Goal: Task Accomplishment & Management: Use online tool/utility

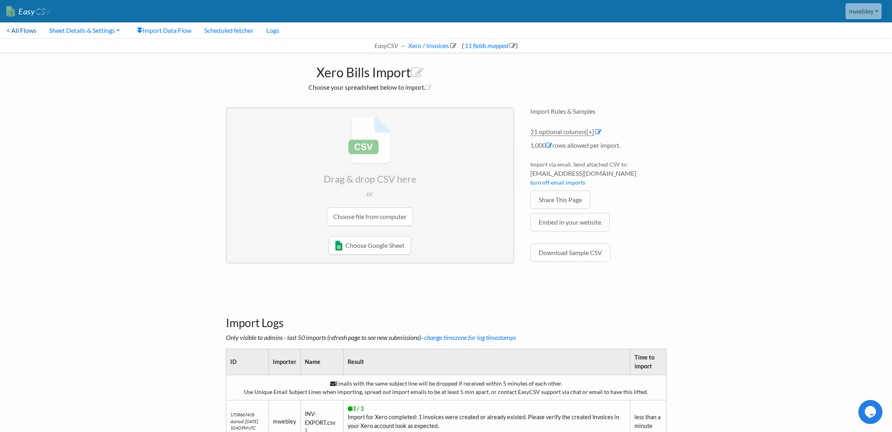
drag, startPoint x: 28, startPoint y: 30, endPoint x: 34, endPoint y: 28, distance: 6.1
click at [28, 31] on link "< All Flows" at bounding box center [21, 30] width 43 height 16
click at [473, 46] on link "11 fields mapped" at bounding box center [489, 46] width 52 height 8
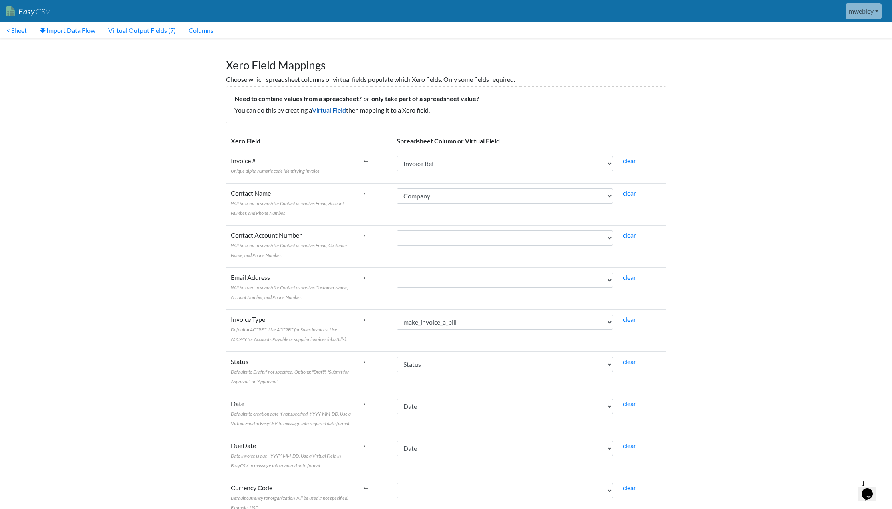
click at [334, 110] on link "Virtual Field" at bounding box center [329, 110] width 34 height 8
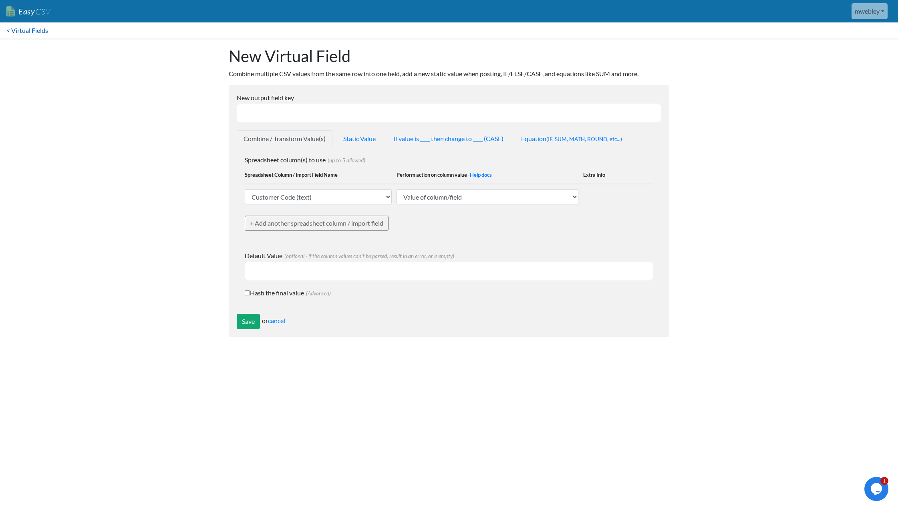
click at [35, 30] on link "< Virtual Fields" at bounding box center [27, 30] width 54 height 16
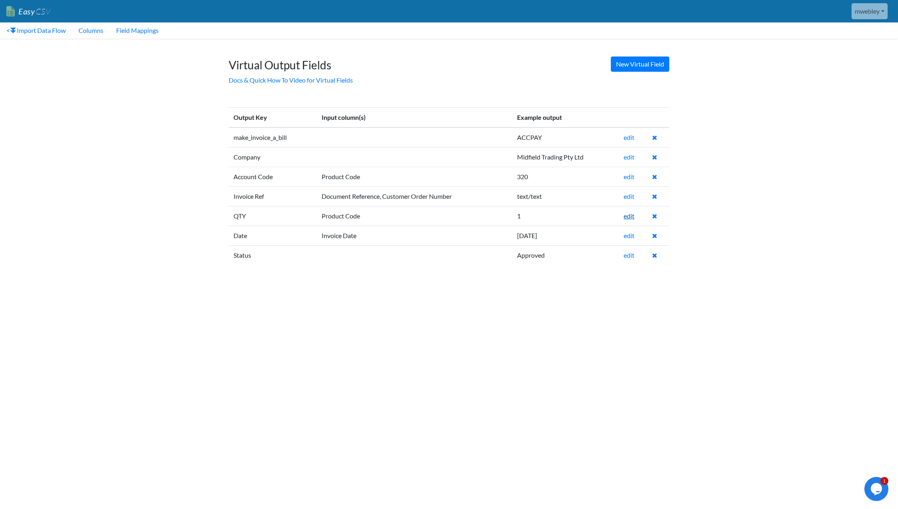
click at [629, 217] on link "edit" at bounding box center [628, 216] width 11 height 8
click at [631, 217] on link "edit" at bounding box center [631, 216] width 11 height 8
click at [635, 235] on link "edit" at bounding box center [631, 235] width 11 height 8
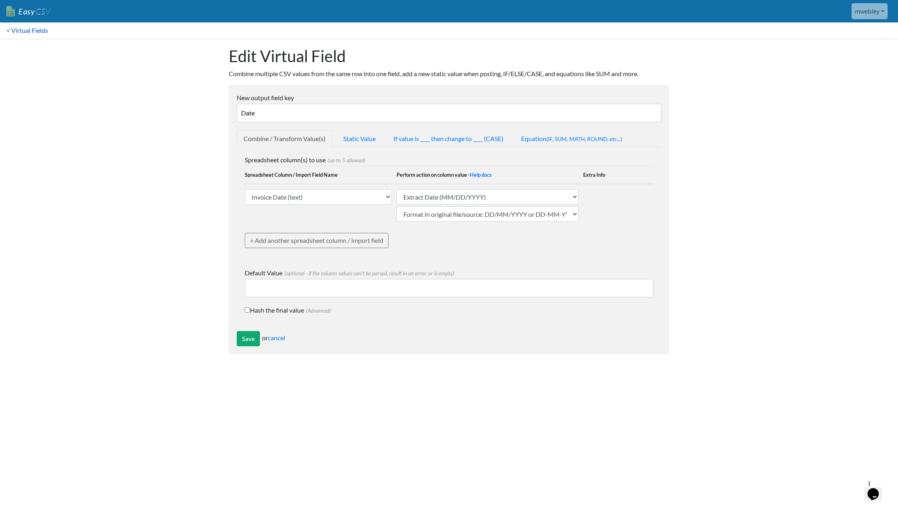
click at [24, 30] on link "< Virtual Fields" at bounding box center [27, 30] width 54 height 16
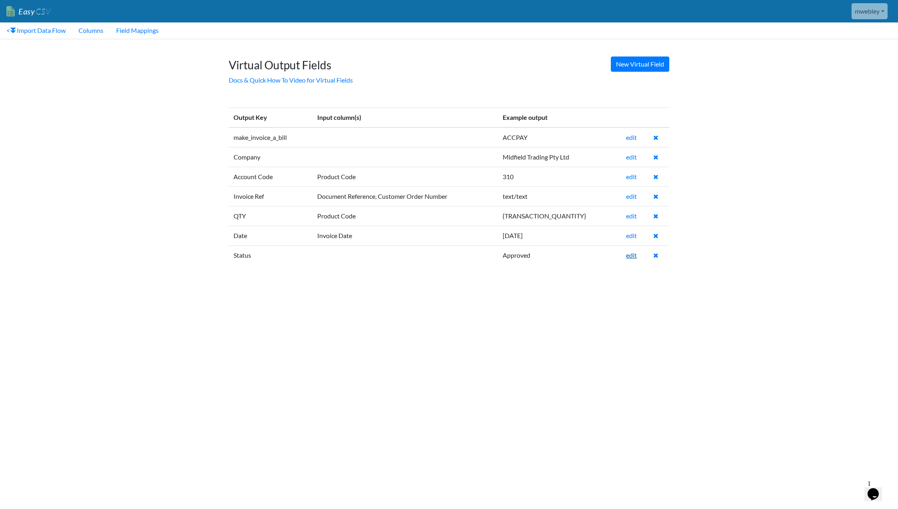
click at [635, 257] on link "edit" at bounding box center [631, 255] width 11 height 8
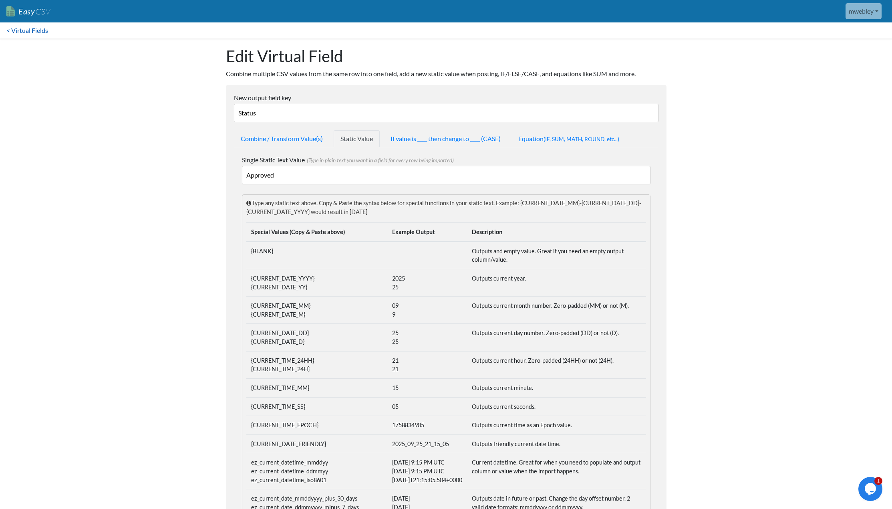
click at [40, 29] on link "< Virtual Fields" at bounding box center [27, 30] width 54 height 16
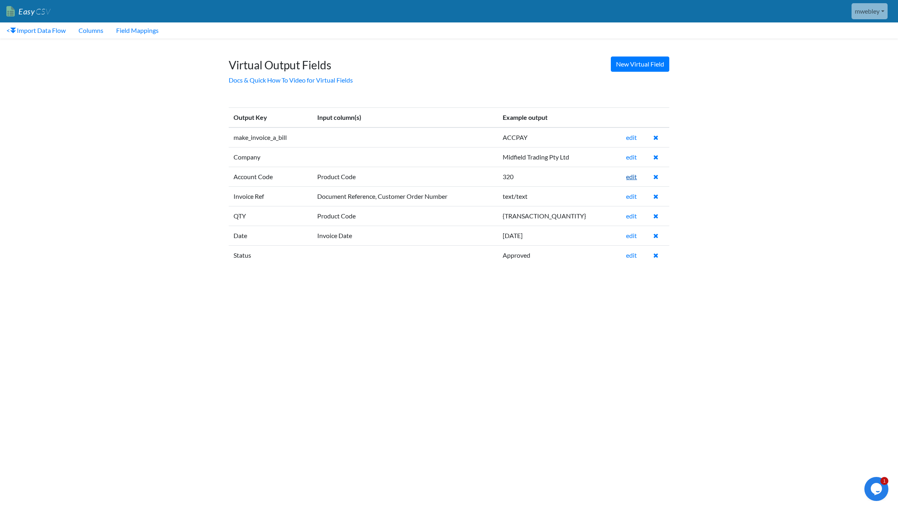
click at [632, 177] on link "edit" at bounding box center [631, 177] width 11 height 8
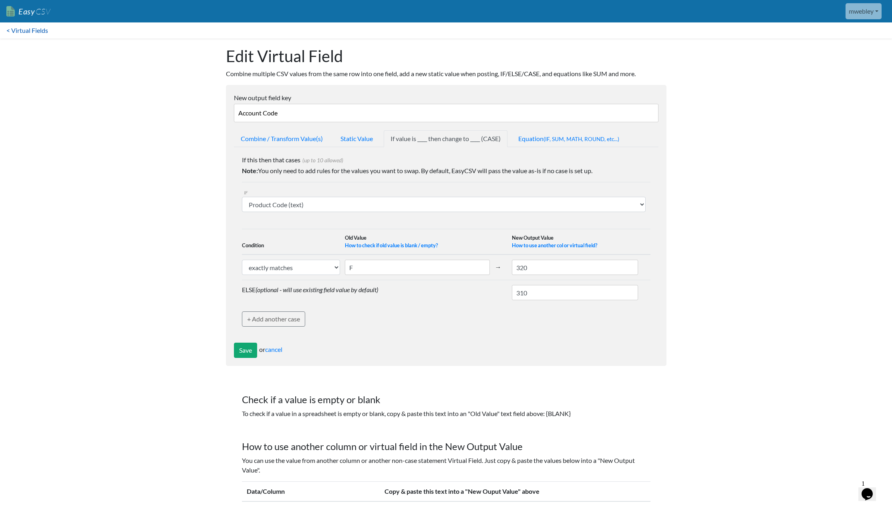
click at [35, 32] on link "< Virtual Fields" at bounding box center [27, 30] width 54 height 16
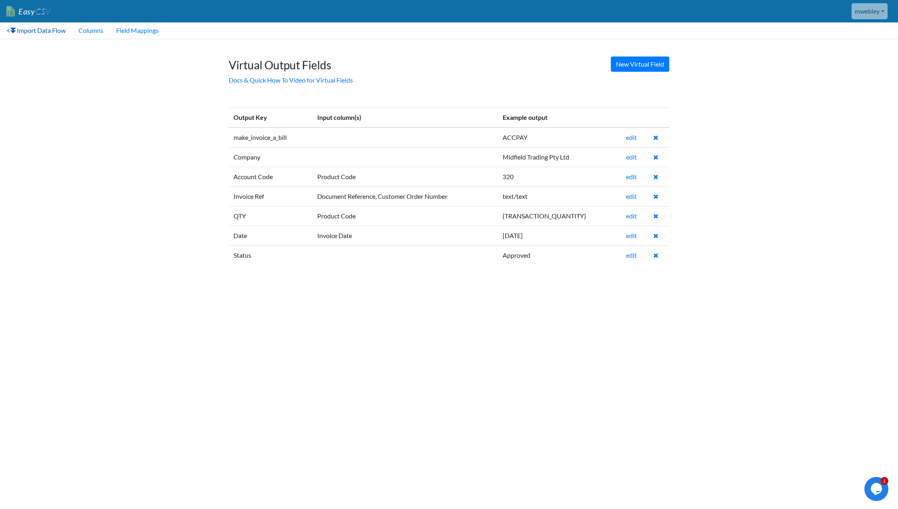
click at [39, 30] on link "< Import Data Flow" at bounding box center [36, 30] width 72 height 16
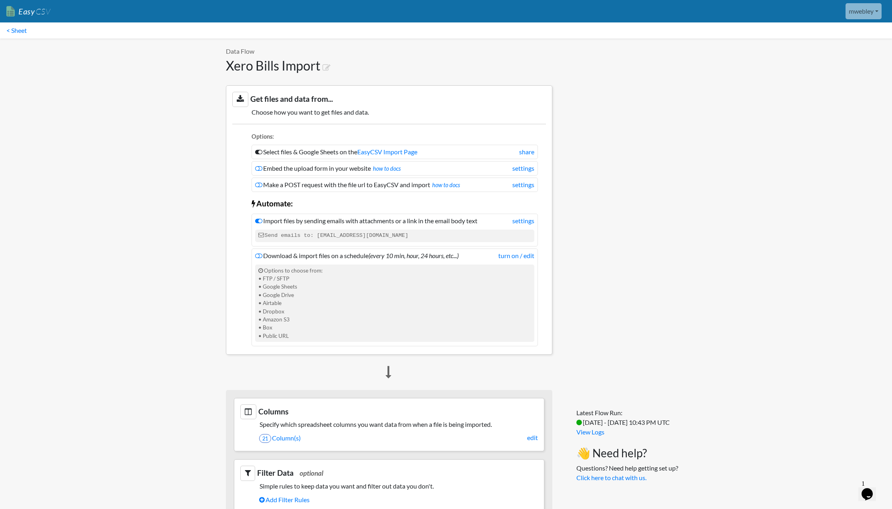
click at [19, 13] on link "Easy CSV" at bounding box center [28, 11] width 44 height 16
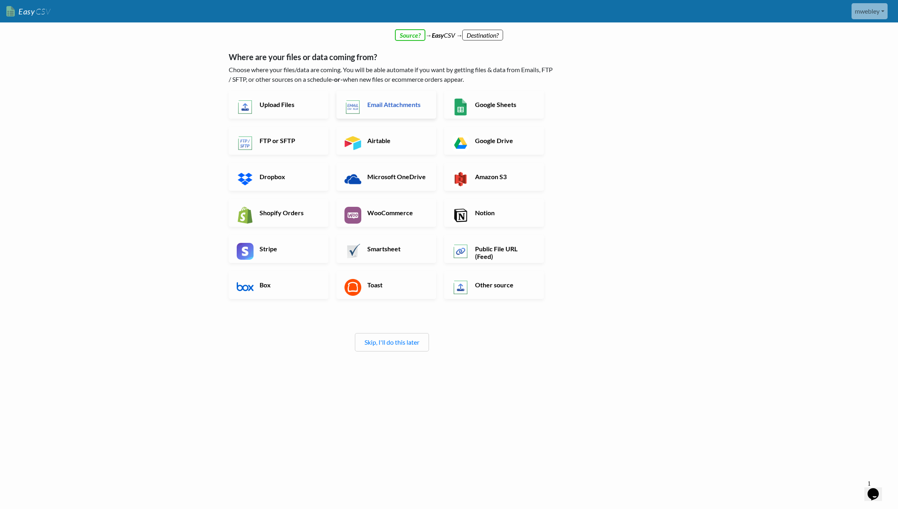
click at [397, 105] on h6 "Email Attachments" at bounding box center [396, 105] width 63 height 8
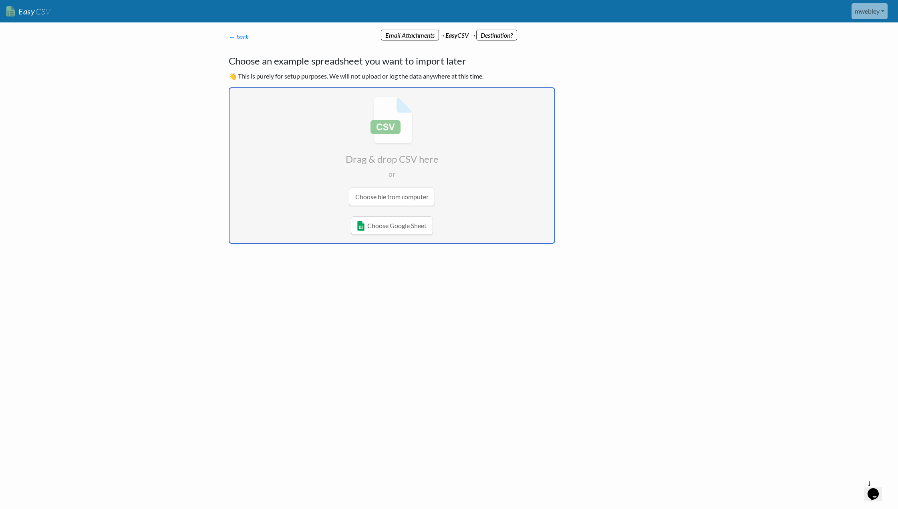
type input "C:\fakepath\OrderConfirmation_A359084.csv"
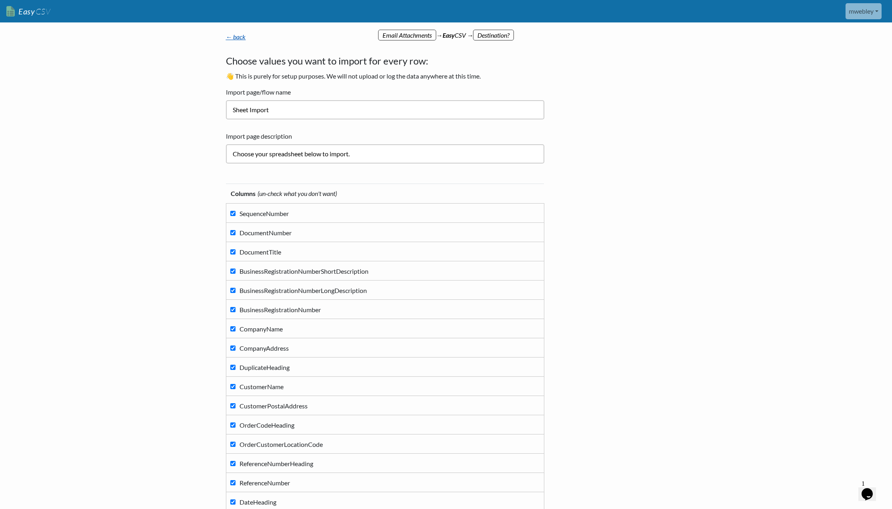
click at [235, 36] on link "← back" at bounding box center [236, 37] width 20 height 8
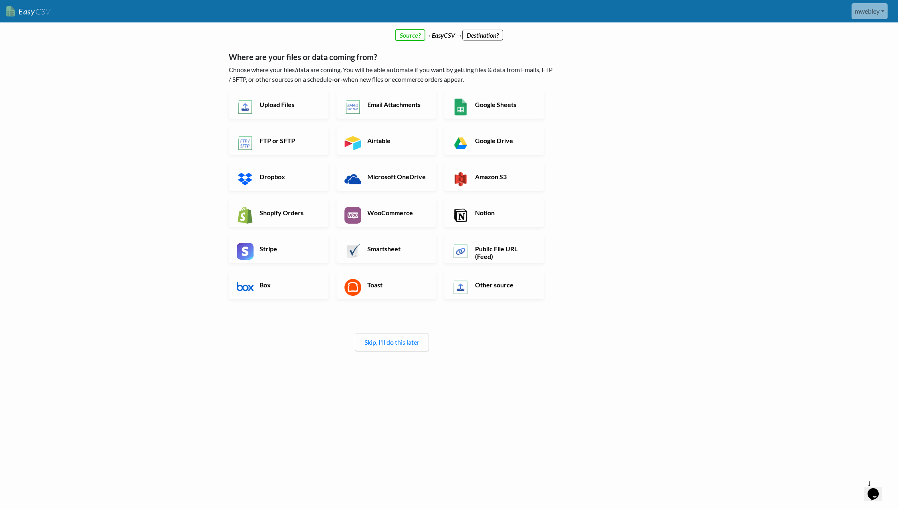
click at [40, 13] on span "CSV" at bounding box center [43, 11] width 16 height 10
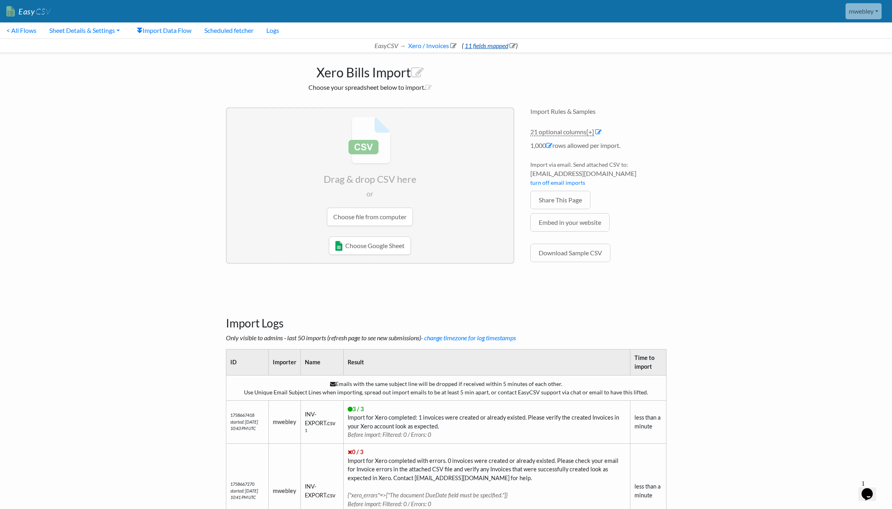
click at [485, 45] on link "11 fields mapped" at bounding box center [489, 46] width 52 height 8
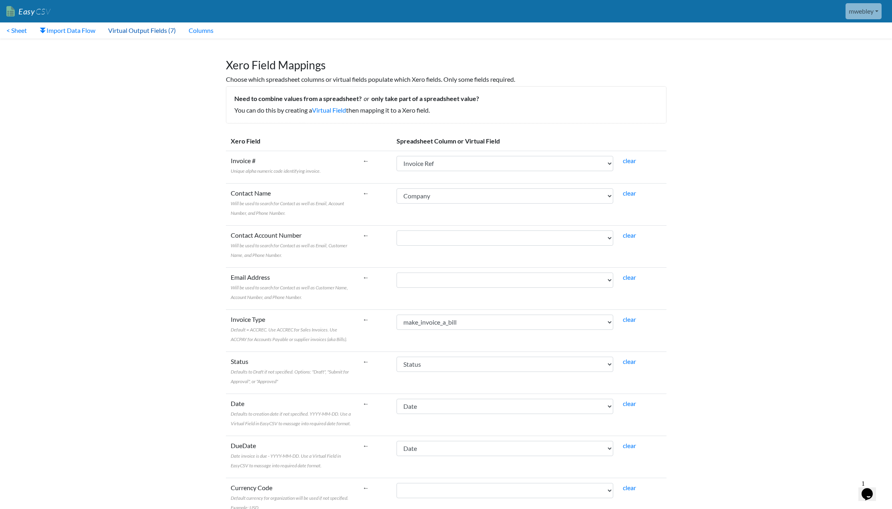
click at [152, 31] on link "Virtual Output Fields (7)" at bounding box center [142, 30] width 80 height 16
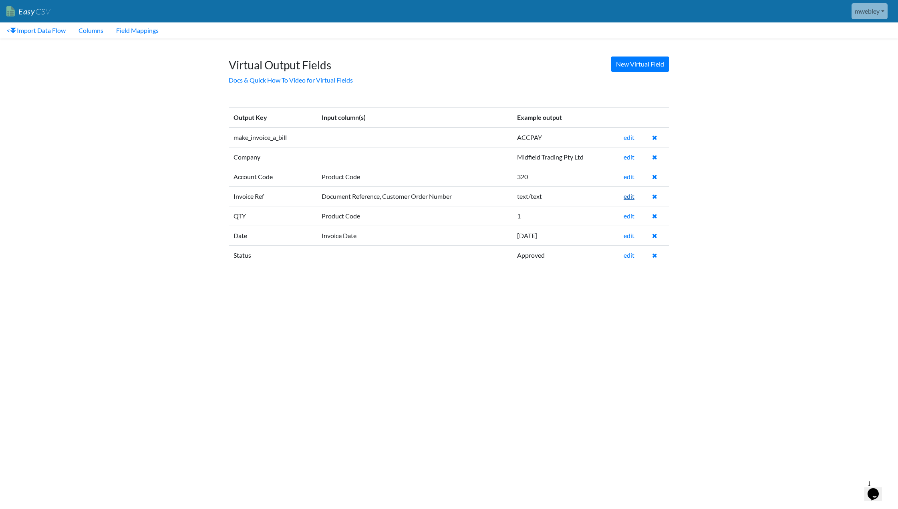
click at [632, 196] on link "edit" at bounding box center [628, 196] width 11 height 8
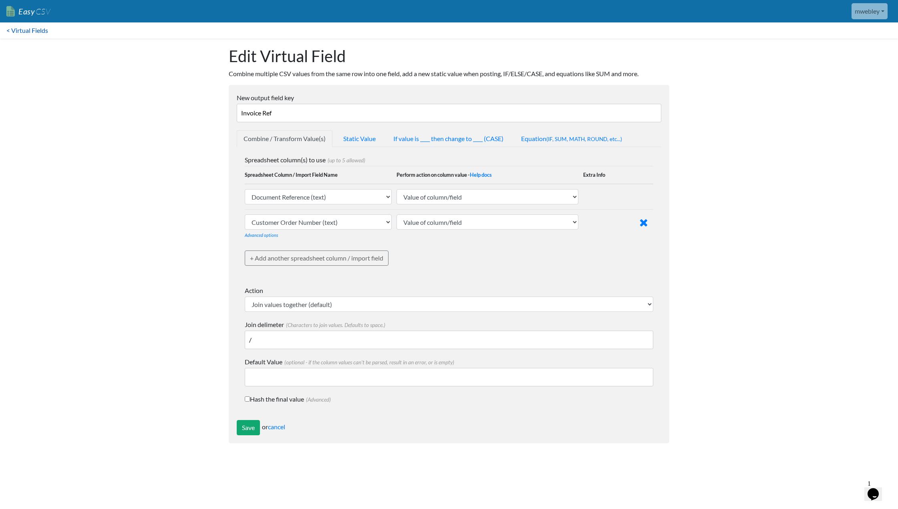
click at [44, 29] on link "< Virtual Fields" at bounding box center [27, 30] width 54 height 16
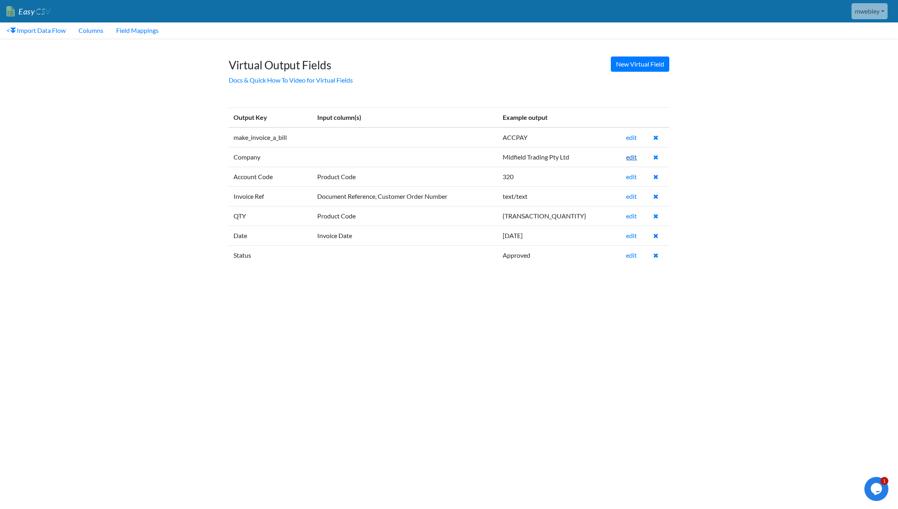
click at [633, 157] on link "edit" at bounding box center [631, 157] width 11 height 8
drag, startPoint x: 44, startPoint y: 32, endPoint x: 46, endPoint y: 57, distance: 24.9
click at [44, 32] on link "< Import Data Flow" at bounding box center [36, 30] width 72 height 16
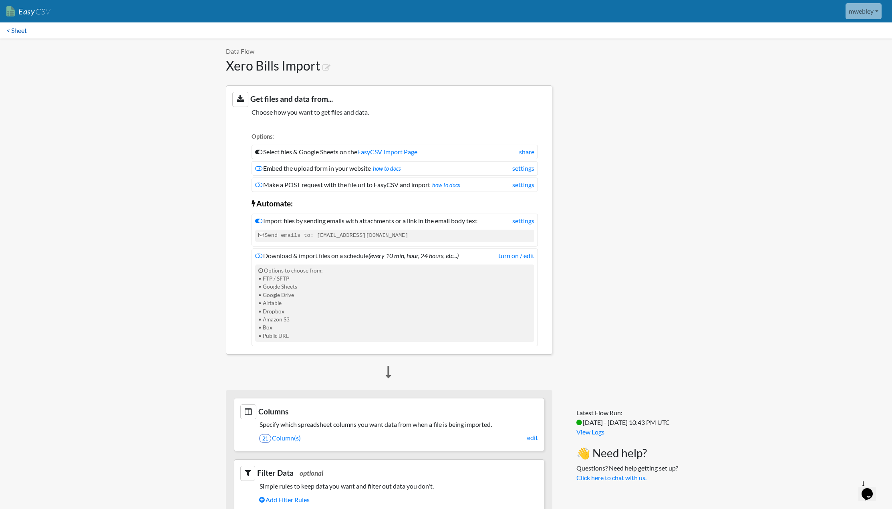
click at [15, 28] on link "< Sheet" at bounding box center [16, 30] width 33 height 16
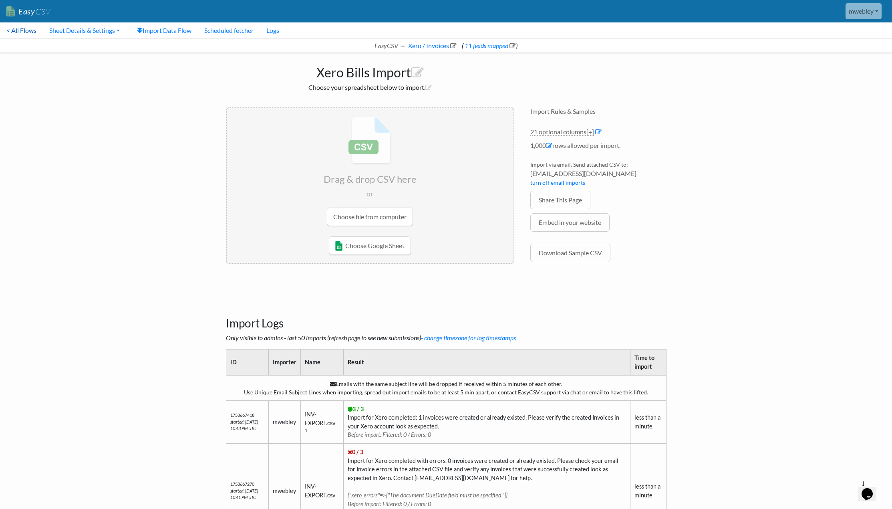
click at [32, 32] on link "< All Flows" at bounding box center [21, 30] width 43 height 16
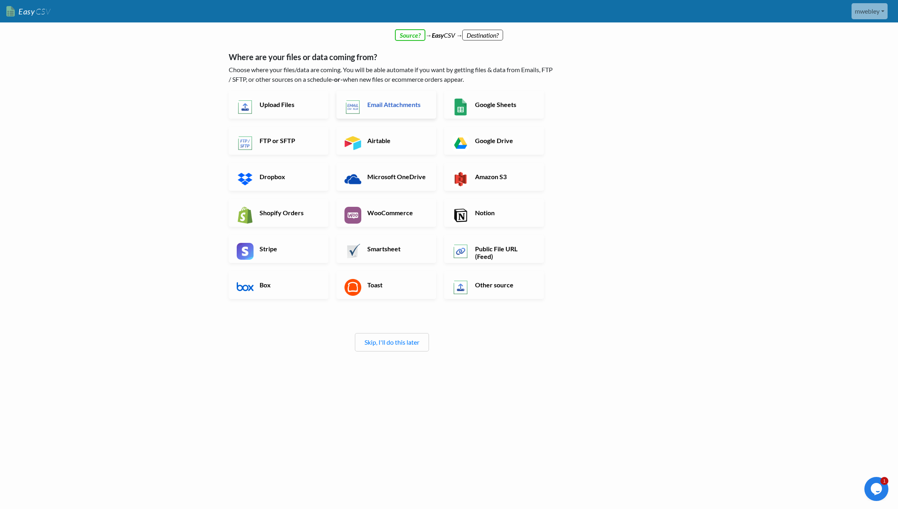
click at [387, 106] on h6 "Email Attachments" at bounding box center [396, 105] width 63 height 8
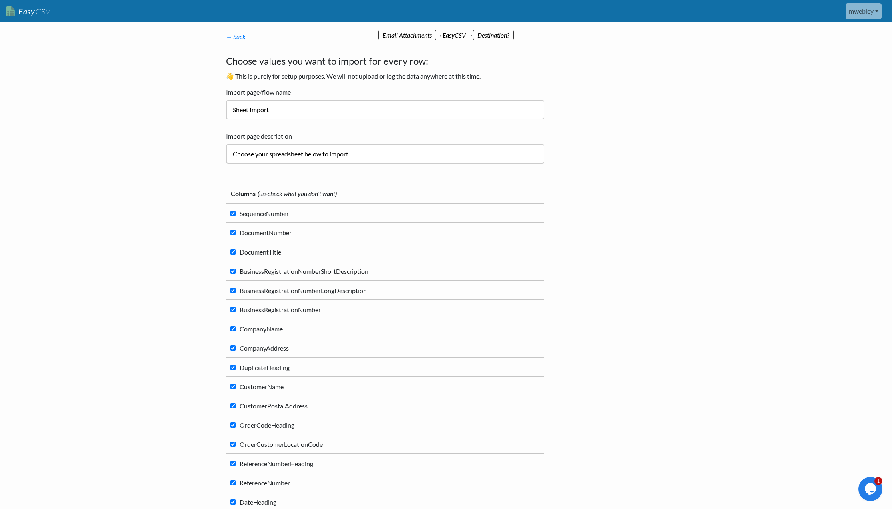
click at [231, 211] on input "SequenceNumber" at bounding box center [232, 213] width 5 height 5
checkbox input "false"
click at [237, 251] on label "DocumentTitle" at bounding box center [385, 251] width 310 height 11
click at [235, 251] on input "DocumentTitle" at bounding box center [232, 251] width 5 height 5
checkbox input "false"
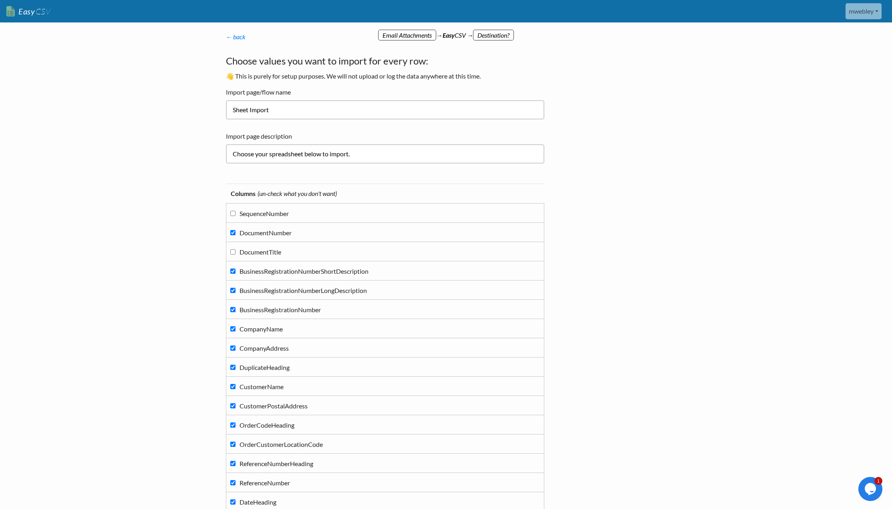
click at [233, 268] on input "BusinessRegistrationNumberShortDescription" at bounding box center [232, 270] width 5 height 5
checkbox input "false"
drag, startPoint x: 232, startPoint y: 282, endPoint x: 231, endPoint y: 286, distance: 4.0
click at [232, 283] on td "BusinessRegistrationNumberLongDescription" at bounding box center [385, 289] width 318 height 19
click at [232, 289] on input "BusinessRegistrationNumberLongDescription" at bounding box center [232, 289] width 5 height 5
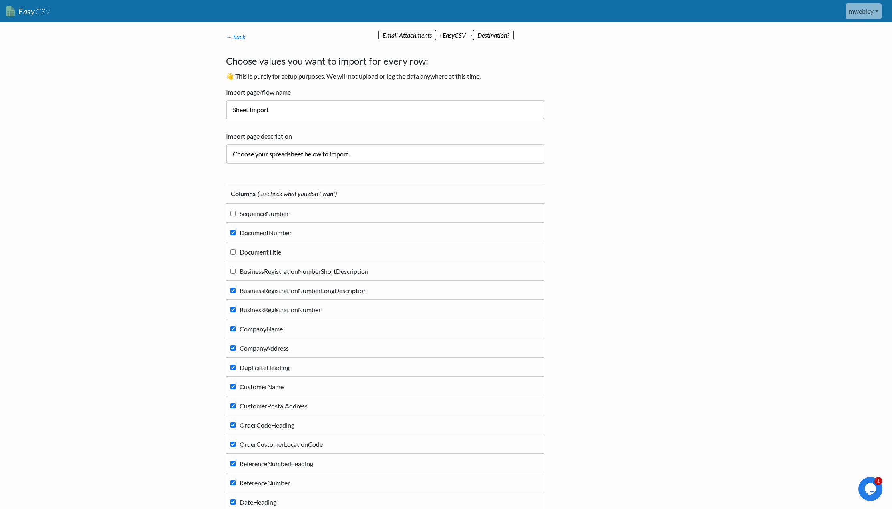
checkbox input "false"
click at [231, 308] on input "BusinessRegistrationNumber" at bounding box center [232, 309] width 5 height 5
checkbox input "false"
click at [233, 348] on input "CompanyAddress" at bounding box center [232, 347] width 5 height 5
checkbox input "false"
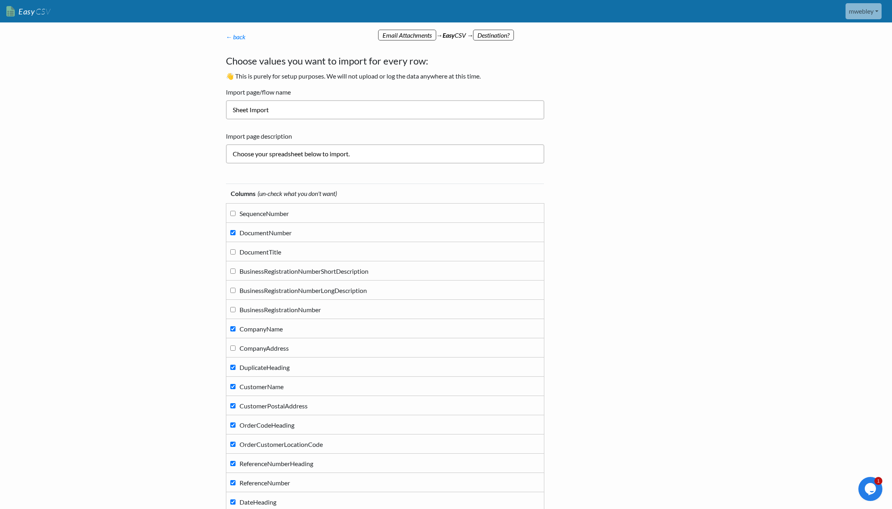
click at [230, 365] on input "DuplicateHeading" at bounding box center [232, 366] width 5 height 5
checkbox input "false"
click at [232, 385] on input "CustomerName" at bounding box center [232, 386] width 5 height 5
checkbox input "false"
click at [233, 401] on label "CustomerPostalAddress" at bounding box center [385, 405] width 310 height 11
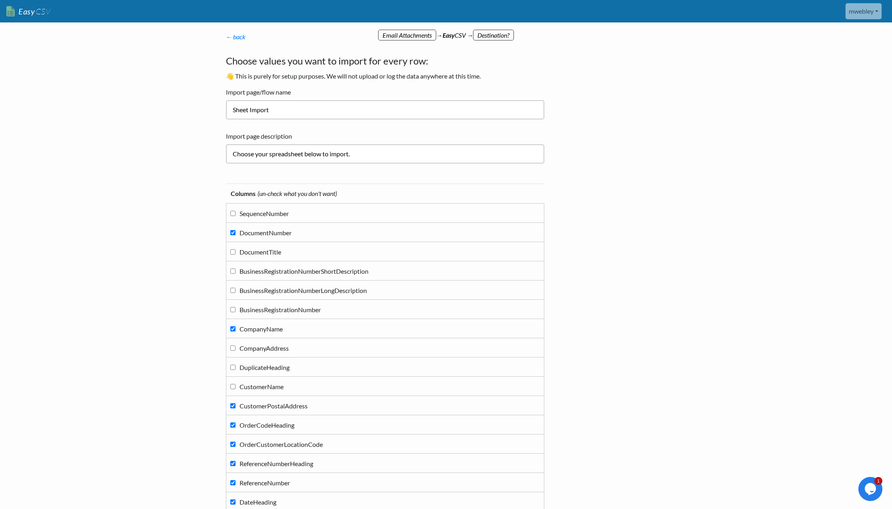
click at [233, 403] on input "CustomerPostalAddress" at bounding box center [232, 405] width 5 height 5
checkbox input "false"
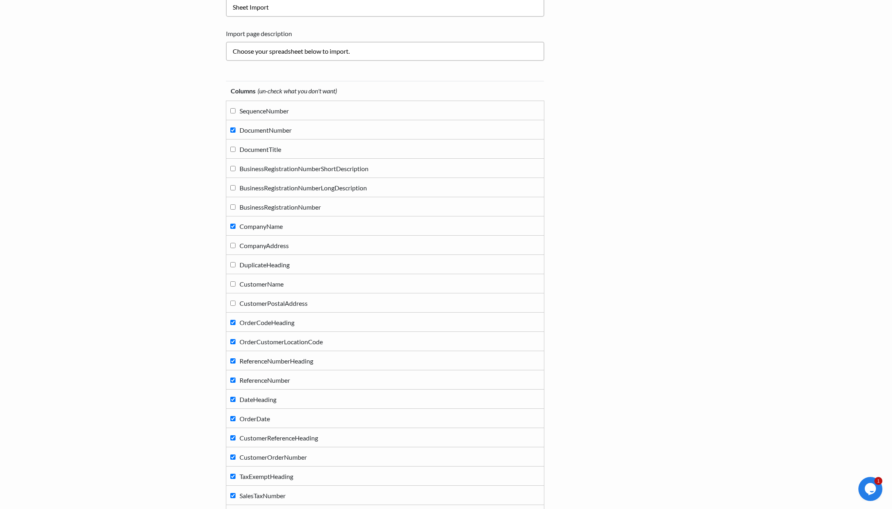
scroll to position [160, 0]
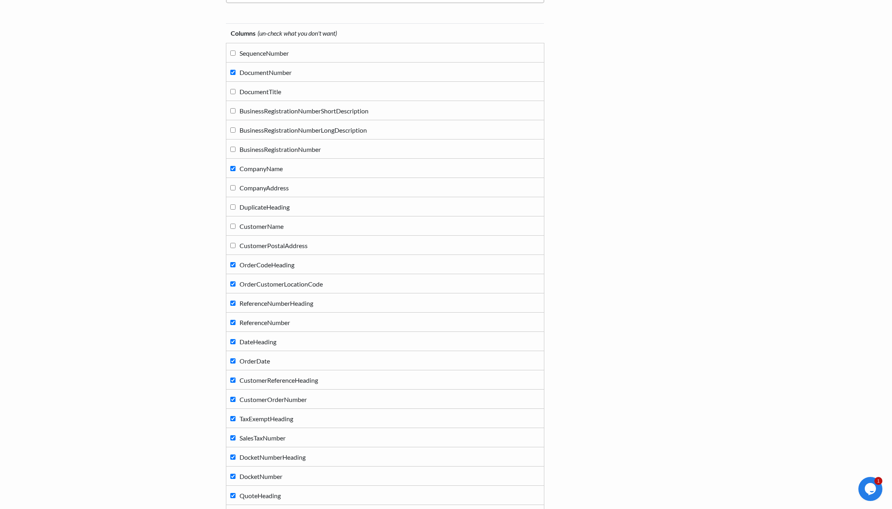
drag, startPoint x: 233, startPoint y: 340, endPoint x: 233, endPoint y: 330, distance: 10.4
click at [233, 340] on input "DateHeading" at bounding box center [232, 341] width 5 height 5
checkbox input "false"
drag, startPoint x: 234, startPoint y: 323, endPoint x: 234, endPoint y: 317, distance: 6.0
click at [234, 320] on input "ReferenceNumber" at bounding box center [232, 322] width 5 height 5
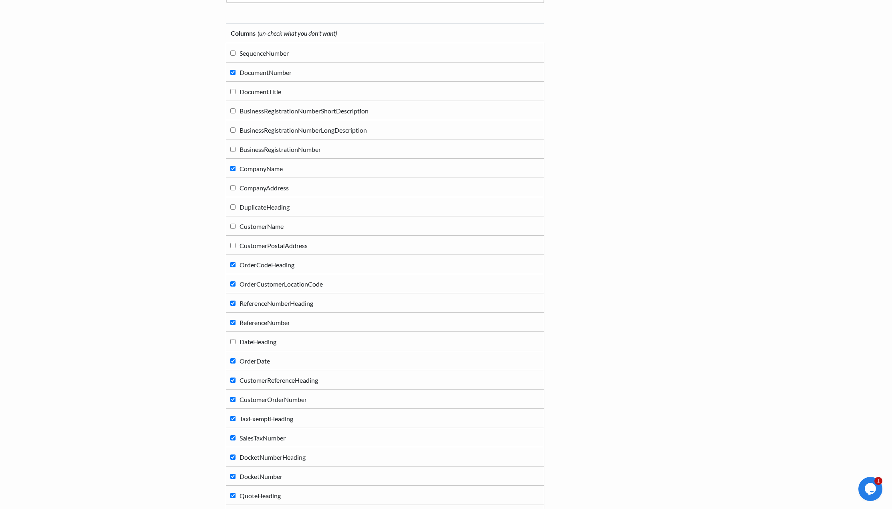
checkbox input "false"
click at [235, 306] on label "ReferenceNumberHeading" at bounding box center [385, 302] width 310 height 11
click at [235, 306] on input "ReferenceNumberHeading" at bounding box center [232, 302] width 5 height 5
checkbox input "false"
drag, startPoint x: 231, startPoint y: 283, endPoint x: 232, endPoint y: 271, distance: 12.5
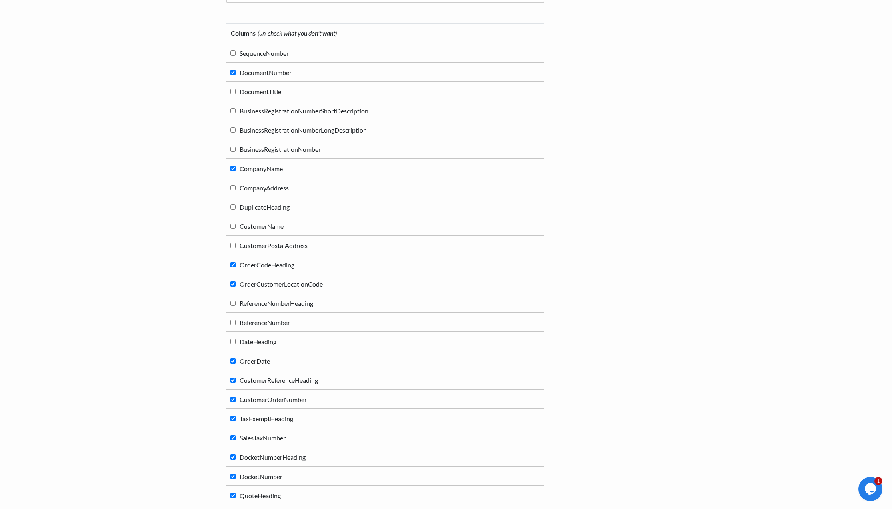
click at [231, 281] on label "OrderCustomerLocationCode" at bounding box center [385, 283] width 310 height 11
click at [231, 281] on input "OrderCustomerLocationCode" at bounding box center [232, 283] width 5 height 5
checkbox input "false"
click at [232, 263] on input "OrderCodeHeading" at bounding box center [232, 264] width 5 height 5
checkbox input "false"
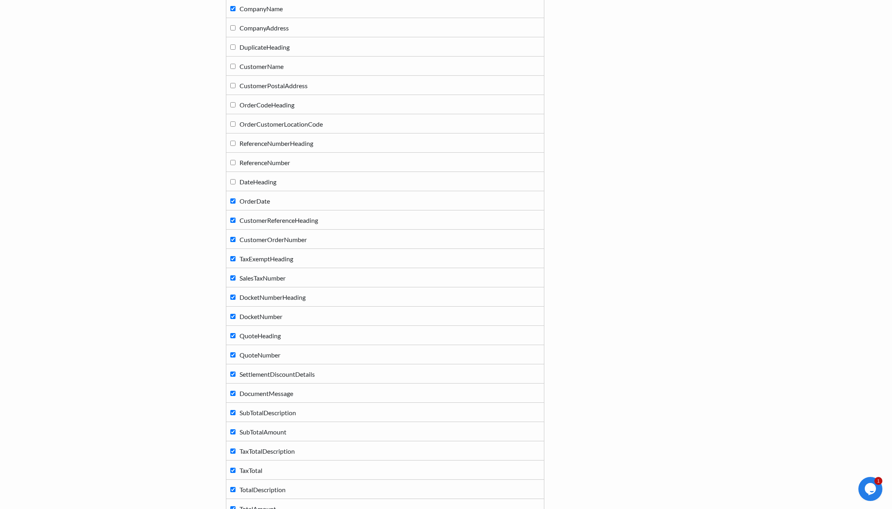
scroll to position [320, 0]
click at [234, 218] on input "CustomerReferenceHeading" at bounding box center [232, 219] width 5 height 5
checkbox input "false"
click at [235, 259] on input "TaxExemptHeading" at bounding box center [232, 257] width 5 height 5
checkbox input "false"
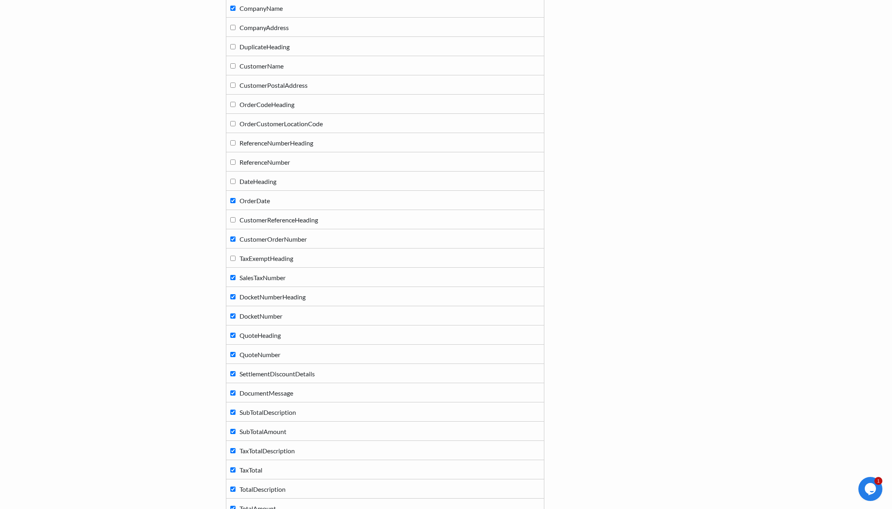
click at [233, 271] on td "SalesTaxNumber" at bounding box center [385, 276] width 318 height 19
click at [234, 281] on label "SalesTaxNumber" at bounding box center [385, 276] width 310 height 11
click at [234, 280] on input "SalesTaxNumber" at bounding box center [232, 277] width 5 height 5
checkbox input "false"
click at [233, 294] on label "DocketNumberHeading" at bounding box center [385, 296] width 310 height 11
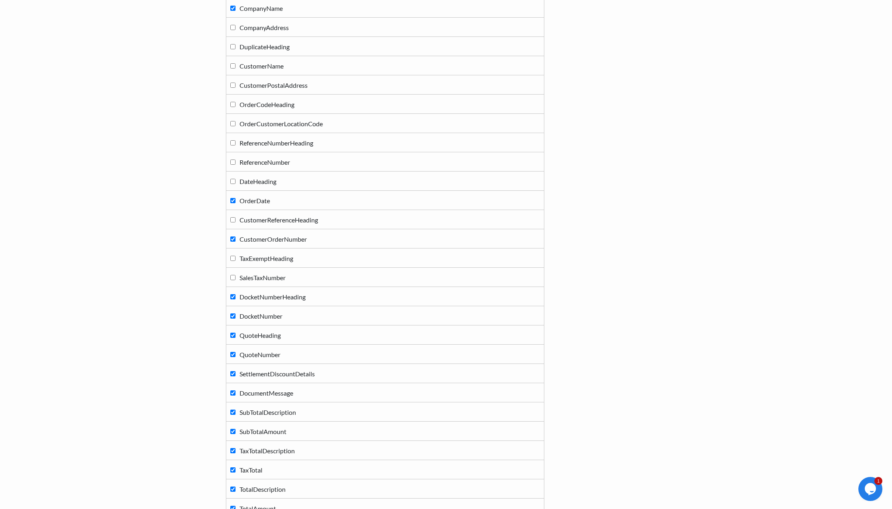
click at [233, 294] on input "DocketNumberHeading" at bounding box center [232, 296] width 5 height 5
checkbox input "false"
click at [233, 313] on label "DocketNumber" at bounding box center [385, 315] width 310 height 11
click at [233, 313] on input "DocketNumber" at bounding box center [232, 315] width 5 height 5
checkbox input "false"
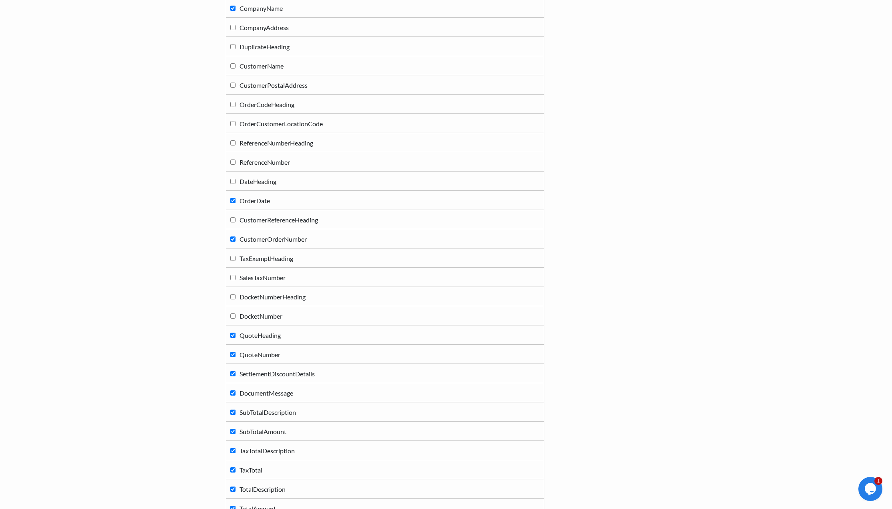
click at [234, 336] on input "QuoteHeading" at bounding box center [232, 334] width 5 height 5
checkbox input "false"
click at [231, 357] on label "QuoteNumber" at bounding box center [385, 353] width 310 height 11
click at [231, 357] on input "QuoteNumber" at bounding box center [232, 354] width 5 height 5
checkbox input "false"
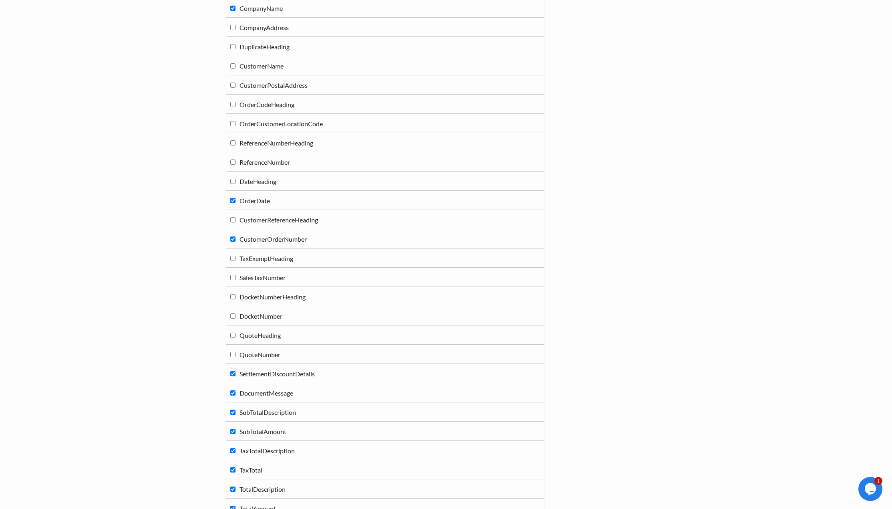
click at [231, 370] on label "SettlementDiscountDetails" at bounding box center [385, 373] width 310 height 11
click at [231, 371] on input "SettlementDiscountDetails" at bounding box center [232, 373] width 5 height 5
checkbox input "false"
click at [233, 393] on input "DocumentMessage" at bounding box center [232, 392] width 5 height 5
checkbox input "false"
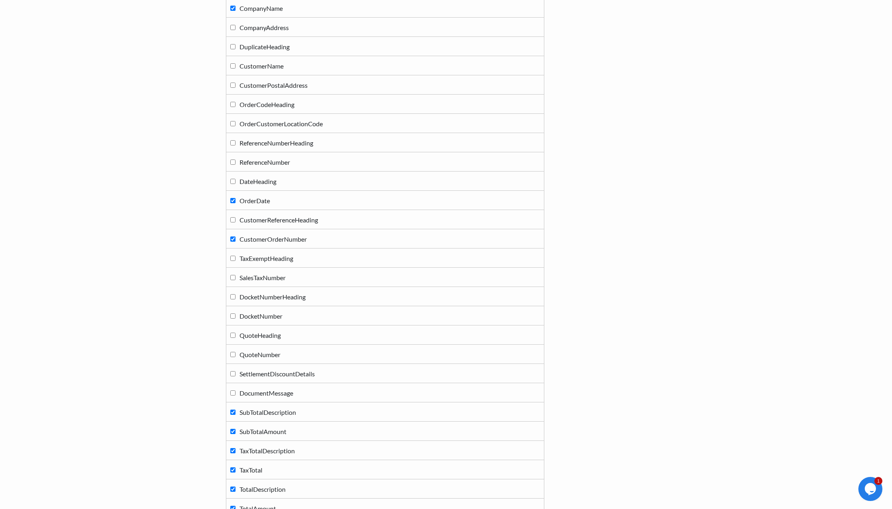
click at [232, 409] on label "SubTotalDescription" at bounding box center [385, 411] width 310 height 11
click at [232, 409] on input "SubTotalDescription" at bounding box center [232, 411] width 5 height 5
checkbox input "false"
click at [233, 432] on input "SubTotalAmount" at bounding box center [232, 430] width 5 height 5
checkbox input "false"
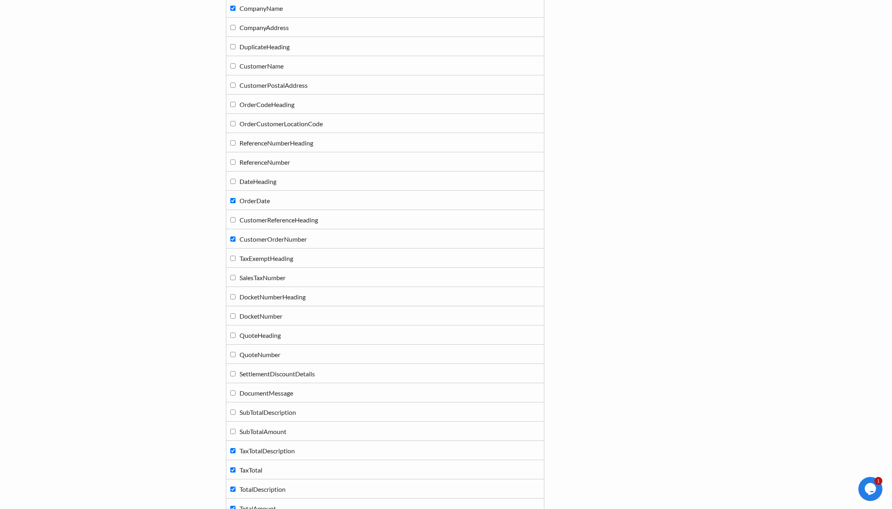
click at [232, 453] on label "TaxTotalDescription" at bounding box center [385, 449] width 310 height 11
click at [232, 453] on input "TaxTotalDescription" at bounding box center [232, 450] width 5 height 5
checkbox input "false"
click at [231, 470] on input "TaxTotal" at bounding box center [232, 469] width 5 height 5
checkbox input "false"
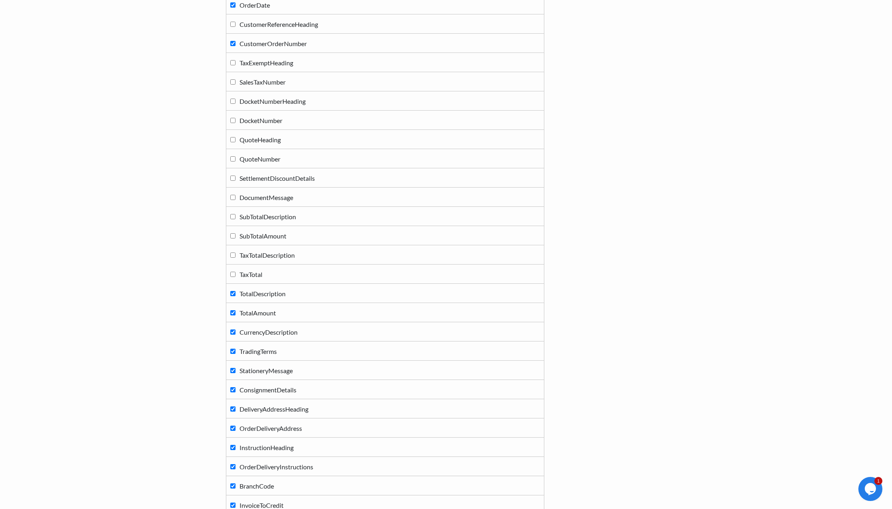
scroll to position [521, 0]
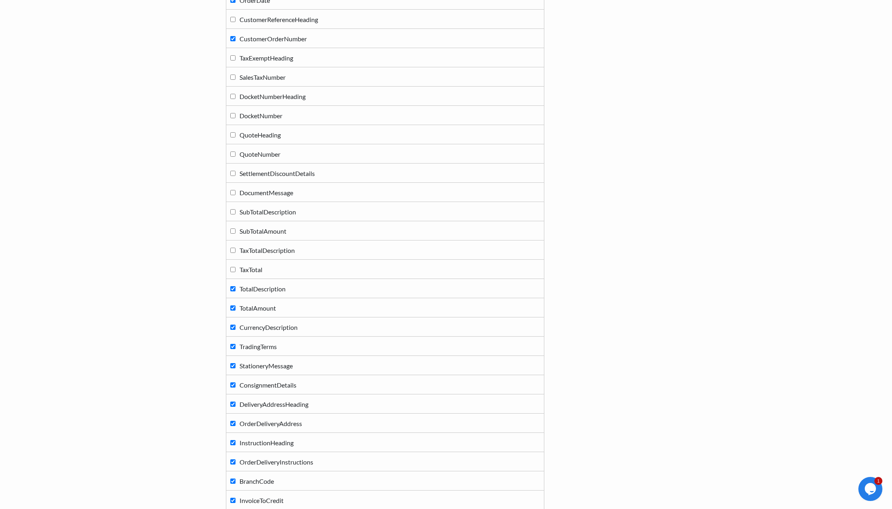
drag, startPoint x: 235, startPoint y: 330, endPoint x: 235, endPoint y: 322, distance: 8.4
click at [235, 329] on label "CurrencyDescription" at bounding box center [385, 326] width 310 height 11
click at [235, 329] on input "CurrencyDescription" at bounding box center [232, 326] width 5 height 5
checkbox input "false"
drag, startPoint x: 234, startPoint y: 312, endPoint x: 234, endPoint y: 298, distance: 14.4
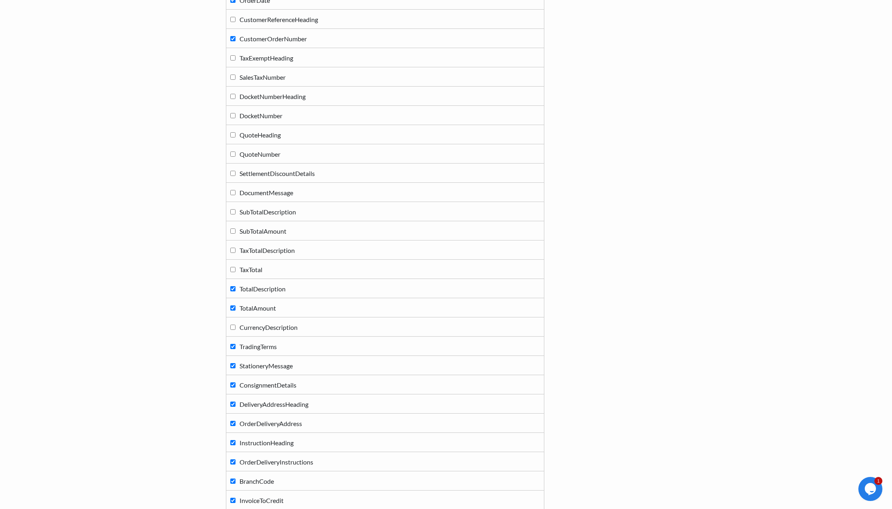
click at [234, 307] on label "TotalAmount" at bounding box center [385, 307] width 310 height 11
click at [234, 307] on input "TotalAmount" at bounding box center [232, 307] width 5 height 5
checkbox input "false"
click at [233, 289] on input "TotalDescription" at bounding box center [232, 288] width 5 height 5
checkbox input "false"
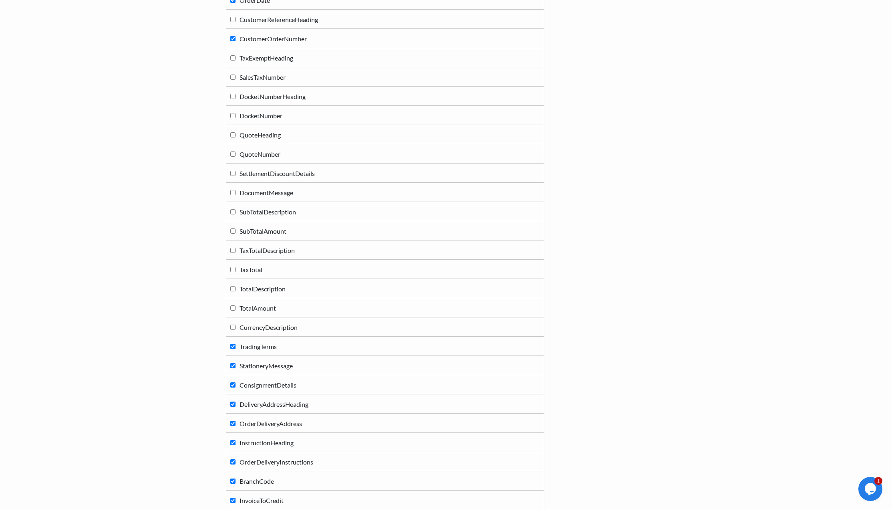
click at [231, 347] on input "TradingTerms" at bounding box center [232, 346] width 5 height 5
checkbox input "false"
click at [231, 365] on input "StationeryMessage" at bounding box center [232, 365] width 5 height 5
checkbox input "false"
click at [232, 385] on input "ConsignmentDetails" at bounding box center [232, 384] width 5 height 5
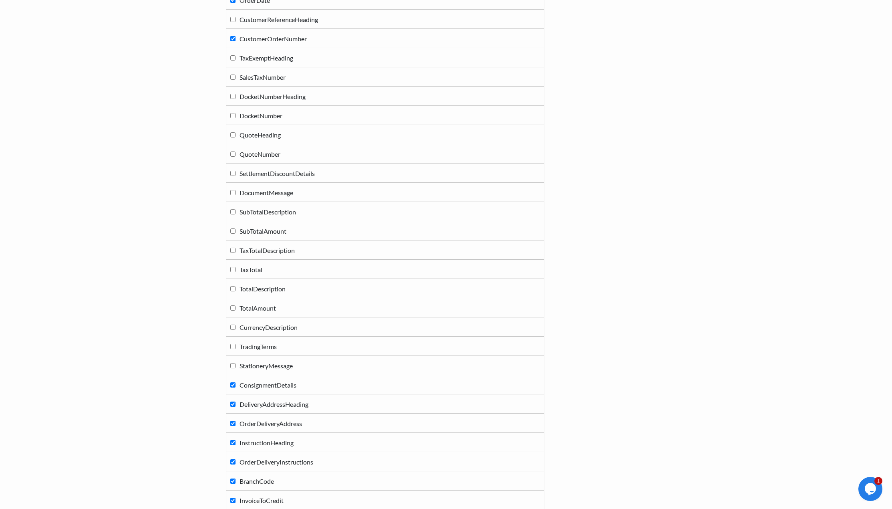
checkbox input "false"
click at [230, 405] on input "DeliveryAddressHeading" at bounding box center [232, 403] width 5 height 5
checkbox input "false"
click at [233, 419] on label "OrderDeliveryAddress" at bounding box center [385, 422] width 310 height 11
click at [233, 420] on input "OrderDeliveryAddress" at bounding box center [232, 422] width 5 height 5
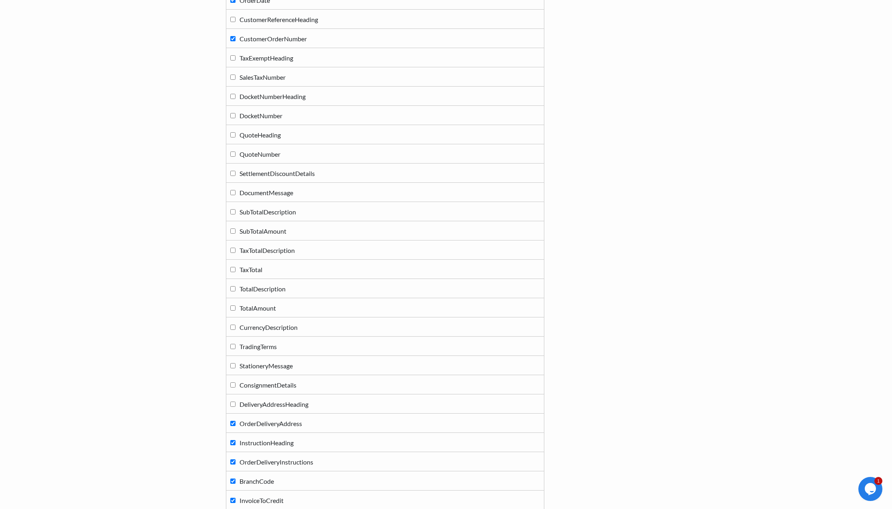
checkbox input "false"
click at [235, 441] on input "InstructionHeading" at bounding box center [232, 442] width 5 height 5
checkbox input "false"
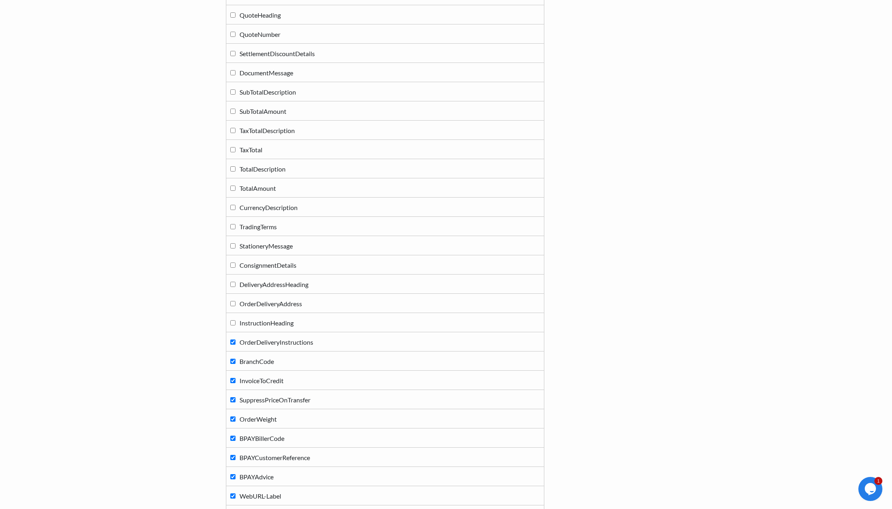
scroll to position [681, 0]
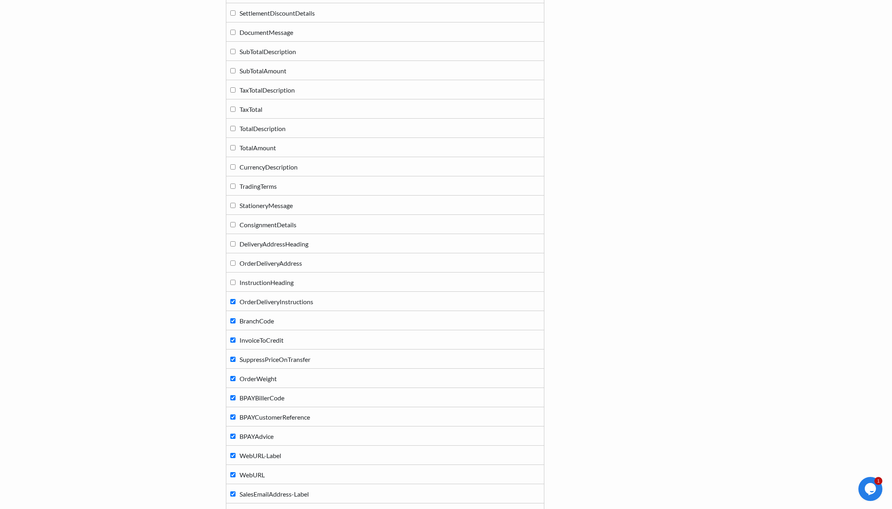
drag, startPoint x: 231, startPoint y: 321, endPoint x: 231, endPoint y: 307, distance: 13.6
click at [231, 319] on input "BranchCode" at bounding box center [232, 320] width 5 height 5
checkbox input "false"
click at [232, 302] on input "OrderDeliveryInstructions" at bounding box center [232, 301] width 5 height 5
checkbox input "false"
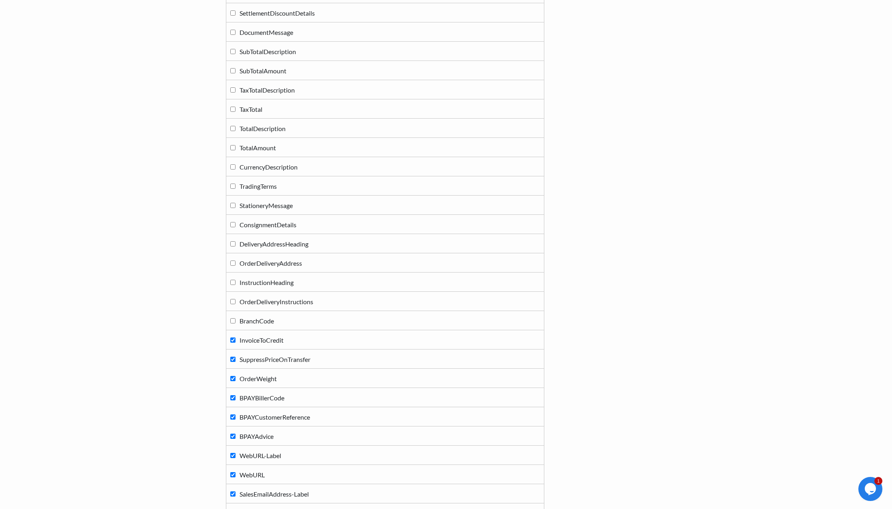
click at [234, 342] on label "InvoiceToCredit" at bounding box center [385, 339] width 310 height 11
click at [234, 342] on input "InvoiceToCredit" at bounding box center [232, 339] width 5 height 5
checkbox input "false"
click at [231, 356] on label "SuppressPriceOnTransfer" at bounding box center [385, 358] width 310 height 11
click at [231, 356] on input "SuppressPriceOnTransfer" at bounding box center [232, 358] width 5 height 5
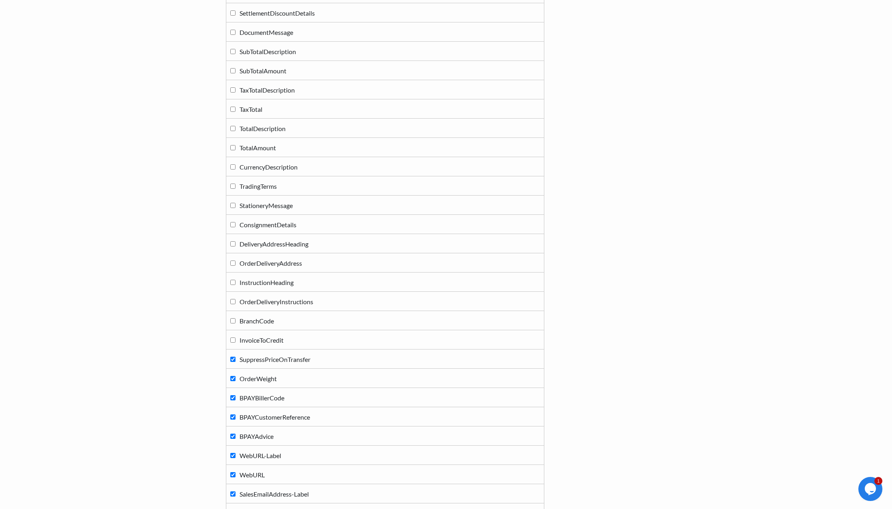
checkbox input "false"
click at [232, 376] on input "OrderWeight" at bounding box center [232, 378] width 5 height 5
checkbox input "false"
click at [236, 397] on label "BPAYBillerCode" at bounding box center [385, 397] width 310 height 11
click at [235, 397] on input "BPAYBillerCode" at bounding box center [232, 397] width 5 height 5
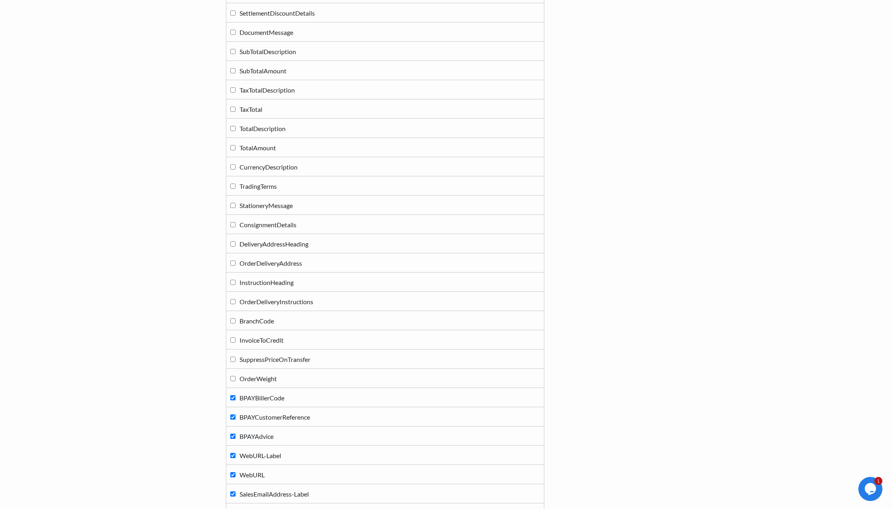
checkbox input "false"
click at [233, 416] on input "BPAYCustomerReference" at bounding box center [232, 416] width 5 height 5
checkbox input "false"
click at [232, 432] on label "BPAYAdvice" at bounding box center [385, 435] width 310 height 11
click at [232, 433] on input "BPAYAdvice" at bounding box center [232, 435] width 5 height 5
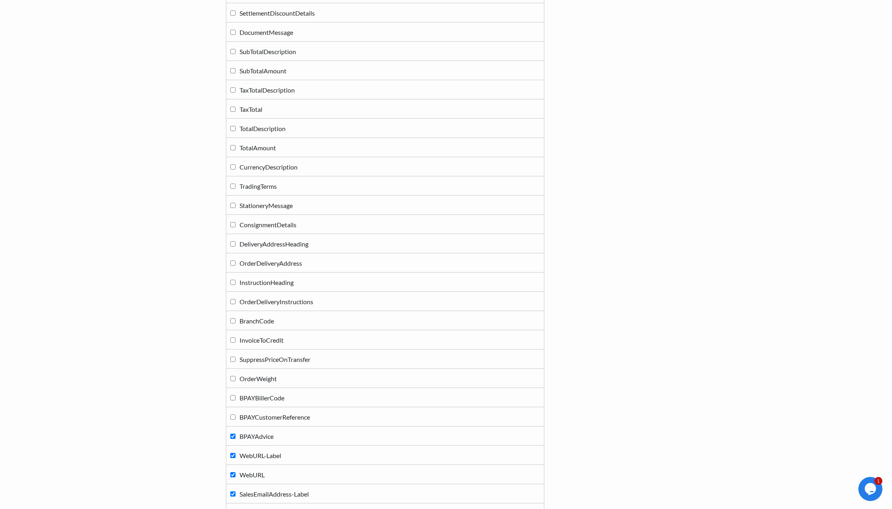
checkbox input "false"
click at [231, 454] on input "WebURL-Label" at bounding box center [232, 454] width 5 height 5
checkbox input "false"
click at [234, 471] on label "WebURL" at bounding box center [385, 473] width 310 height 11
click at [234, 472] on input "WebURL" at bounding box center [232, 474] width 5 height 5
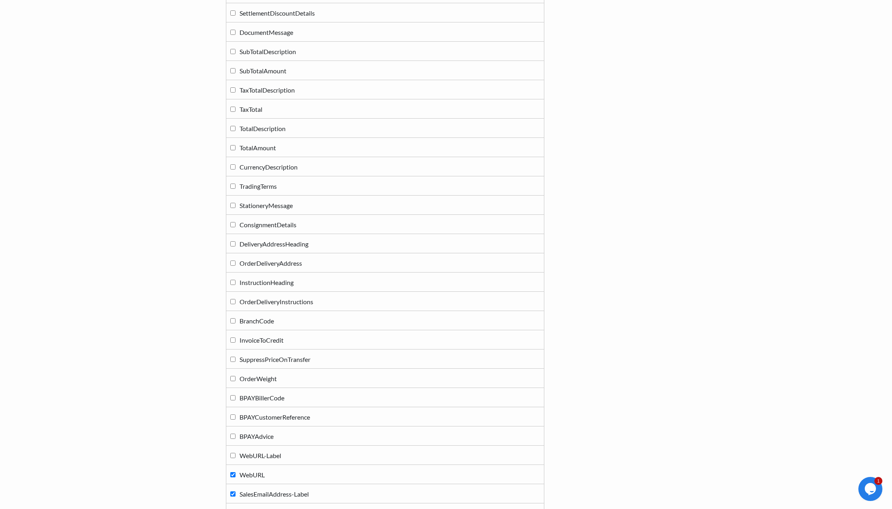
checkbox input "false"
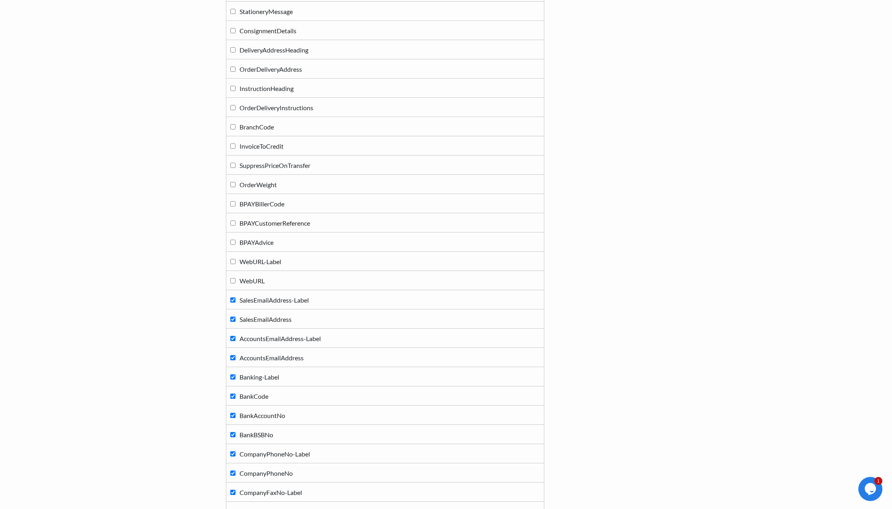
scroll to position [881, 0]
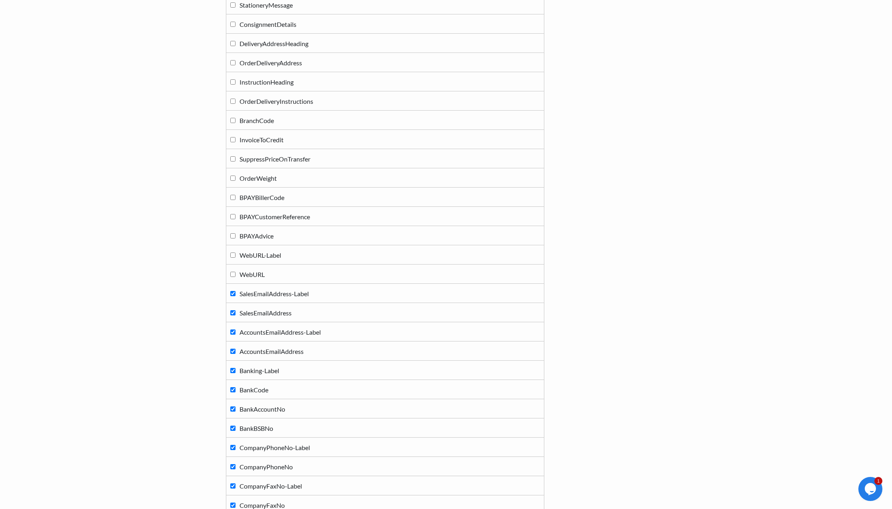
click at [232, 370] on input "Banking-Label" at bounding box center [232, 370] width 5 height 5
checkbox input "false"
drag, startPoint x: 233, startPoint y: 350, endPoint x: 235, endPoint y: 338, distance: 12.6
click at [233, 345] on label "AccountsEmailAddress" at bounding box center [385, 350] width 310 height 11
click at [233, 348] on input "AccountsEmailAddress" at bounding box center [232, 350] width 5 height 5
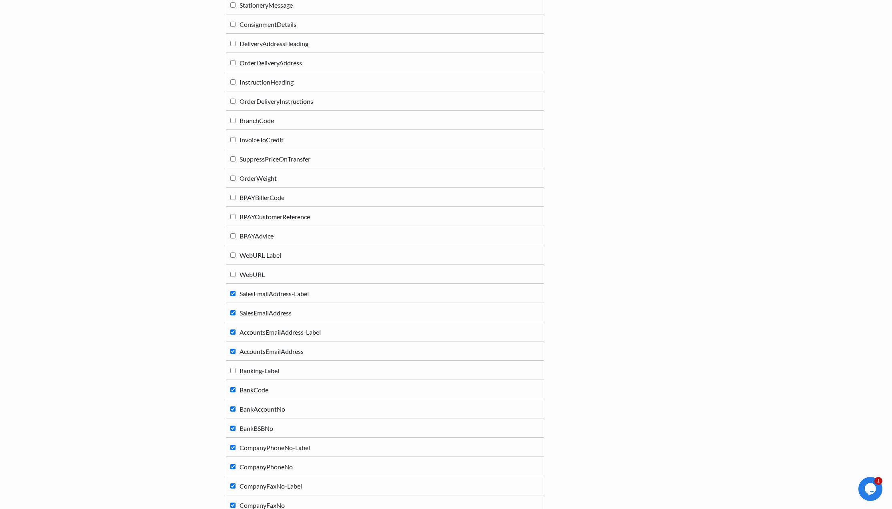
checkbox input "false"
drag, startPoint x: 235, startPoint y: 331, endPoint x: 234, endPoint y: 326, distance: 5.2
click at [234, 328] on label "AccountsEmailAddress-Label" at bounding box center [385, 331] width 310 height 11
click at [234, 329] on input "AccountsEmailAddress-Label" at bounding box center [232, 331] width 5 height 5
checkbox input "false"
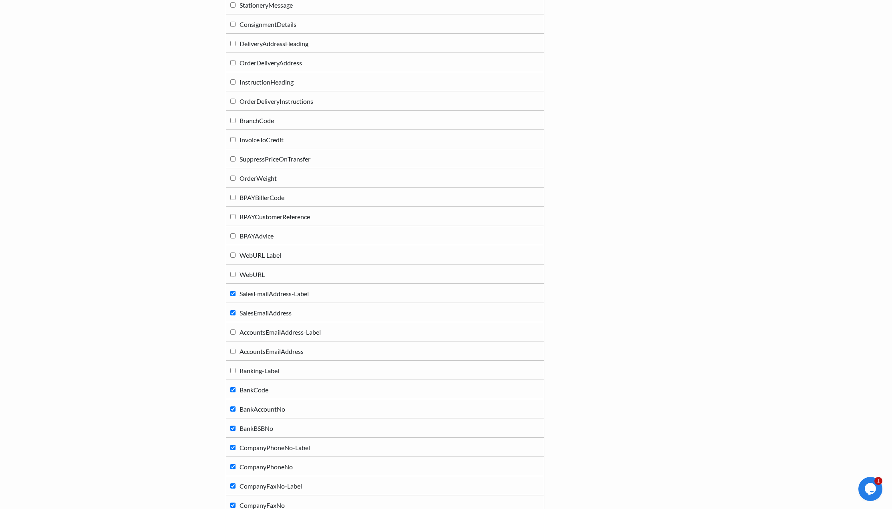
drag, startPoint x: 231, startPoint y: 312, endPoint x: 231, endPoint y: 306, distance: 6.0
click at [231, 310] on input "SalesEmailAddress" at bounding box center [232, 312] width 5 height 5
checkbox input "false"
click at [231, 293] on input "SalesEmailAddress-Label" at bounding box center [232, 293] width 5 height 5
checkbox input "false"
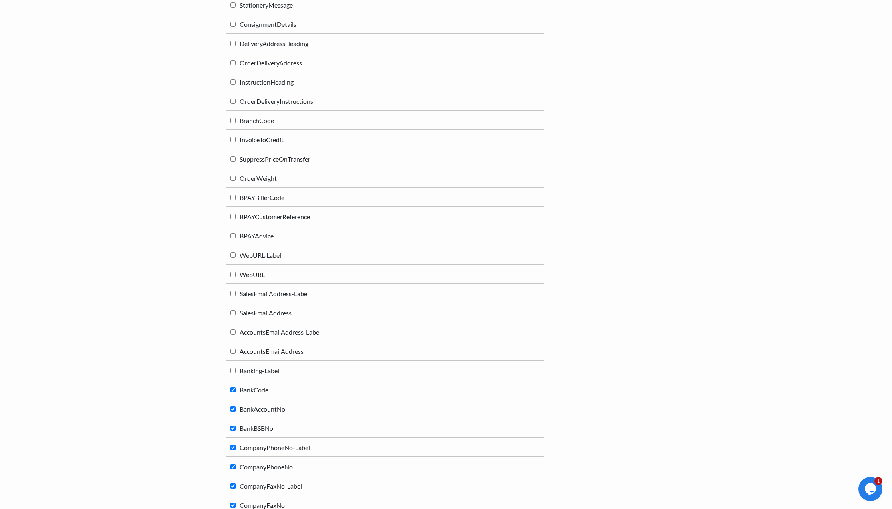
click at [234, 387] on input "BankCode" at bounding box center [232, 389] width 5 height 5
checkbox input "false"
click at [235, 411] on label "BankAccountNo" at bounding box center [385, 408] width 310 height 11
click at [235, 411] on input "BankAccountNo" at bounding box center [232, 408] width 5 height 5
checkbox input "false"
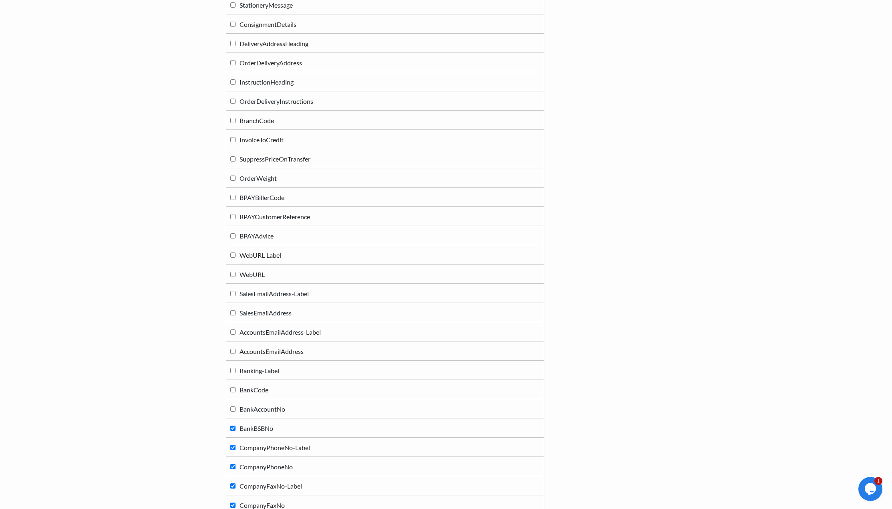
click at [233, 430] on input "BankBSBNo" at bounding box center [232, 427] width 5 height 5
checkbox input "false"
click at [233, 445] on input "CompanyPhoneNo-Label" at bounding box center [232, 446] width 5 height 5
checkbox input "false"
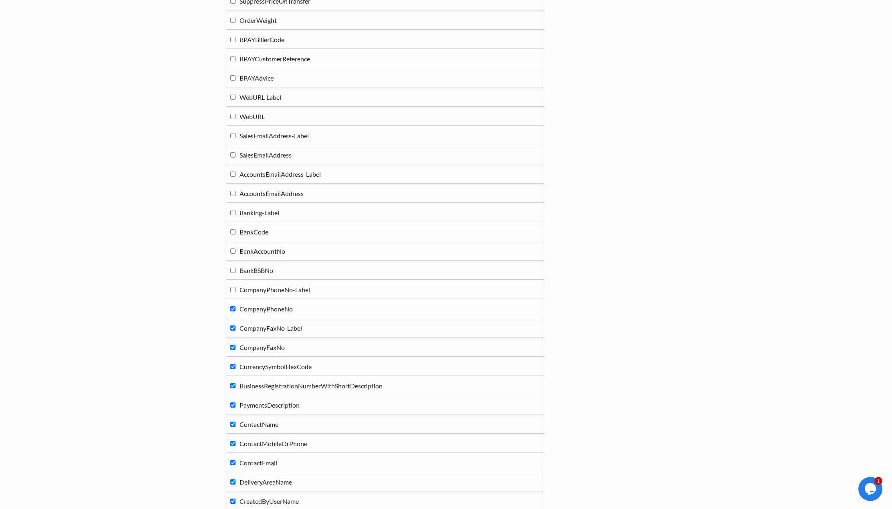
scroll to position [1081, 0]
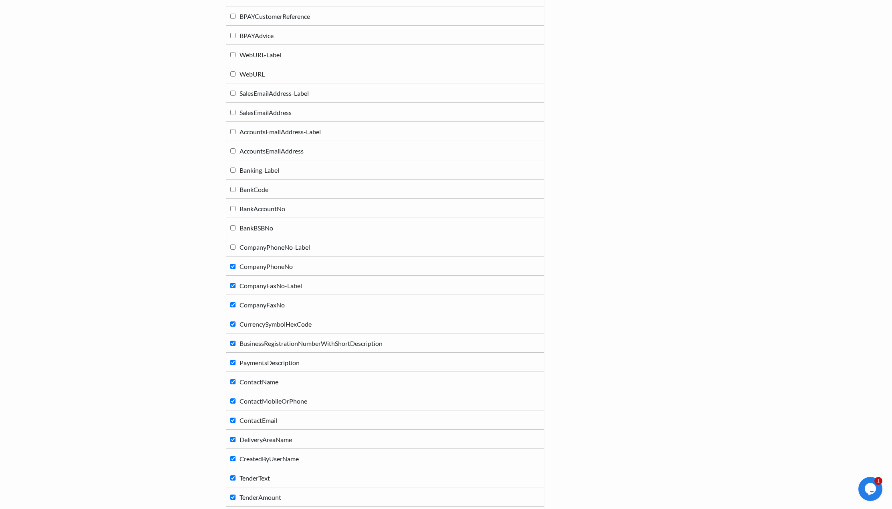
click at [231, 320] on label "CurrencySymbolHexCode" at bounding box center [385, 323] width 310 height 11
click at [231, 321] on input "CurrencySymbolHexCode" at bounding box center [232, 323] width 5 height 5
checkbox input "false"
drag, startPoint x: 233, startPoint y: 303, endPoint x: 230, endPoint y: 291, distance: 12.4
click at [232, 299] on label "CompanyFaxNo" at bounding box center [385, 304] width 310 height 11
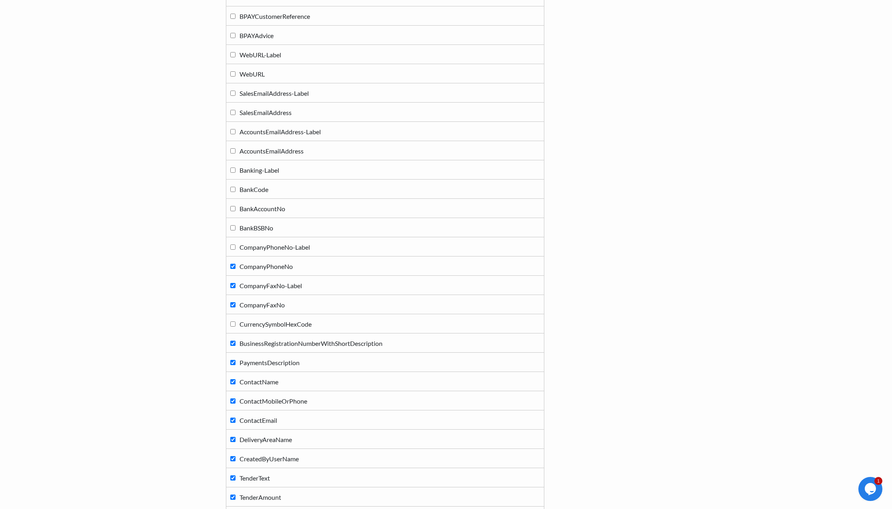
click at [232, 302] on input "CompanyFaxNo" at bounding box center [232, 304] width 5 height 5
checkbox input "false"
drag, startPoint x: 229, startPoint y: 281, endPoint x: 231, endPoint y: 271, distance: 10.5
click at [230, 277] on td "CompanyFaxNo-Label" at bounding box center [385, 284] width 318 height 19
click at [234, 262] on label "CompanyPhoneNo" at bounding box center [385, 265] width 310 height 11
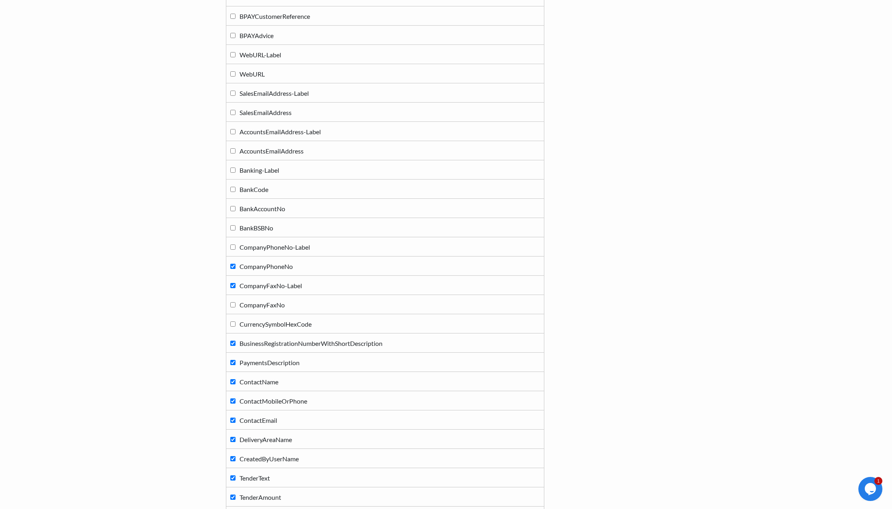
click at [234, 263] on input "CompanyPhoneNo" at bounding box center [232, 265] width 5 height 5
checkbox input "false"
click at [233, 283] on label "CompanyFaxNo-Label" at bounding box center [385, 284] width 310 height 11
click at [233, 283] on input "CompanyFaxNo-Label" at bounding box center [232, 285] width 5 height 5
checkbox input "false"
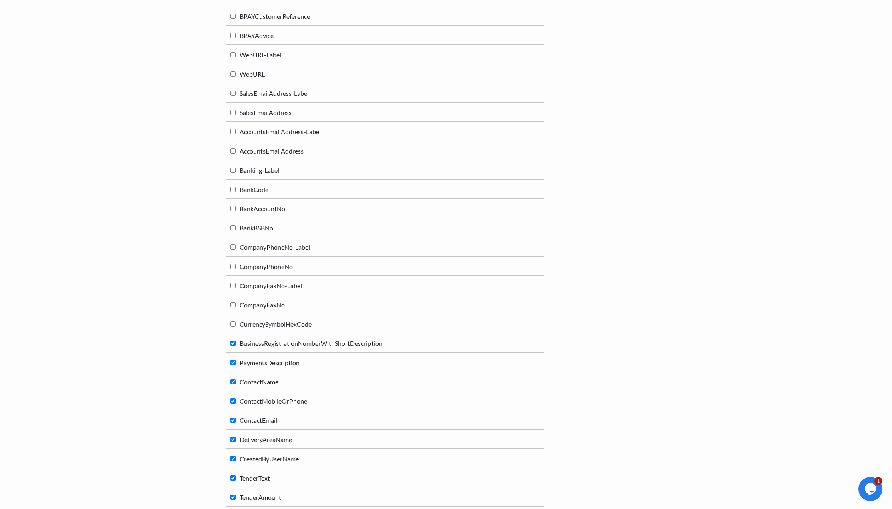
click at [235, 342] on label "BusinessRegistrationNumberWithShortDescription" at bounding box center [385, 342] width 310 height 11
click at [235, 342] on input "BusinessRegistrationNumberWithShortDescription" at bounding box center [232, 342] width 5 height 5
checkbox input "false"
click at [233, 360] on input "PaymentsDescription" at bounding box center [232, 362] width 5 height 5
checkbox input "false"
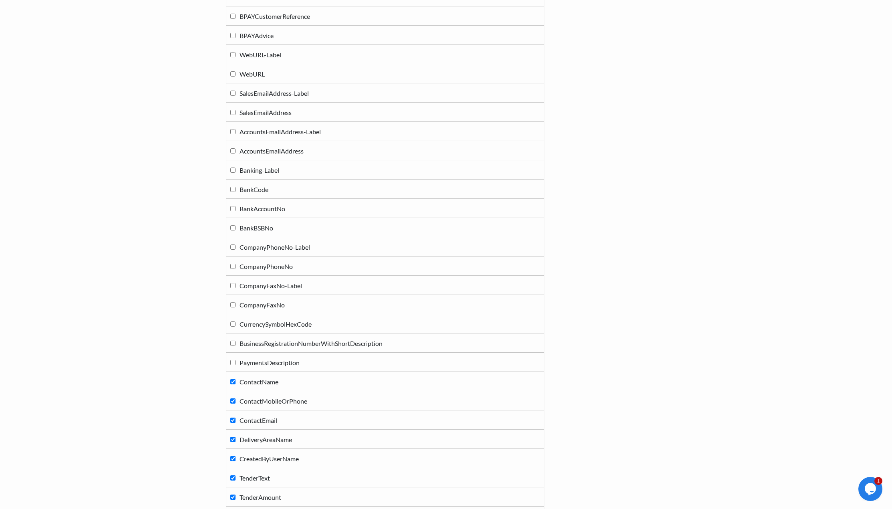
click at [233, 380] on input "ContactName" at bounding box center [232, 381] width 5 height 5
checkbox input "false"
click at [232, 402] on input "ContactMobileOrPhone" at bounding box center [232, 400] width 5 height 5
checkbox input "false"
click at [233, 421] on input "ContactEmail" at bounding box center [232, 419] width 5 height 5
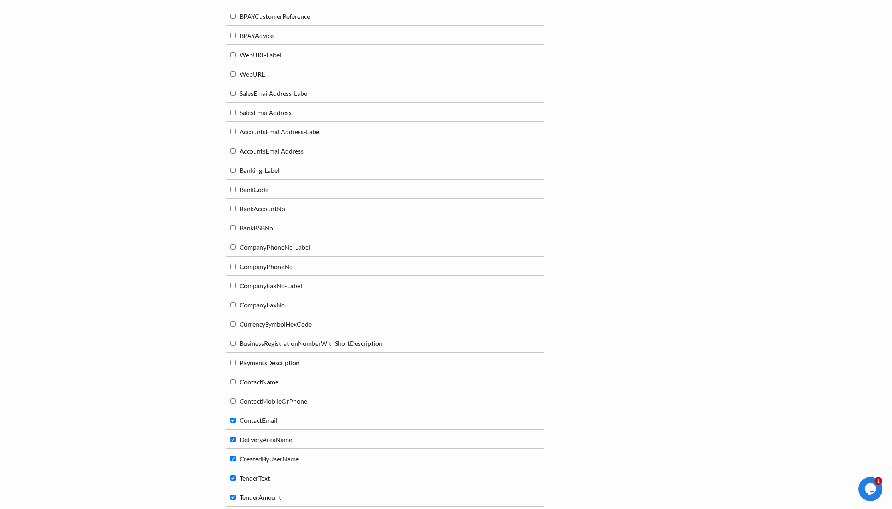
checkbox input "false"
click at [235, 439] on input "DeliveryAreaName" at bounding box center [232, 438] width 5 height 5
checkbox input "false"
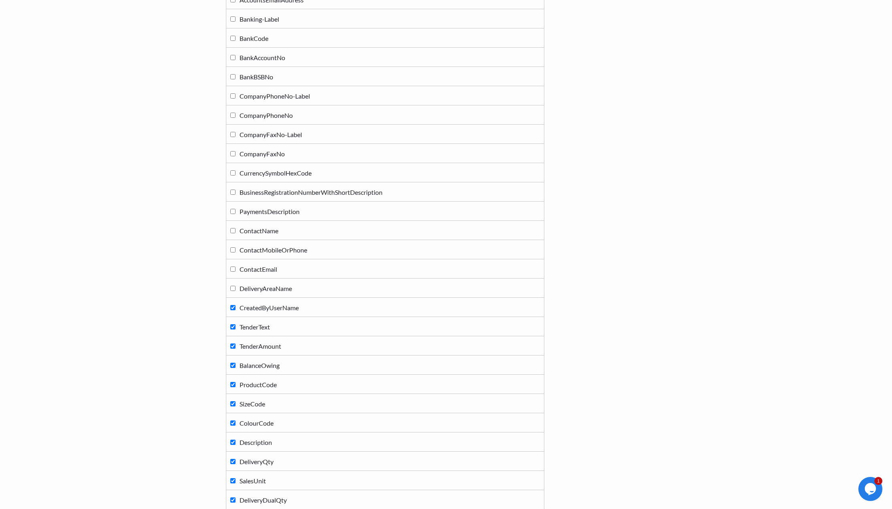
scroll to position [1281, 0]
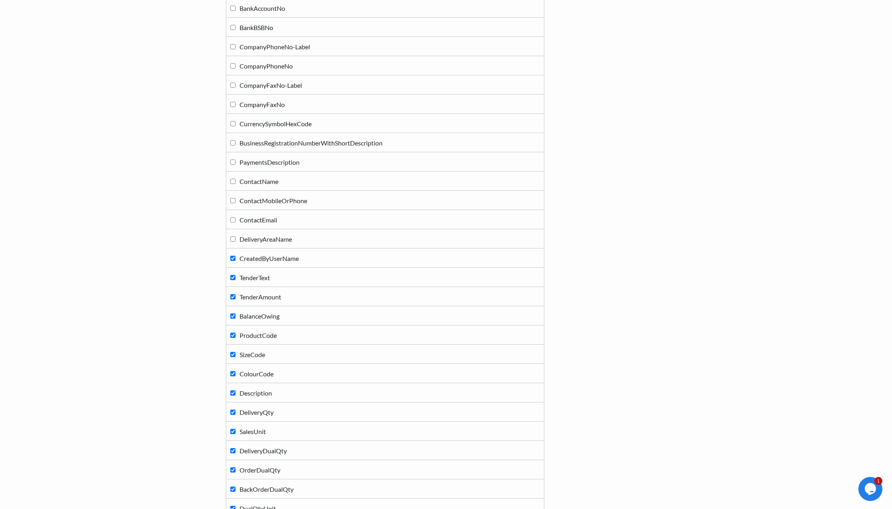
click at [235, 314] on label "BalanceOwing" at bounding box center [385, 315] width 310 height 11
click at [235, 314] on input "BalanceOwing" at bounding box center [232, 315] width 5 height 5
checkbox input "false"
click at [232, 297] on input "TenderAmount" at bounding box center [232, 296] width 5 height 5
checkbox input "false"
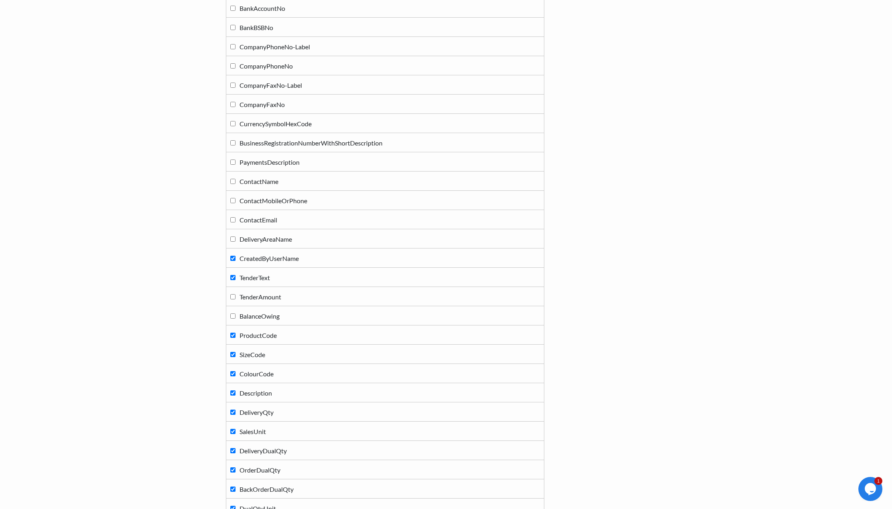
drag, startPoint x: 233, startPoint y: 275, endPoint x: 233, endPoint y: 270, distance: 4.8
click at [233, 272] on label "TenderText" at bounding box center [385, 276] width 310 height 11
click at [233, 275] on input "TenderText" at bounding box center [232, 277] width 5 height 5
checkbox input "false"
click at [233, 255] on label "CreatedByUserName" at bounding box center [385, 257] width 310 height 11
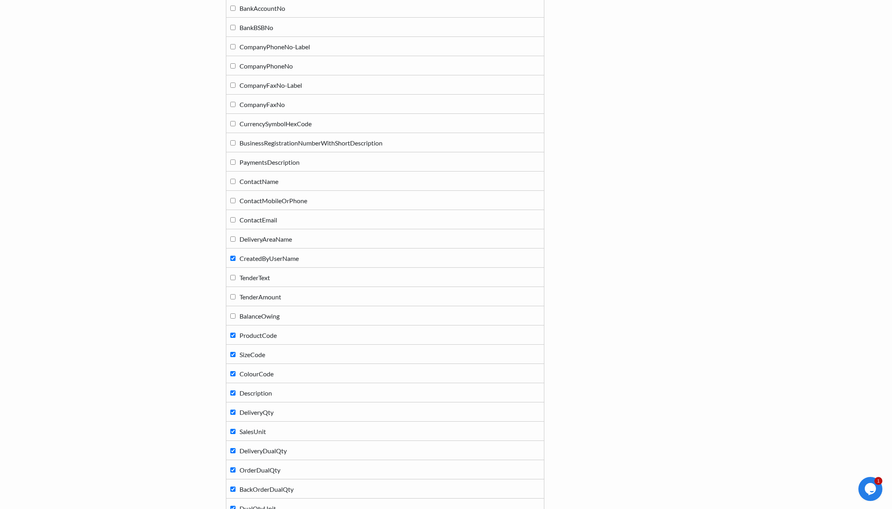
click at [233, 255] on input "CreatedByUserName" at bounding box center [232, 257] width 5 height 5
checkbox input "false"
click at [233, 353] on input "SizeCode" at bounding box center [232, 354] width 5 height 5
checkbox input "false"
click at [233, 369] on label "ColourCode" at bounding box center [385, 373] width 310 height 11
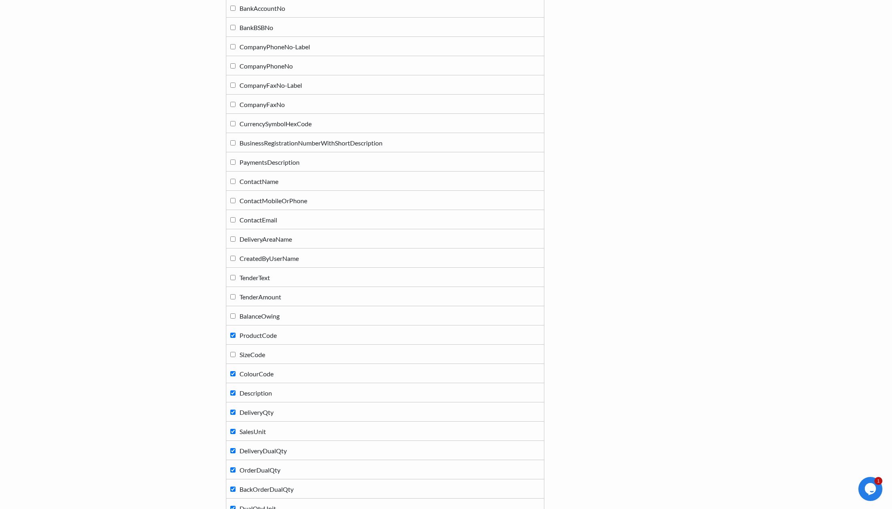
click at [233, 371] on input "ColourCode" at bounding box center [232, 373] width 5 height 5
checkbox input "false"
click at [235, 448] on input "DeliveryDualQty" at bounding box center [232, 450] width 5 height 5
checkbox input "false"
click at [237, 462] on td "OrderDualQty" at bounding box center [385, 469] width 318 height 19
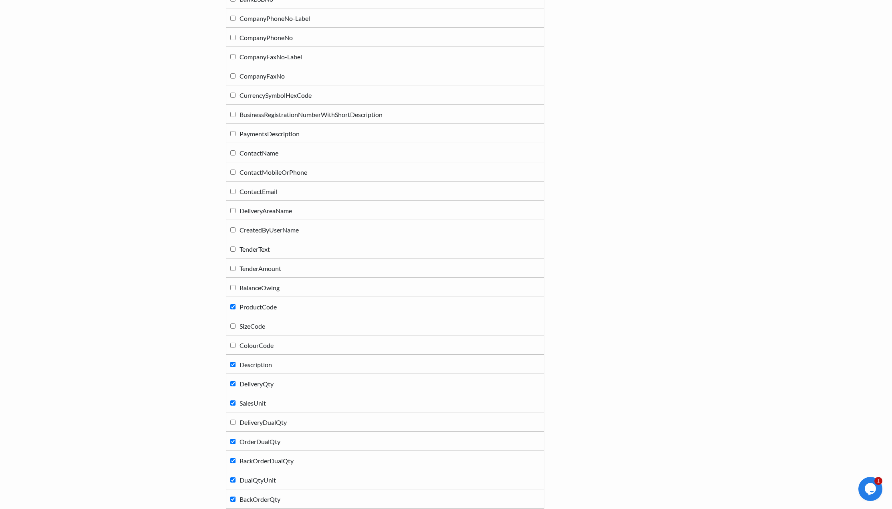
scroll to position [1442, 0]
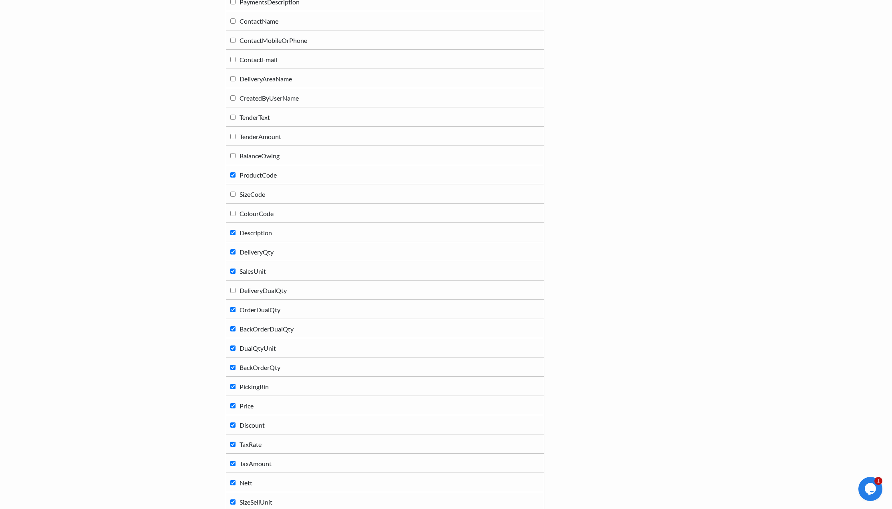
drag, startPoint x: 235, startPoint y: 386, endPoint x: 235, endPoint y: 373, distance: 12.8
click at [235, 383] on label "PickingBin" at bounding box center [385, 385] width 310 height 11
click at [235, 384] on input "PickingBin" at bounding box center [232, 386] width 5 height 5
checkbox input "false"
drag, startPoint x: 235, startPoint y: 370, endPoint x: 235, endPoint y: 359, distance: 10.4
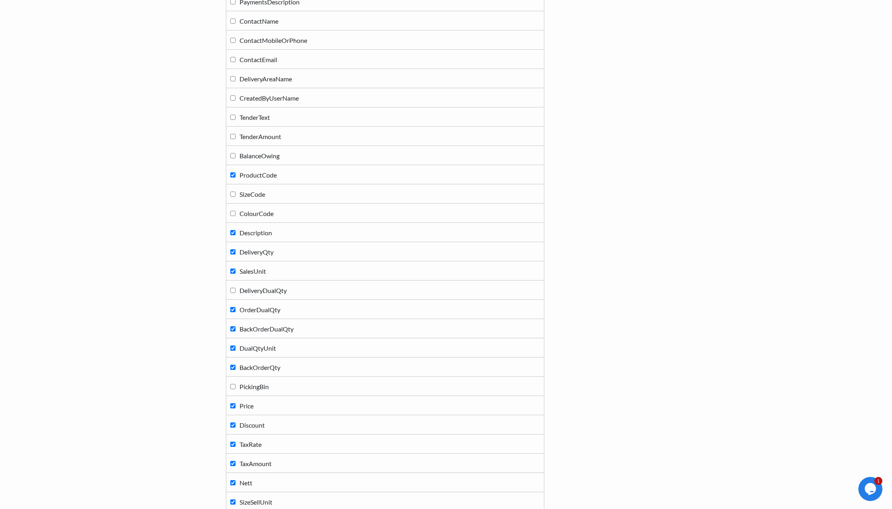
click at [235, 364] on label "BackOrderQty" at bounding box center [385, 366] width 310 height 11
click at [235, 364] on input "BackOrderQty" at bounding box center [232, 366] width 5 height 5
checkbox input "false"
drag, startPoint x: 235, startPoint y: 350, endPoint x: 234, endPoint y: 344, distance: 6.0
click at [234, 345] on input "DualQtyUnit" at bounding box center [232, 347] width 5 height 5
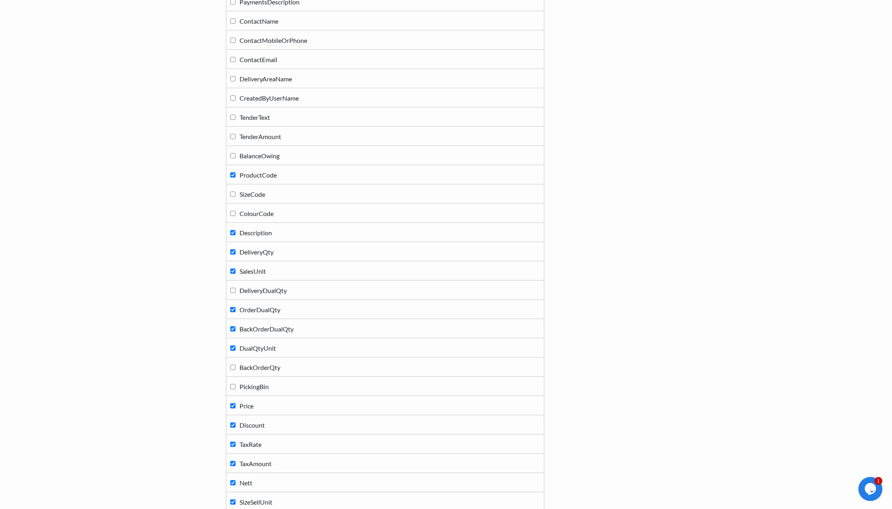
checkbox input "false"
drag, startPoint x: 233, startPoint y: 332, endPoint x: 233, endPoint y: 322, distance: 10.4
click at [233, 329] on label "BackOrderDualQty" at bounding box center [385, 328] width 310 height 11
click at [233, 329] on input "BackOrderDualQty" at bounding box center [232, 328] width 5 height 5
checkbox input "false"
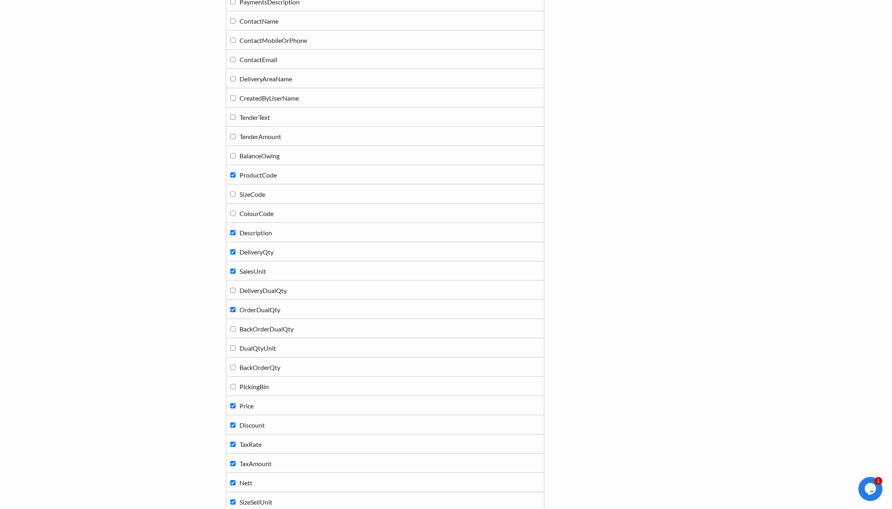
click at [232, 309] on input "OrderDualQty" at bounding box center [232, 309] width 5 height 5
checkbox input "false"
click at [235, 424] on label "Discount" at bounding box center [385, 424] width 310 height 11
click at [235, 424] on input "Discount" at bounding box center [232, 424] width 5 height 5
checkbox input "false"
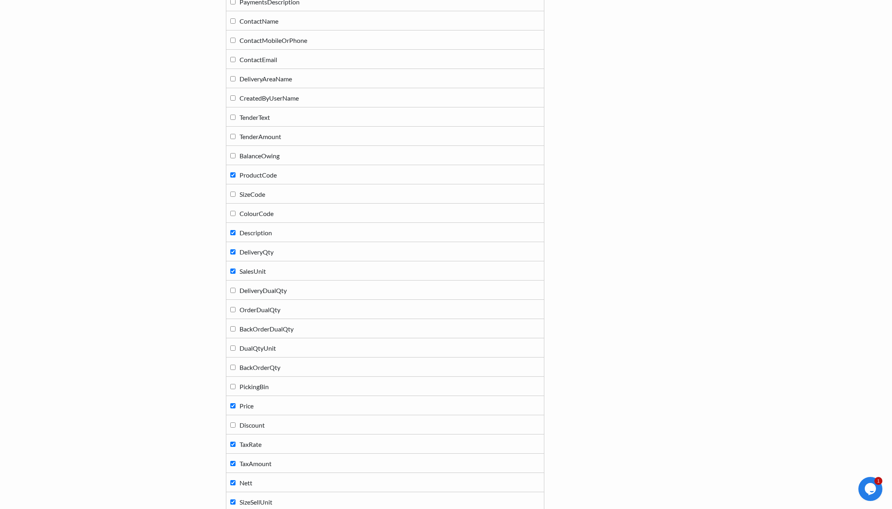
click at [235, 443] on input "TaxRate" at bounding box center [232, 443] width 5 height 5
checkbox input "false"
click at [235, 463] on input "TaxAmount" at bounding box center [232, 462] width 5 height 5
checkbox input "false"
click at [233, 484] on input "Nett" at bounding box center [232, 482] width 5 height 5
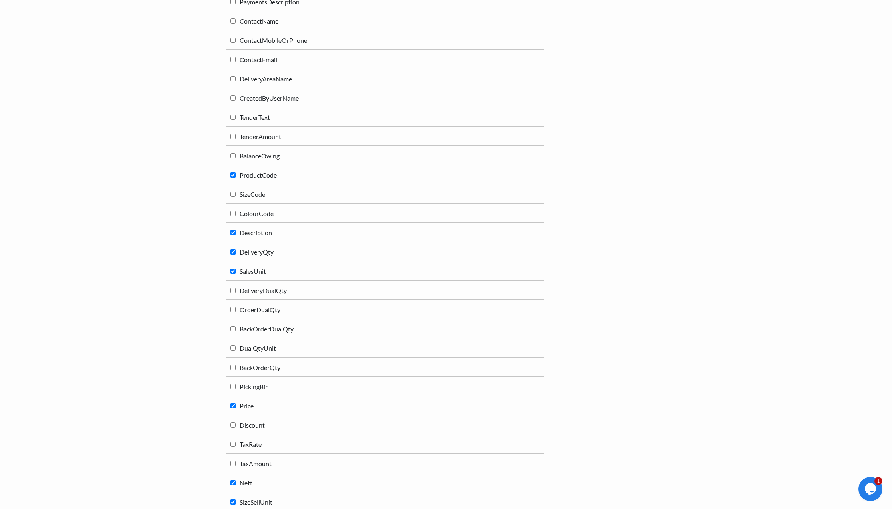
checkbox input "false"
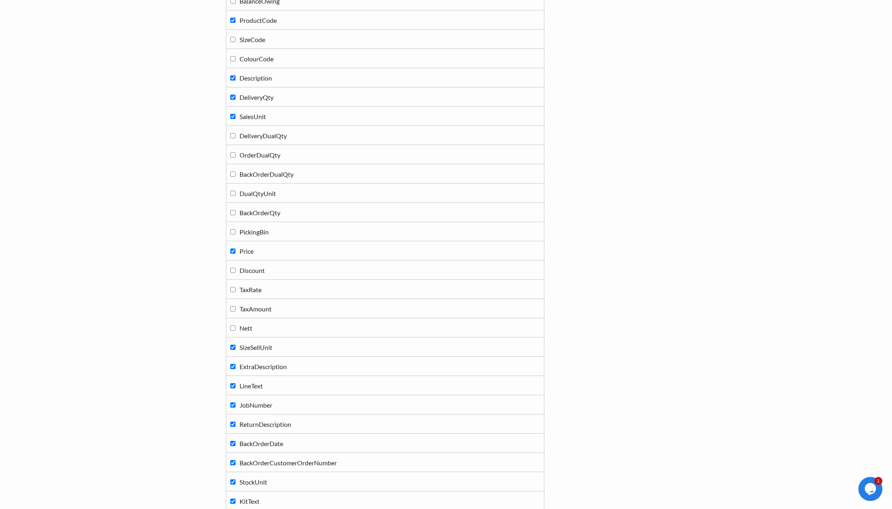
scroll to position [1642, 0]
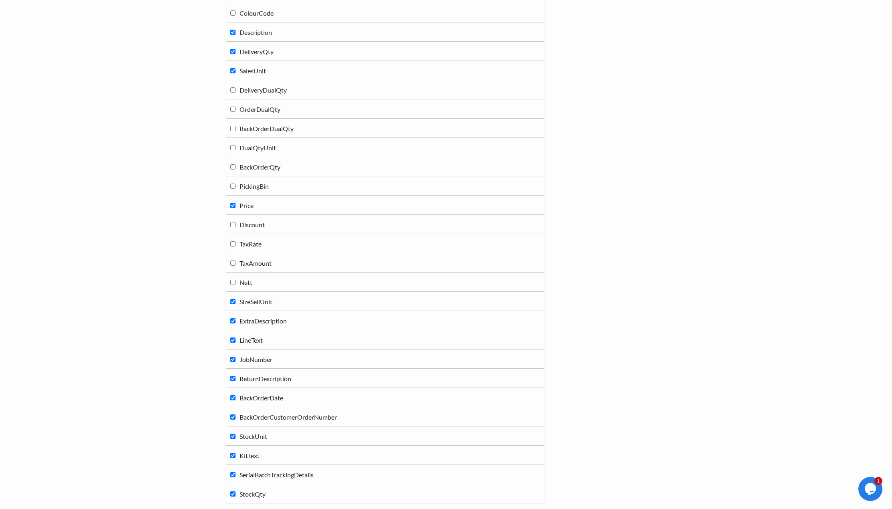
click at [235, 300] on input "SizeSellUnit" at bounding box center [232, 301] width 5 height 5
checkbox input "false"
click at [234, 319] on input "ExtraDescription" at bounding box center [232, 320] width 5 height 5
checkbox input "false"
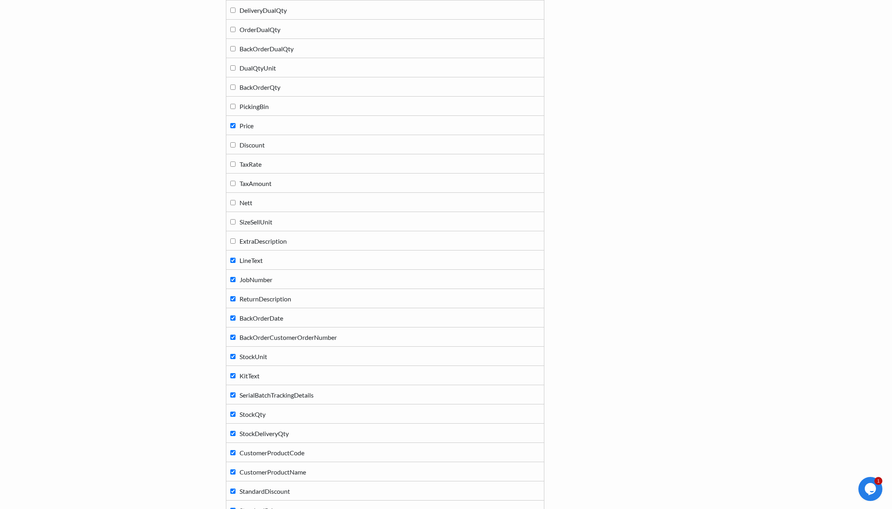
scroll to position [1722, 0]
click at [232, 259] on input "LineText" at bounding box center [232, 259] width 5 height 5
checkbox input "false"
click at [234, 201] on input "Nett" at bounding box center [232, 201] width 5 height 5
checkbox input "true"
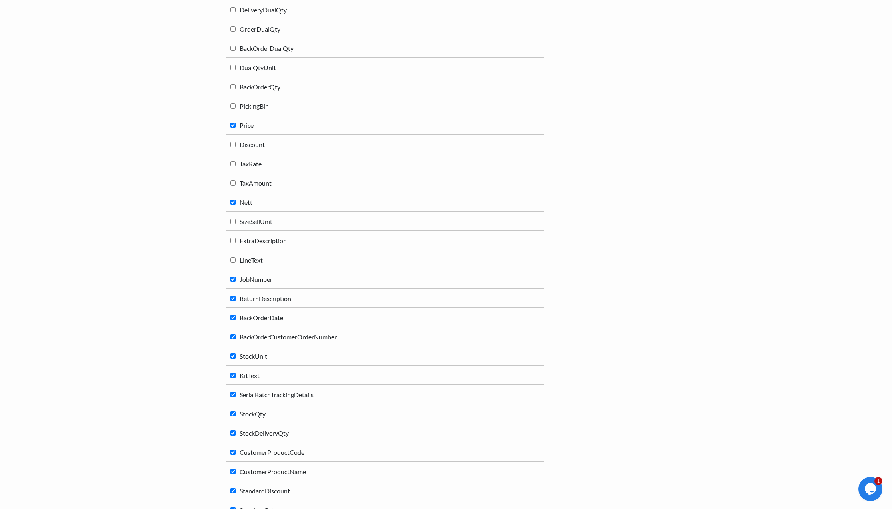
click at [235, 279] on label "JobNumber" at bounding box center [385, 278] width 310 height 11
click at [235, 279] on input "JobNumber" at bounding box center [232, 278] width 5 height 5
checkbox input "false"
click at [234, 296] on input "ReturnDescription" at bounding box center [232, 298] width 5 height 5
checkbox input "false"
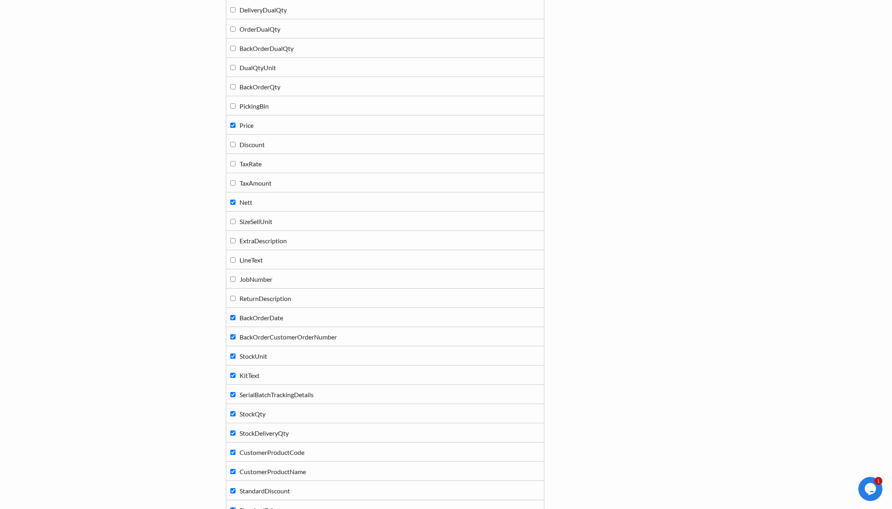
click at [233, 316] on input "BackOrderDate" at bounding box center [232, 317] width 5 height 5
checkbox input "false"
click at [234, 335] on input "BackOrderCustomerOrderNumber" at bounding box center [232, 336] width 5 height 5
checkbox input "false"
click at [230, 357] on td "StockUnit" at bounding box center [385, 355] width 318 height 19
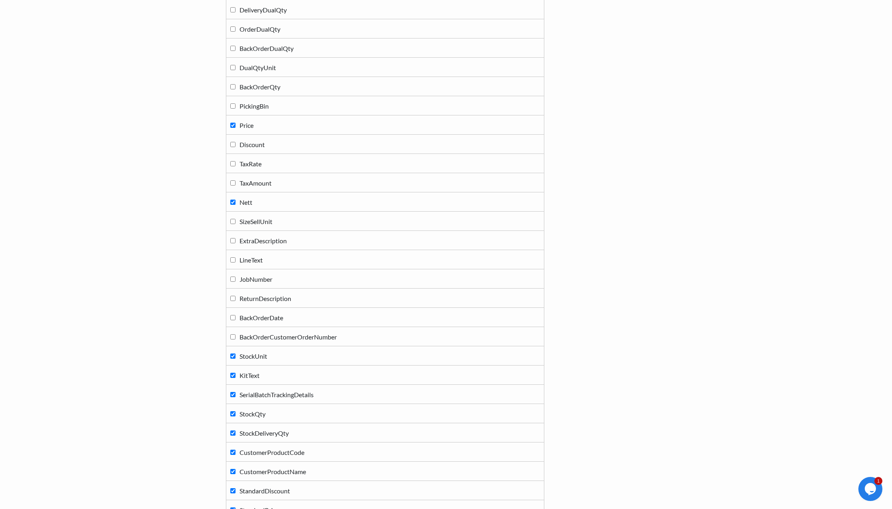
click at [233, 376] on input "KitText" at bounding box center [232, 374] width 5 height 5
checkbox input "false"
click at [233, 356] on input "StockUnit" at bounding box center [232, 355] width 5 height 5
checkbox input "false"
click at [232, 392] on input "SerialBatchTrackingDetails" at bounding box center [232, 394] width 5 height 5
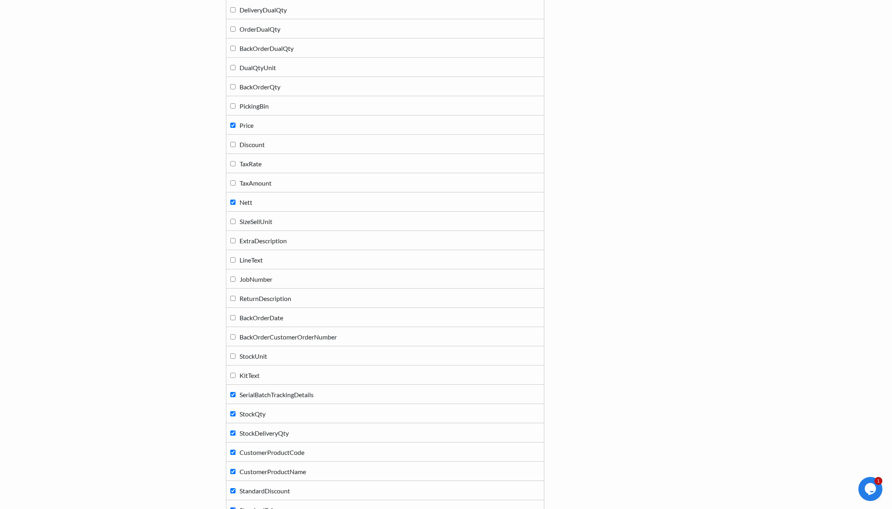
checkbox input "false"
click at [232, 415] on input "StockQty" at bounding box center [232, 413] width 5 height 5
checkbox input "false"
click at [231, 432] on input "StockDeliveryQty" at bounding box center [232, 432] width 5 height 5
checkbox input "false"
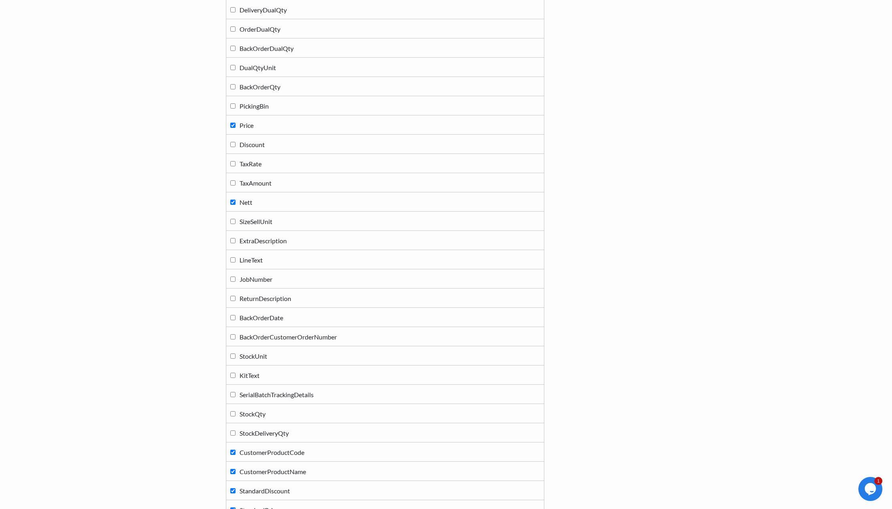
click at [234, 452] on input "CustomerProductCode" at bounding box center [232, 451] width 5 height 5
checkbox input "false"
click at [235, 467] on td "CustomerProductName" at bounding box center [385, 470] width 318 height 19
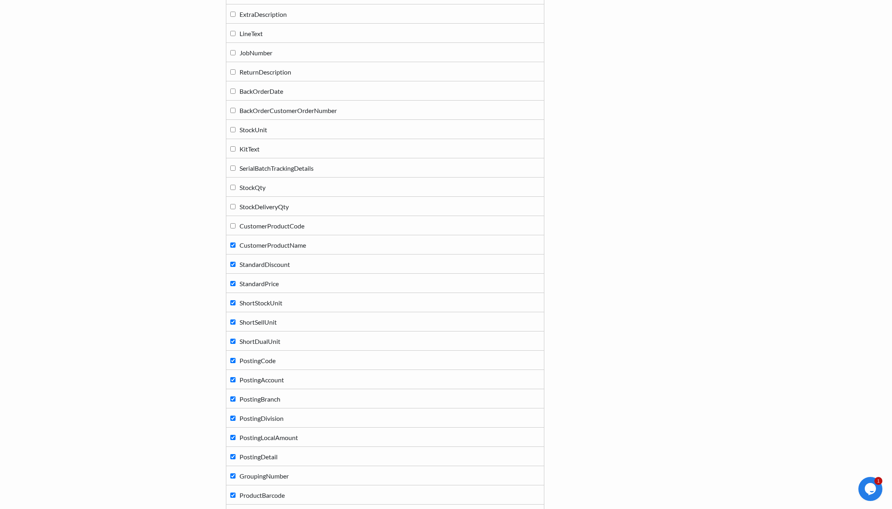
scroll to position [1962, 0]
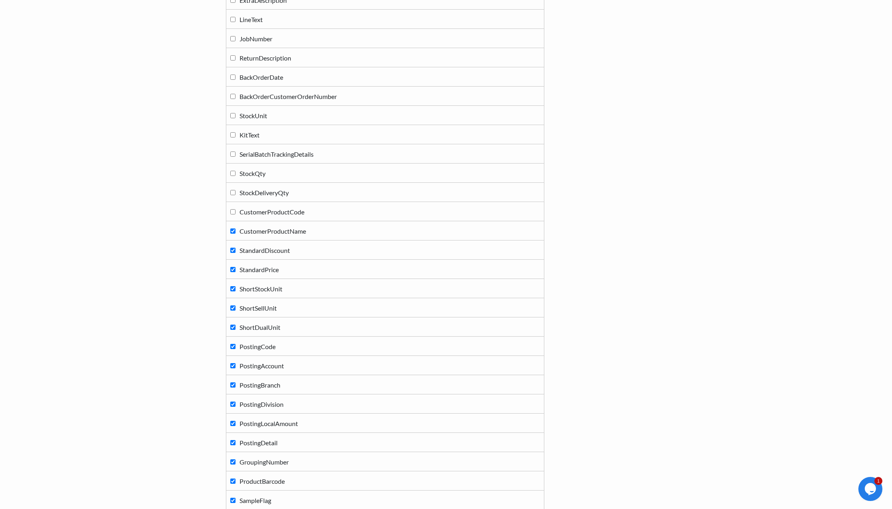
drag, startPoint x: 231, startPoint y: 418, endPoint x: 231, endPoint y: 414, distance: 4.4
click at [231, 416] on td "PostingLocalAmount" at bounding box center [385, 422] width 318 height 19
drag, startPoint x: 232, startPoint y: 402, endPoint x: 235, endPoint y: 383, distance: 18.8
drag, startPoint x: 236, startPoint y: 382, endPoint x: 235, endPoint y: 372, distance: 10.0
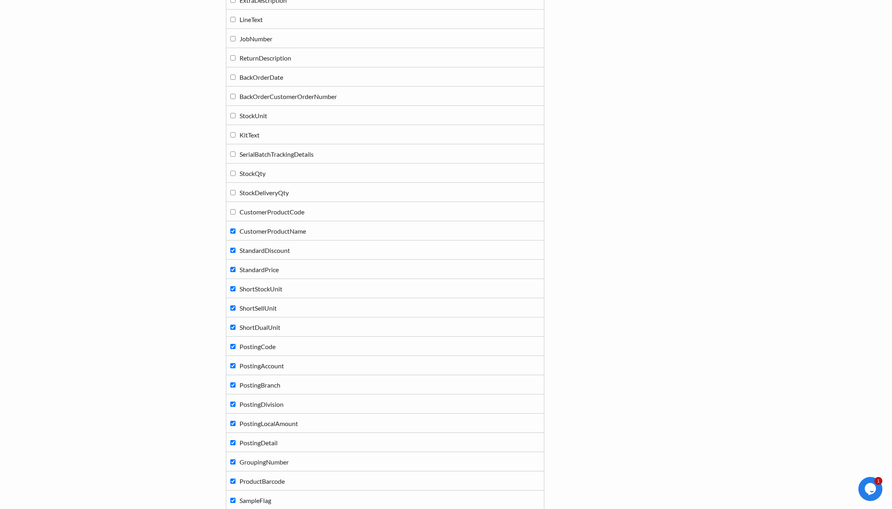
click at [236, 381] on label "PostingBranch" at bounding box center [385, 384] width 310 height 11
click at [235, 382] on input "PostingBranch" at bounding box center [232, 384] width 5 height 5
checkbox input "false"
click at [233, 228] on label "CustomerProductName" at bounding box center [385, 230] width 310 height 11
click at [233, 228] on input "CustomerProductName" at bounding box center [232, 230] width 5 height 5
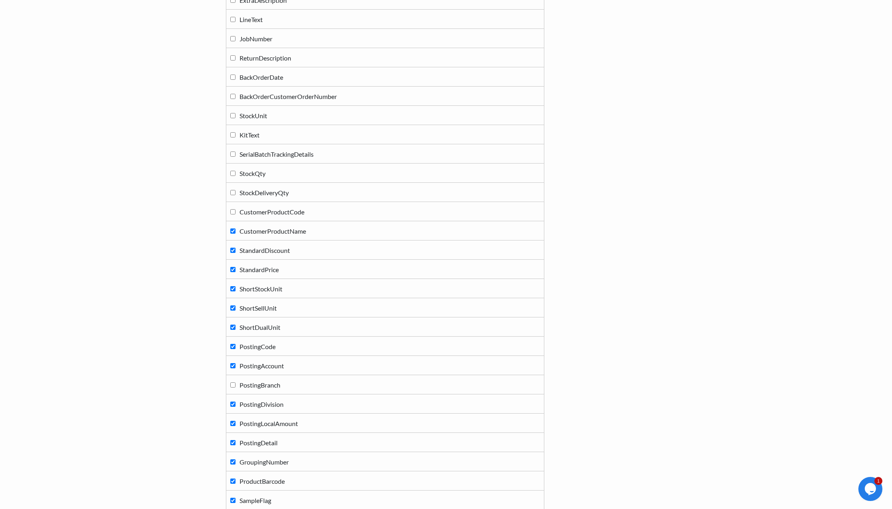
checkbox input "false"
click at [234, 246] on td "StandardDiscount" at bounding box center [385, 249] width 318 height 19
click at [235, 246] on label "StandardDiscount" at bounding box center [385, 249] width 310 height 11
click at [235, 247] on input "StandardDiscount" at bounding box center [232, 249] width 5 height 5
checkbox input "false"
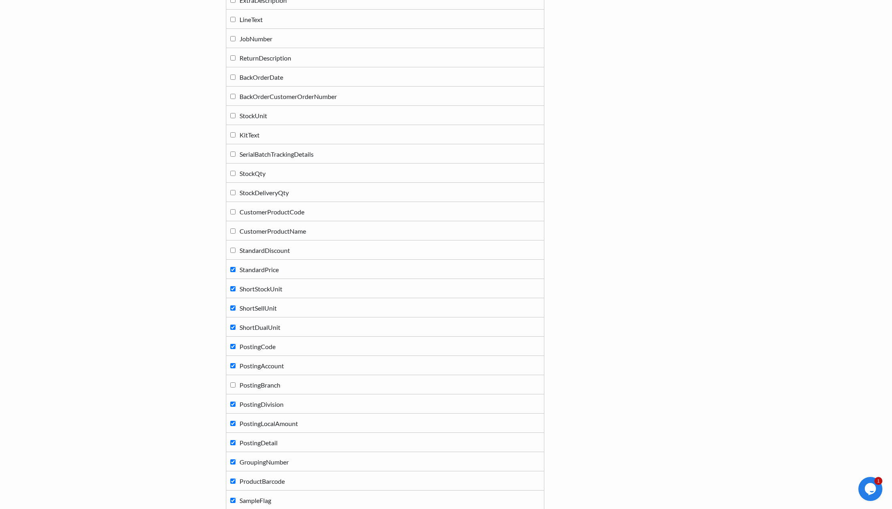
click at [233, 267] on label "StandardPrice" at bounding box center [385, 268] width 310 height 11
click at [233, 267] on input "StandardPrice" at bounding box center [232, 269] width 5 height 5
checkbox input "false"
drag, startPoint x: 235, startPoint y: 286, endPoint x: 235, endPoint y: 290, distance: 4.4
click at [235, 287] on input "ShortStockUnit" at bounding box center [232, 288] width 5 height 5
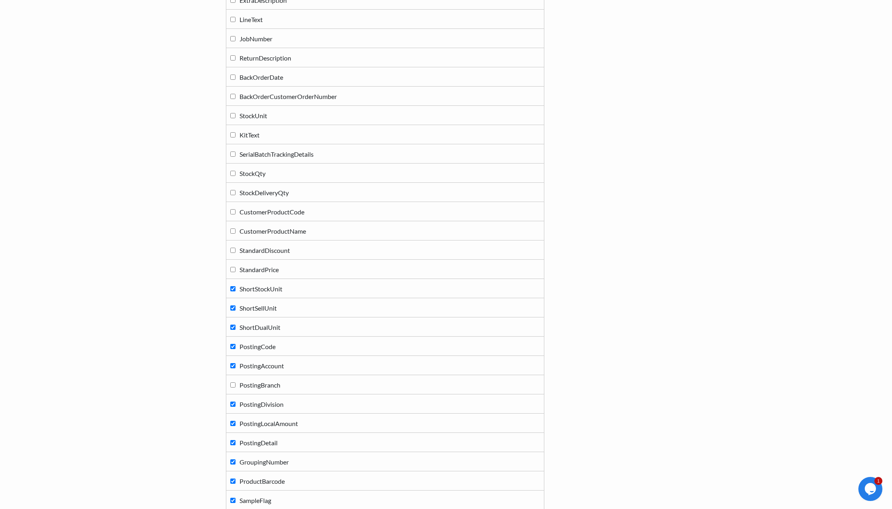
checkbox input "false"
click at [233, 309] on input "ShortSellUnit" at bounding box center [232, 307] width 5 height 5
checkbox input "false"
click at [230, 329] on input "ShortDualUnit" at bounding box center [232, 326] width 5 height 5
checkbox input "false"
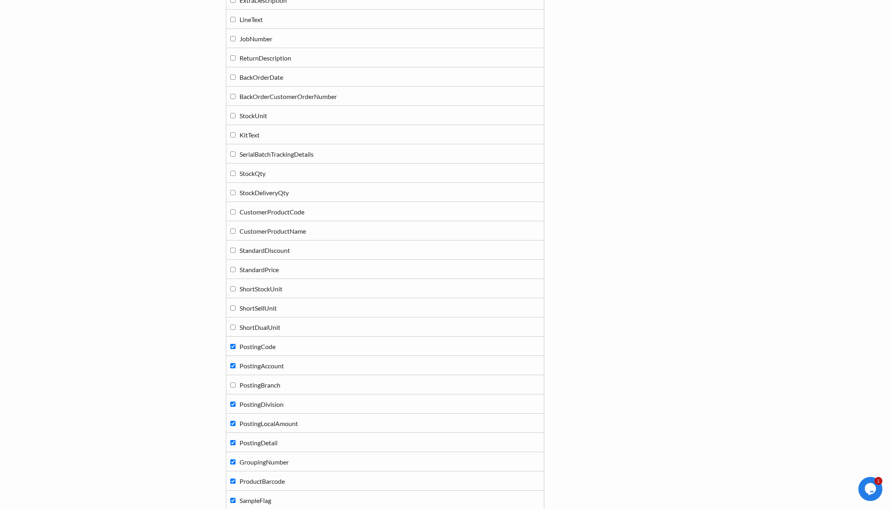
click at [231, 348] on input "PostingCode" at bounding box center [232, 346] width 5 height 5
checkbox input "false"
click at [233, 362] on label "PostingAccount" at bounding box center [385, 365] width 310 height 11
click at [233, 363] on input "PostingAccount" at bounding box center [232, 365] width 5 height 5
checkbox input "false"
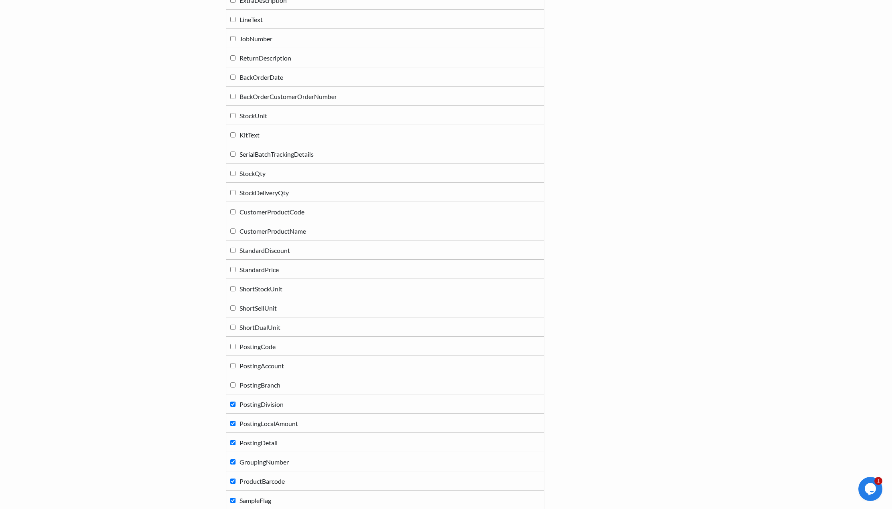
click at [233, 401] on input "PostingDivision" at bounding box center [232, 403] width 5 height 5
checkbox input "false"
click at [235, 425] on input "PostingLocalAmount" at bounding box center [232, 422] width 5 height 5
checkbox input "false"
click at [234, 442] on label "PostingDetail" at bounding box center [385, 441] width 310 height 11
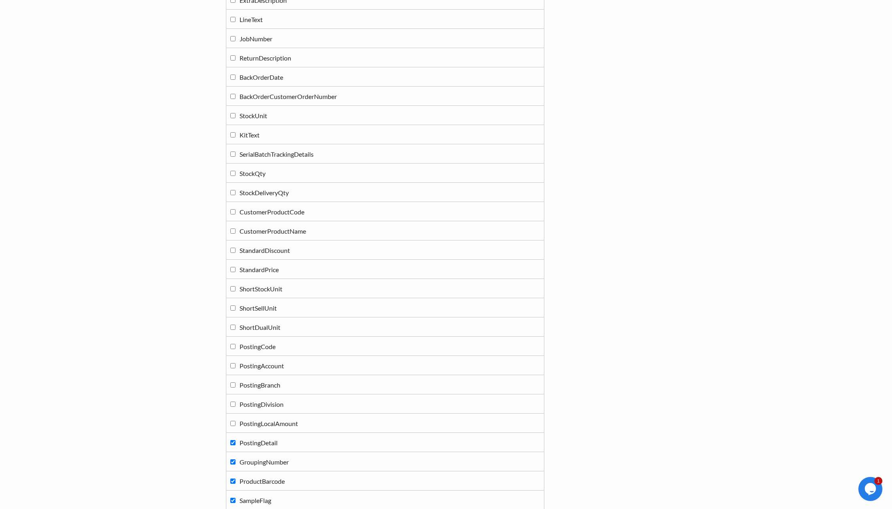
click at [234, 442] on input "PostingDetail" at bounding box center [232, 442] width 5 height 5
checkbox input "false"
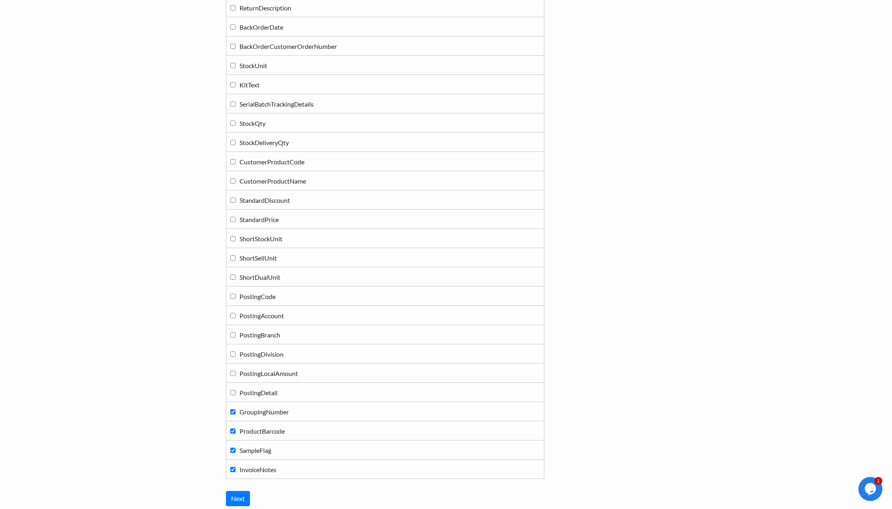
scroll to position [2076, 0]
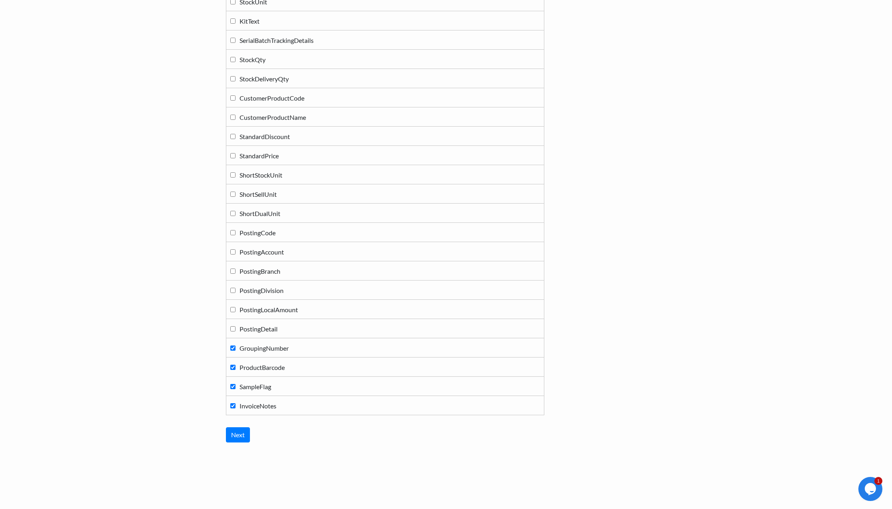
click at [234, 405] on input "InvoiceNotes" at bounding box center [232, 405] width 5 height 5
checkbox input "false"
click at [232, 385] on input "SampleFlag" at bounding box center [232, 386] width 5 height 5
checkbox input "false"
drag, startPoint x: 232, startPoint y: 366, endPoint x: 234, endPoint y: 359, distance: 7.8
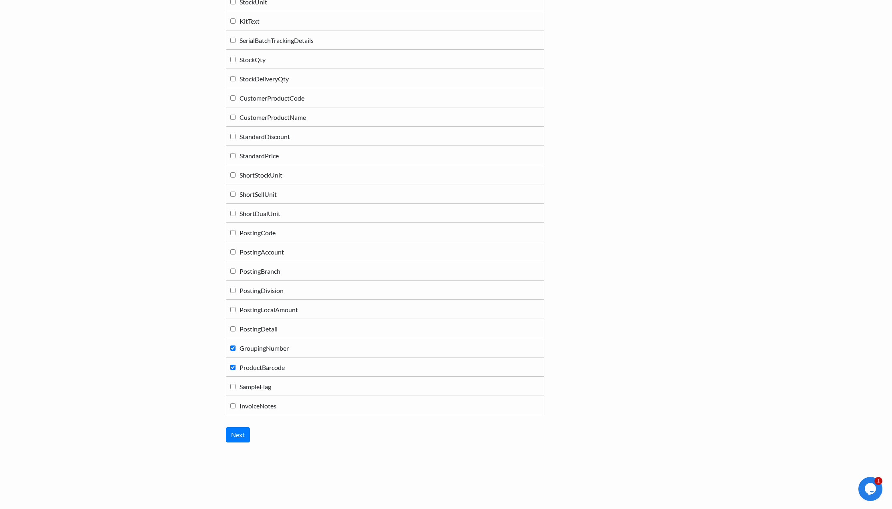
click at [233, 364] on label "ProductBarcode" at bounding box center [385, 366] width 310 height 11
click at [233, 364] on input "ProductBarcode" at bounding box center [232, 366] width 5 height 5
checkbox input "false"
click at [234, 346] on input "GroupingNumber" at bounding box center [232, 347] width 5 height 5
checkbox input "false"
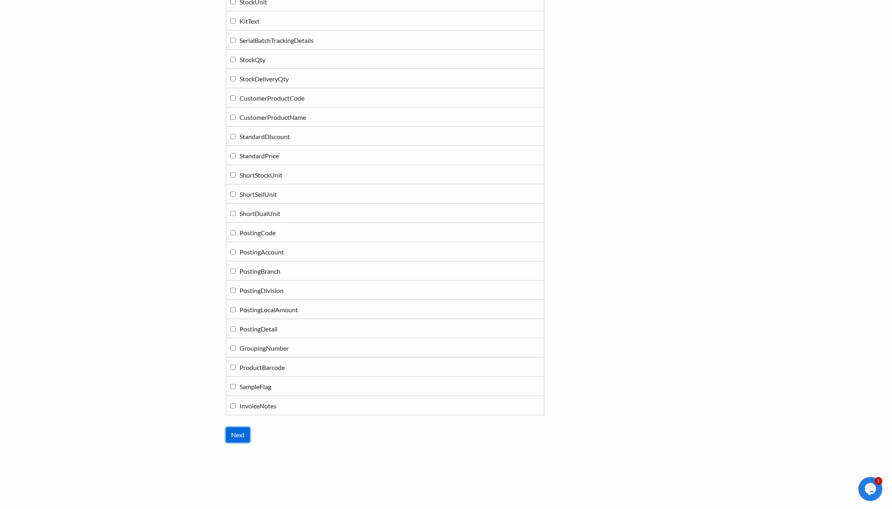
click at [243, 434] on input "Next" at bounding box center [238, 434] width 24 height 15
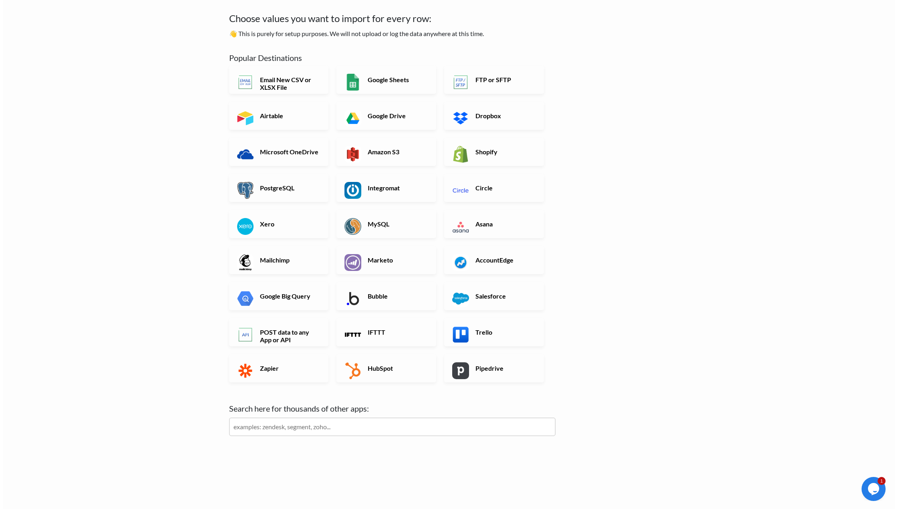
scroll to position [0, 0]
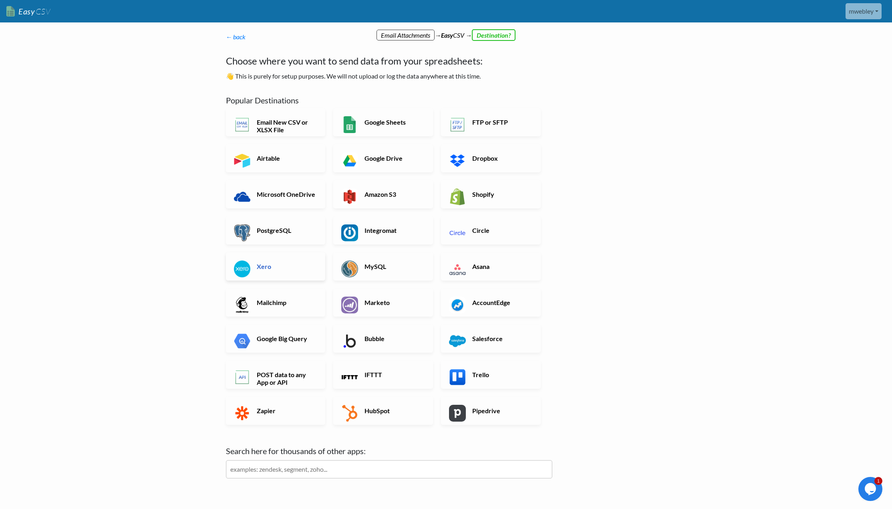
click at [264, 254] on link "Xero" at bounding box center [276, 266] width 100 height 28
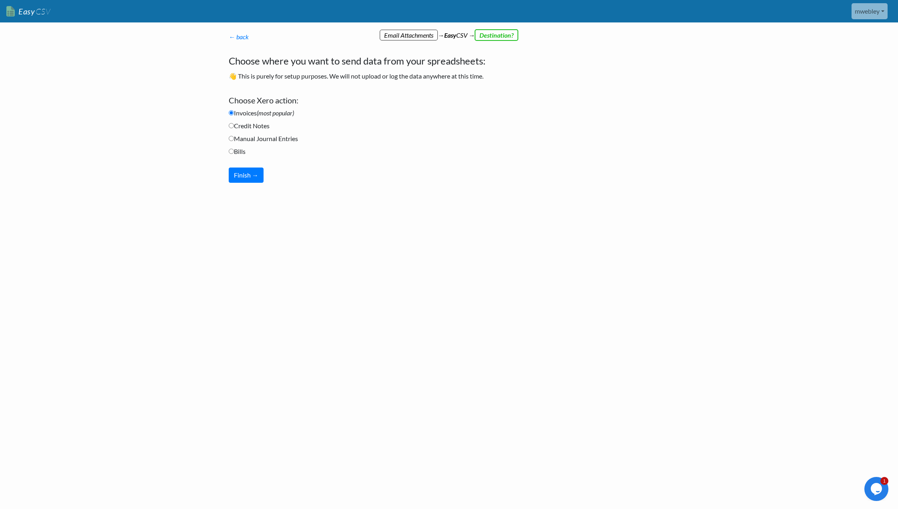
click at [230, 147] on label "Bills" at bounding box center [237, 152] width 17 height 10
click at [230, 149] on input "Bills" at bounding box center [231, 151] width 5 height 5
radio input "true"
click at [231, 153] on input "Bills" at bounding box center [231, 151] width 5 height 5
click at [248, 175] on button "Finish →" at bounding box center [246, 174] width 35 height 15
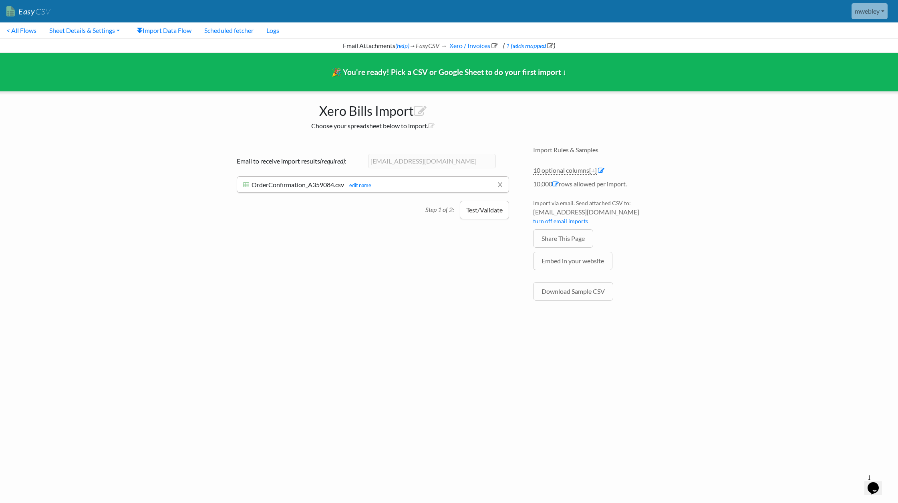
click at [481, 210] on button "Test/Validate" at bounding box center [484, 210] width 49 height 18
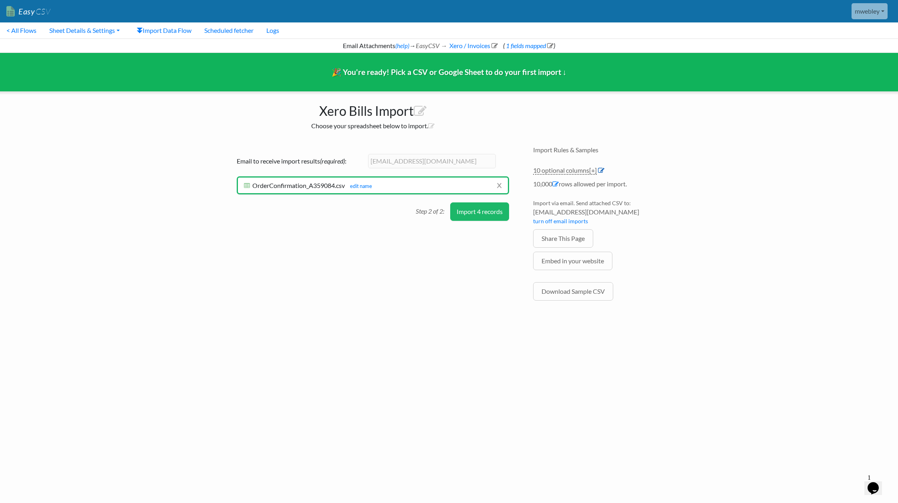
click at [603, 171] on icon at bounding box center [601, 170] width 6 height 6
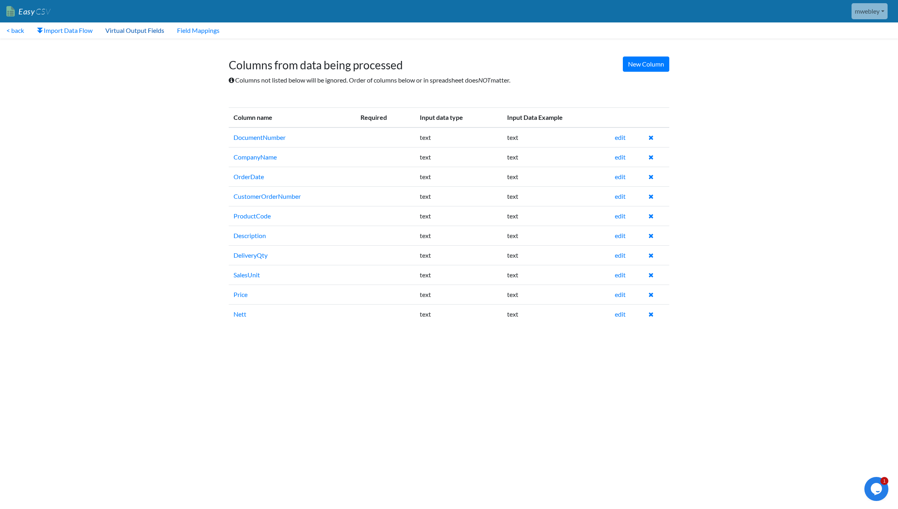
click at [141, 33] on link "Virtual Output Fields" at bounding box center [135, 30] width 72 height 16
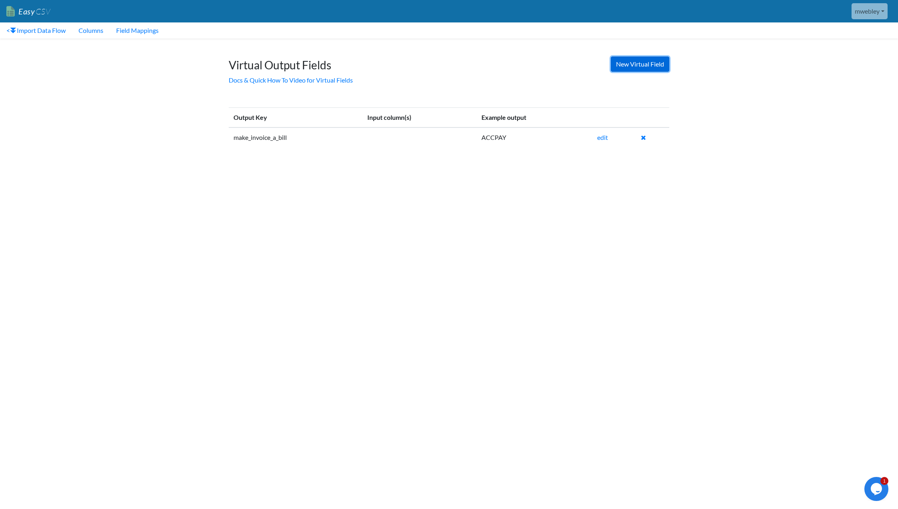
click at [635, 62] on link "New Virtual Field" at bounding box center [640, 63] width 58 height 15
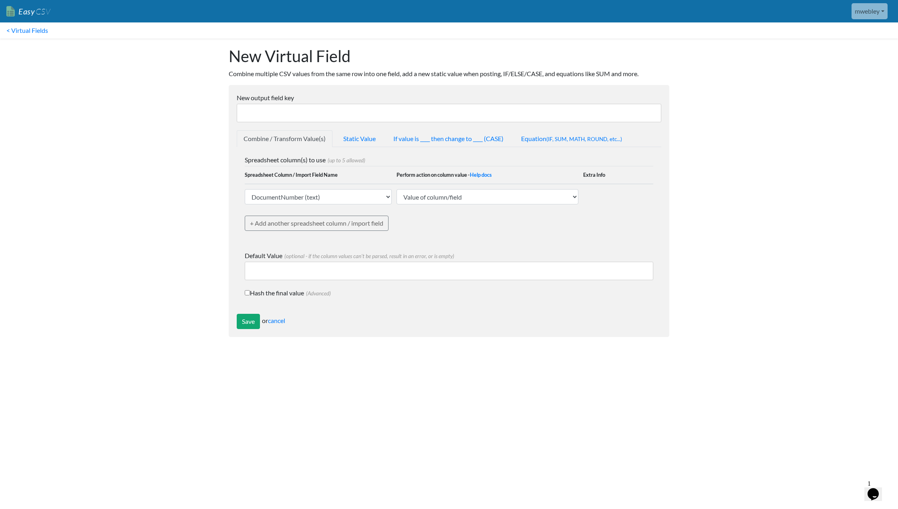
click at [336, 109] on input "New output field key" at bounding box center [449, 113] width 424 height 18
type input "QTY"
click at [453, 140] on link "If value is ____ then change to ____ (CASE)" at bounding box center [448, 138] width 124 height 17
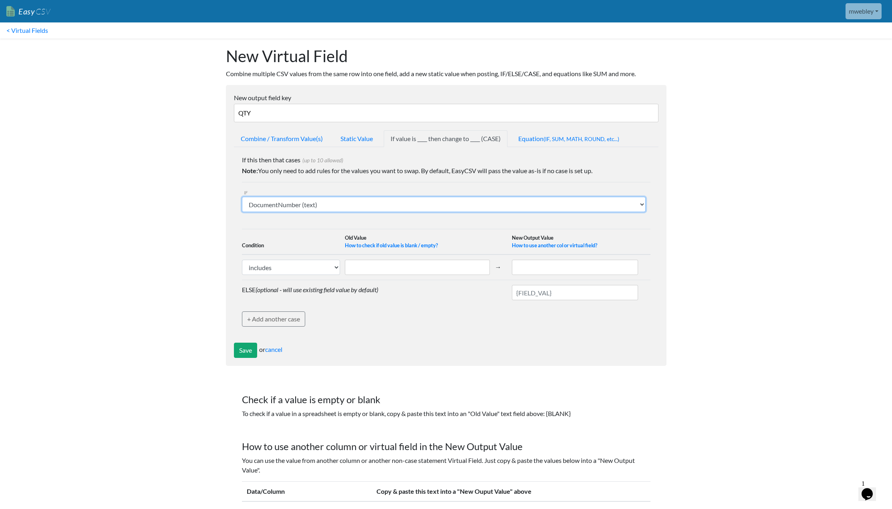
click at [638, 204] on select "DocumentNumber (text) CompanyName (text) OrderDate (text) CustomerOrderNumber (…" at bounding box center [444, 204] width 404 height 15
select select "761011"
click at [242, 197] on select "DocumentNumber (text) CompanyName (text) OrderDate (text) CustomerOrderNumber (…" at bounding box center [444, 204] width 404 height 15
click at [334, 264] on select "includes exactly matches" at bounding box center [291, 266] width 99 height 15
select select "1"
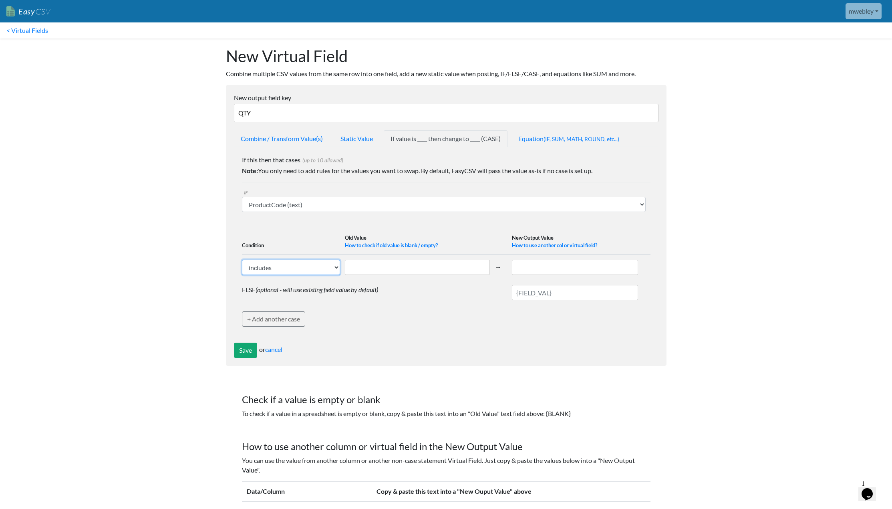
click at [242, 259] on select "includes exactly matches" at bounding box center [291, 266] width 99 height 15
click at [386, 270] on input "text" at bounding box center [417, 266] width 145 height 15
type input "F"
click at [536, 265] on input "text" at bounding box center [575, 266] width 126 height 15
type input "1"
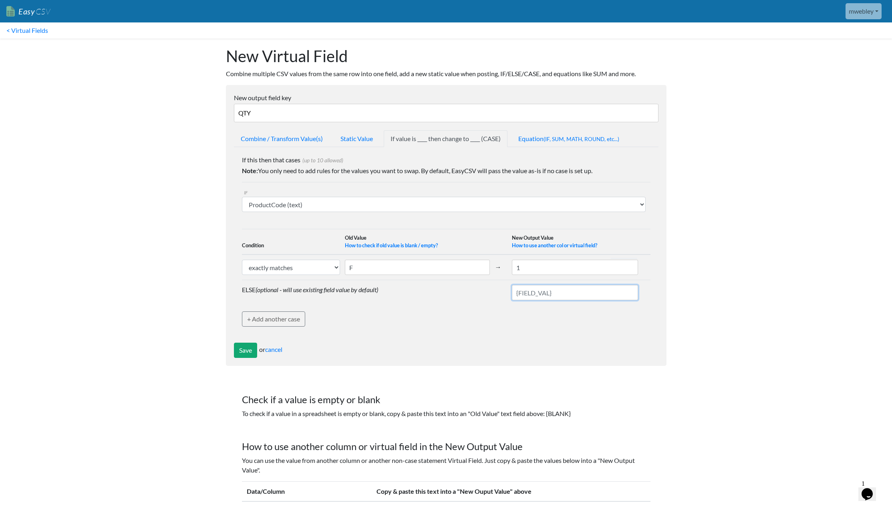
click at [561, 291] on input "text" at bounding box center [575, 292] width 126 height 15
click at [581, 245] on link "How to use another col or virtual field?" at bounding box center [554, 245] width 85 height 6
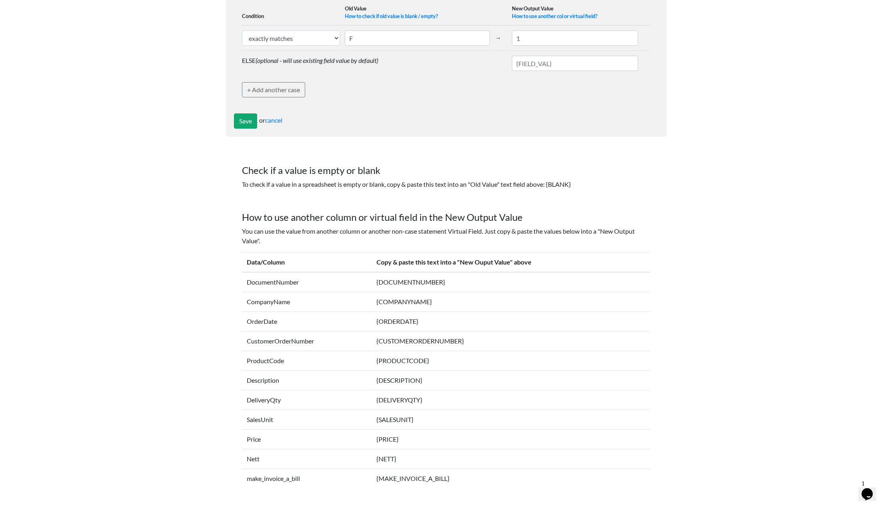
scroll to position [245, 0]
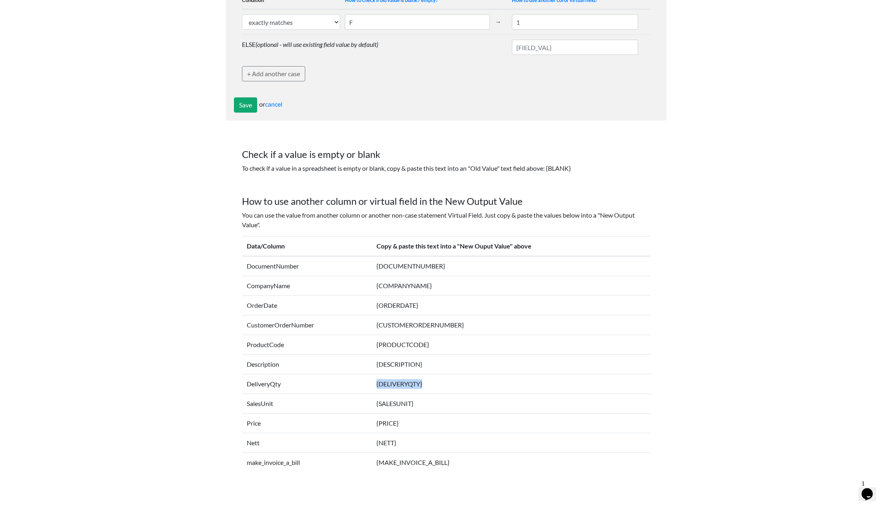
drag, startPoint x: 436, startPoint y: 383, endPoint x: 376, endPoint y: 384, distance: 60.1
click at [376, 384] on td "{DELIVERYQTY}" at bounding box center [511, 384] width 278 height 20
copy td "{DELIVERYQTY}"
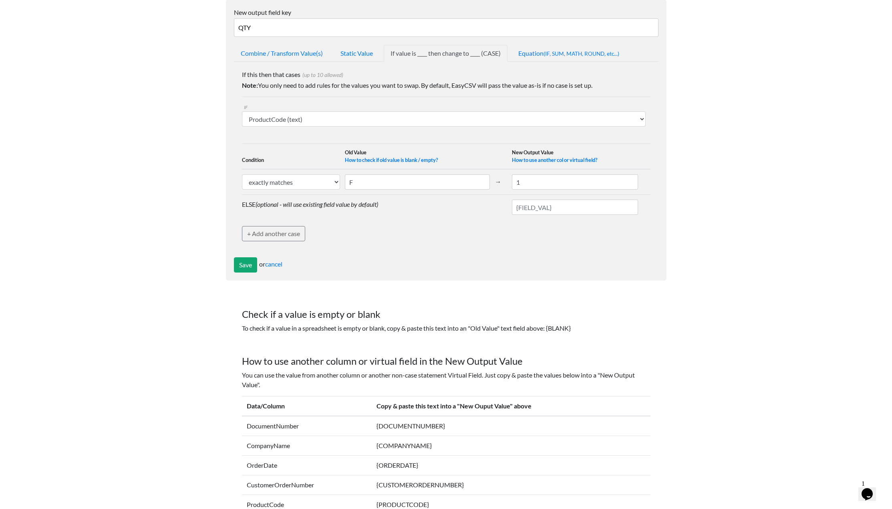
scroll to position [85, 0]
drag, startPoint x: 567, startPoint y: 211, endPoint x: 517, endPoint y: 211, distance: 50.1
click at [517, 211] on input "text" at bounding box center [575, 207] width 126 height 15
paste input "{DELIVERYQTY}"
type input "{DELIVERYQTY}"
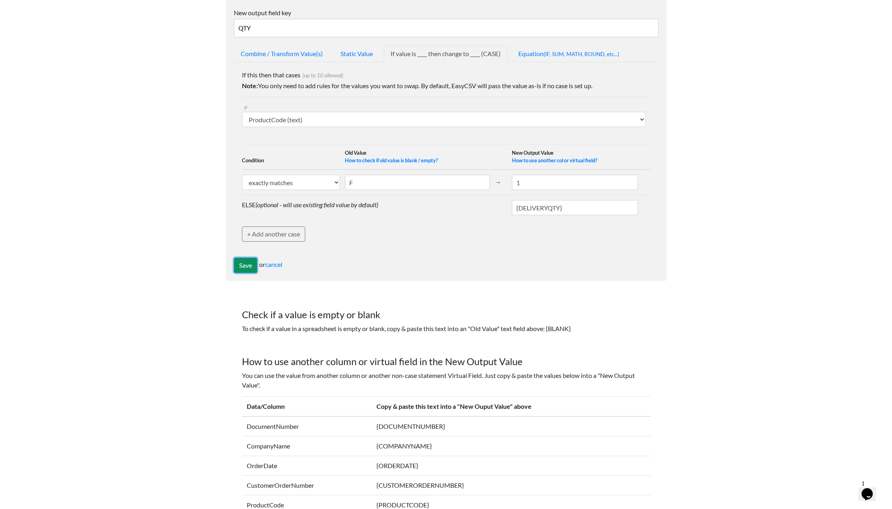
click at [247, 266] on input "Save" at bounding box center [245, 264] width 23 height 15
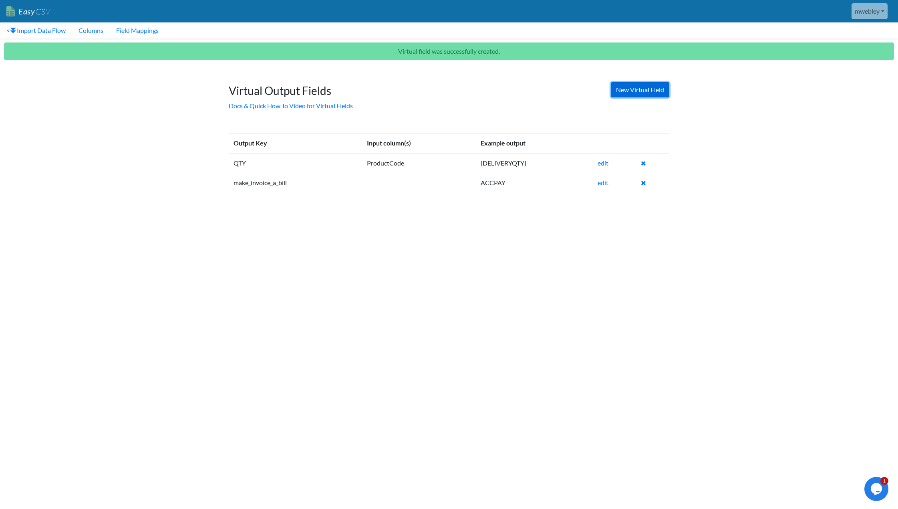
click at [636, 87] on link "New Virtual Field" at bounding box center [640, 89] width 58 height 15
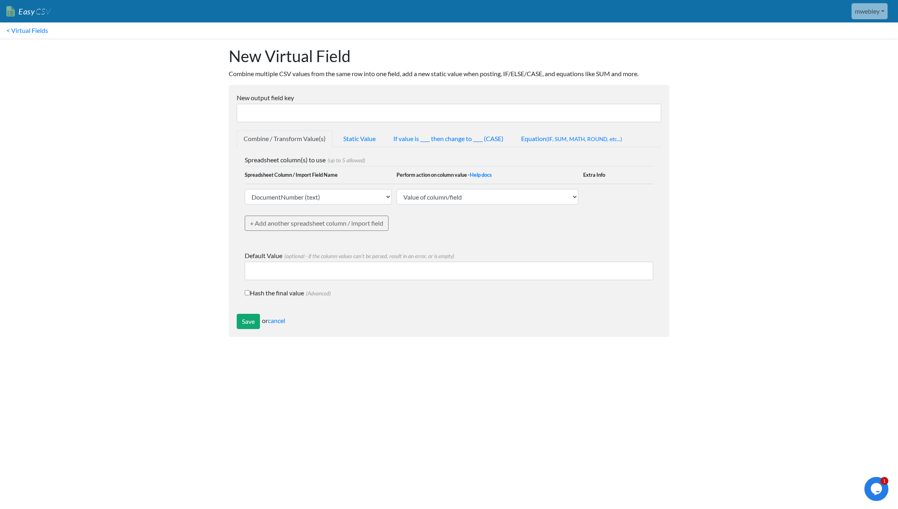
click at [332, 113] on input "New output field key" at bounding box center [449, 113] width 424 height 18
type input "Date"
click at [306, 136] on link "Combine / Transform Value(s)" at bounding box center [285, 138] width 96 height 17
click at [382, 197] on select "DocumentNumber (text) CompanyName (text) OrderDate (text) CustomerOrderNumber (…" at bounding box center [318, 196] width 147 height 15
select select "761009"
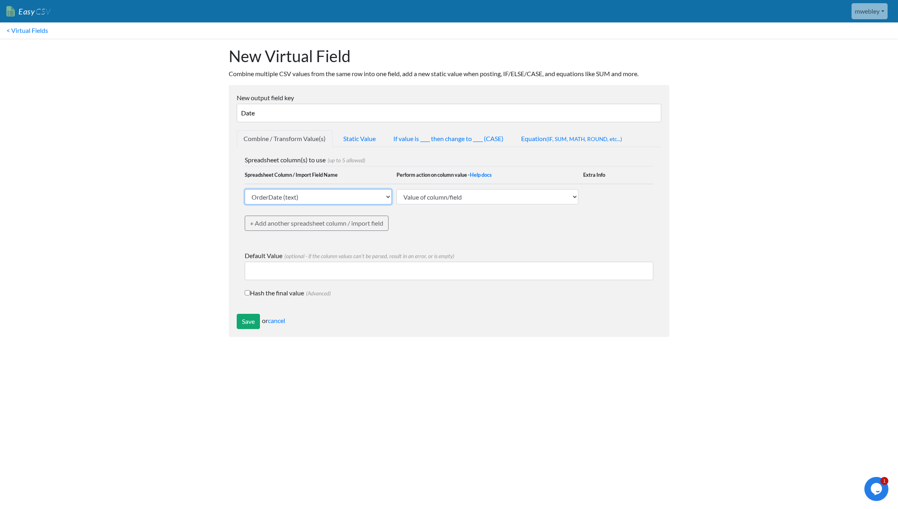
click at [245, 189] on select "DocumentNumber (text) CompanyName (text) OrderDate (text) CustomerOrderNumber (…" at bounding box center [318, 196] width 147 height 15
click at [573, 196] on select "Value of column/field Upcase Downcase Sentence case (first letter is capitalize…" at bounding box center [487, 196] width 182 height 15
select select "extract_date_mmddyyyy"
click at [396, 189] on select "Value of column/field Upcase Downcase Sentence case (first letter is capitalize…" at bounding box center [487, 196] width 182 height 15
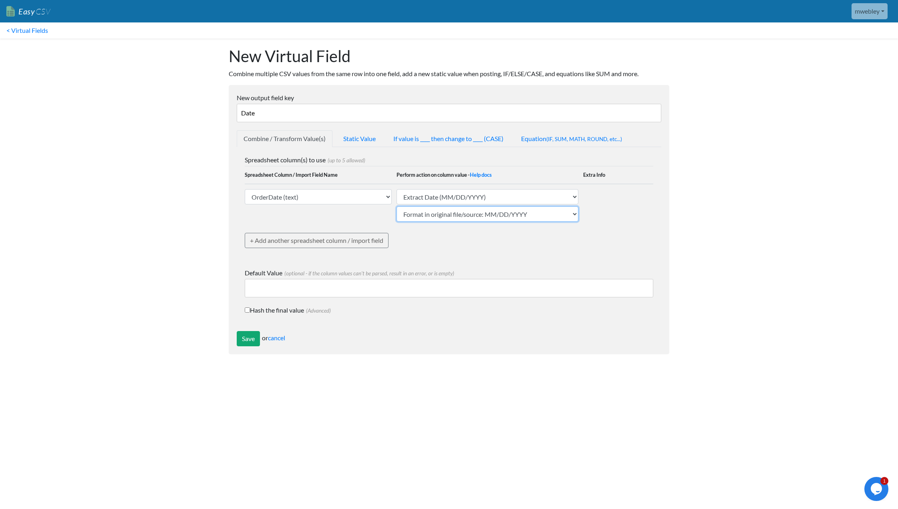
click at [574, 213] on select "Format in original file/source: MM/DD/YYYY Format in original file/source: DD/M…" at bounding box center [487, 213] width 182 height 15
select select "date_ddmmyyyy"
click at [396, 206] on select "Format in original file/source: MM/DD/YYYY Format in original file/source: DD/M…" at bounding box center [487, 213] width 182 height 15
click at [243, 336] on input "Save" at bounding box center [248, 338] width 23 height 15
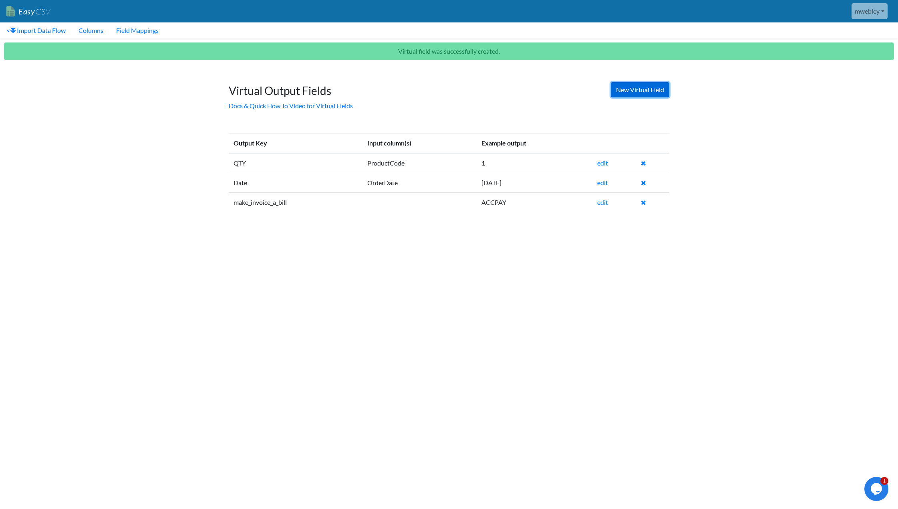
click at [627, 88] on link "New Virtual Field" at bounding box center [640, 89] width 58 height 15
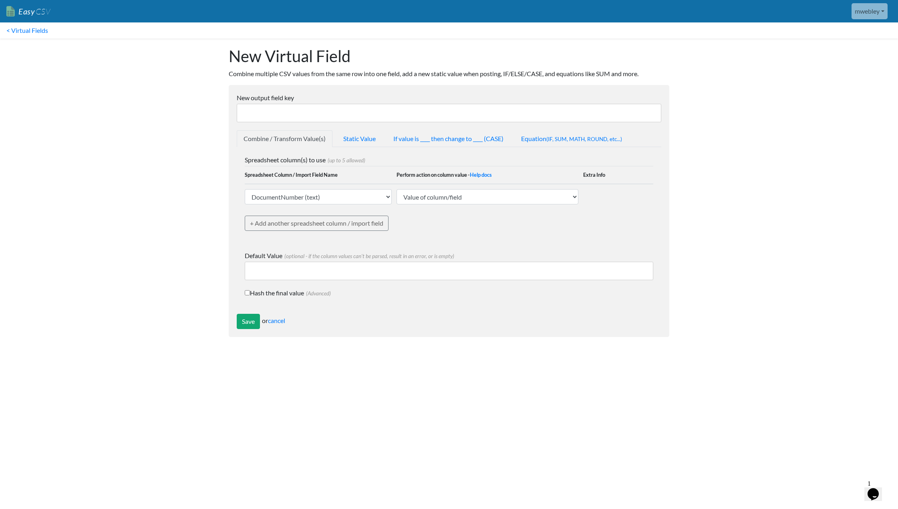
click at [290, 117] on input "New output field key" at bounding box center [449, 113] width 424 height 18
type input "Status"
click at [362, 140] on link "Static Value" at bounding box center [359, 138] width 46 height 17
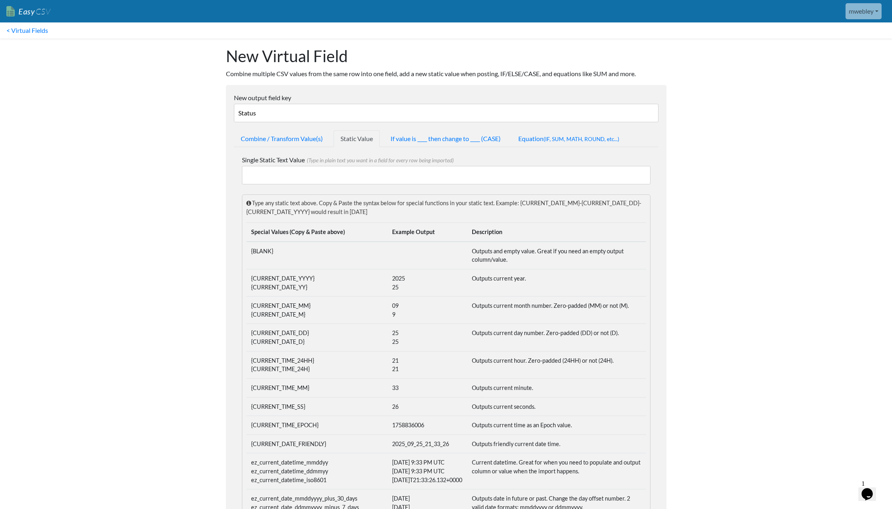
click at [336, 172] on input "Single Static Text Value (Type in plain text you want in a field for every row …" at bounding box center [446, 175] width 408 height 18
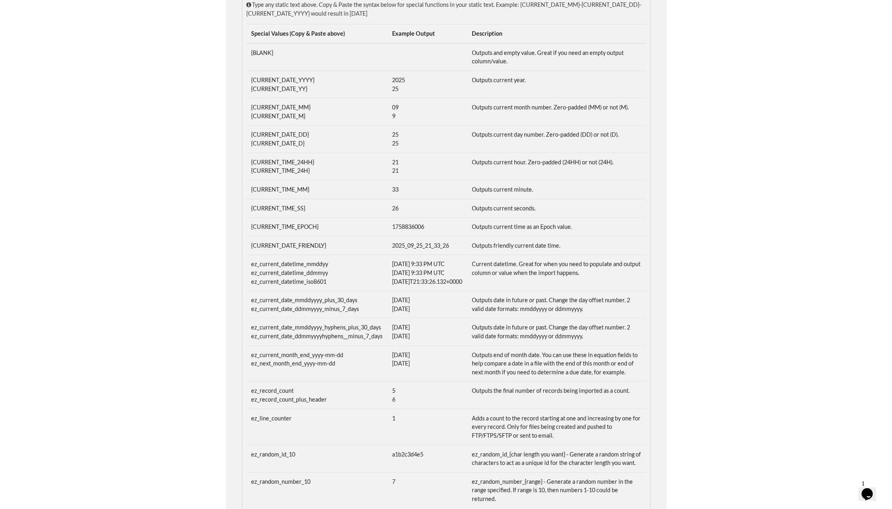
scroll to position [277, 0]
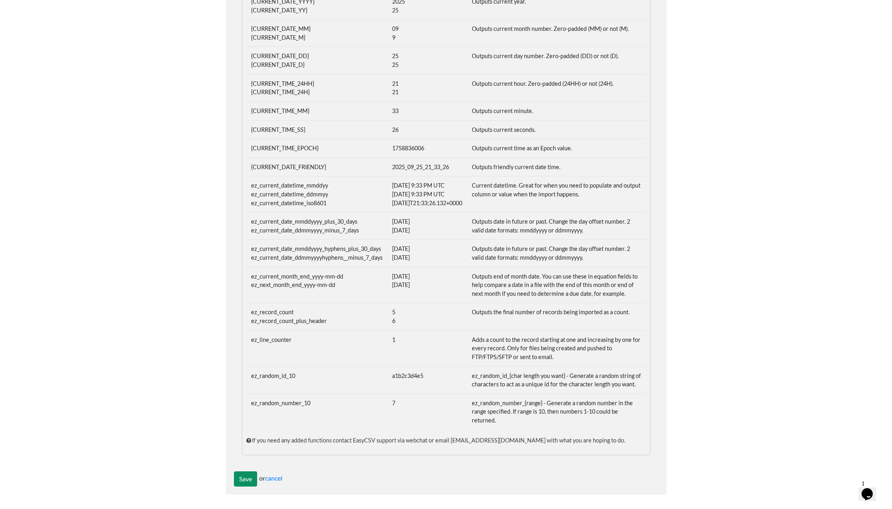
type input "Approved"
click at [245, 477] on input "Save" at bounding box center [245, 478] width 23 height 15
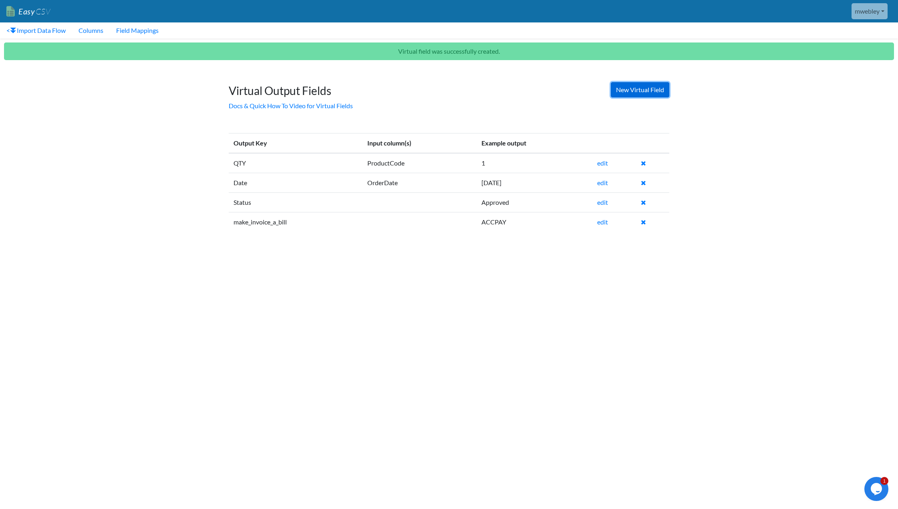
click at [637, 91] on link "New Virtual Field" at bounding box center [640, 89] width 58 height 15
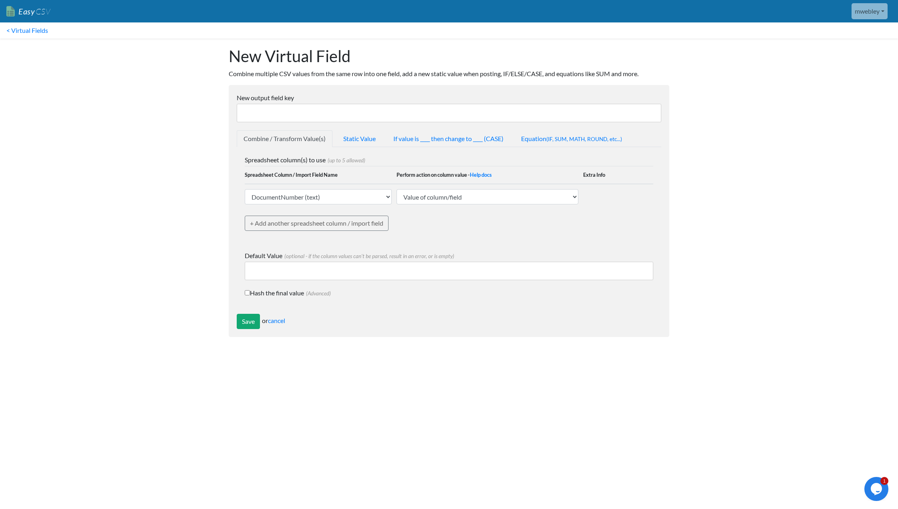
click at [317, 114] on input "New output field key" at bounding box center [449, 113] width 424 height 18
type input "Account Code"
click at [480, 138] on link "If value is ____ then change to ____ (CASE)" at bounding box center [448, 138] width 124 height 17
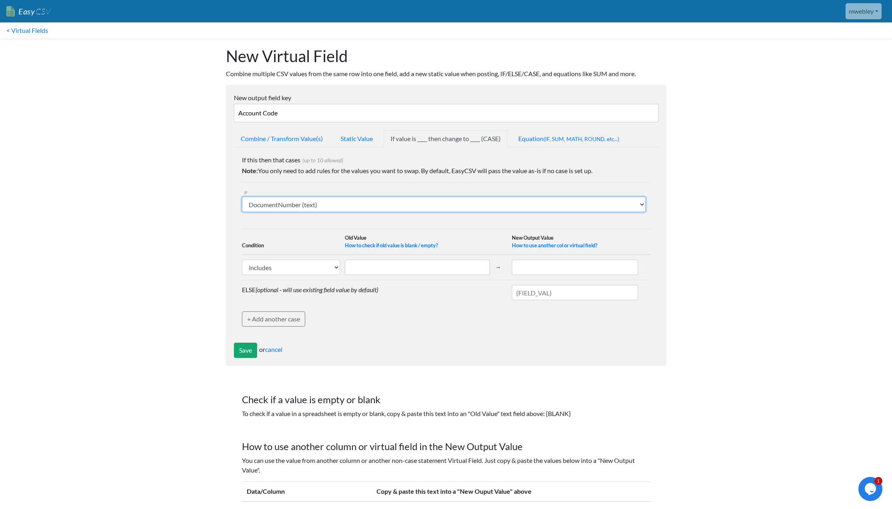
click at [339, 203] on select "DocumentNumber (text) CompanyName (text) OrderDate (text) CustomerOrderNumber (…" at bounding box center [444, 204] width 404 height 15
select select "761011"
click at [242, 197] on select "DocumentNumber (text) CompanyName (text) OrderDate (text) CustomerOrderNumber (…" at bounding box center [444, 204] width 404 height 15
click at [314, 269] on select "includes exactly matches" at bounding box center [291, 266] width 99 height 15
select select "1"
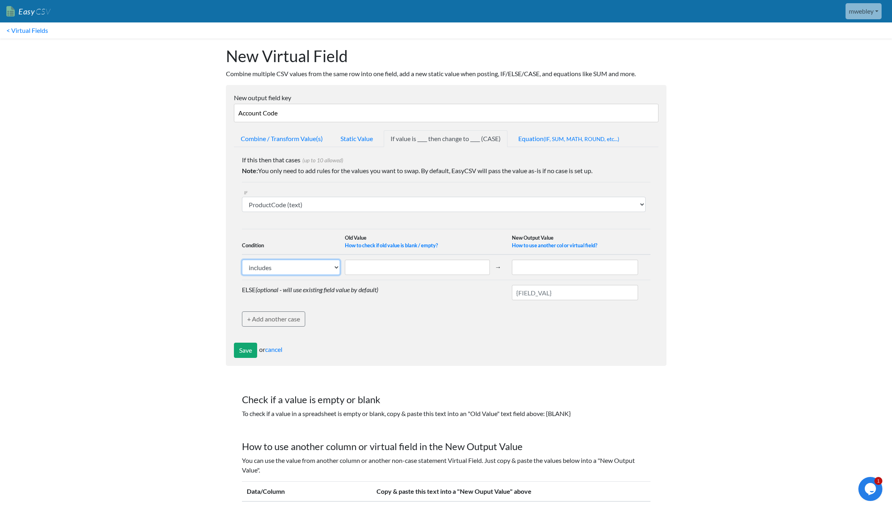
click at [242, 259] on select "includes exactly matches" at bounding box center [291, 266] width 99 height 15
click at [370, 266] on input "text" at bounding box center [417, 266] width 145 height 15
type input "F"
click at [551, 270] on input "text" at bounding box center [575, 266] width 126 height 15
type input "320"
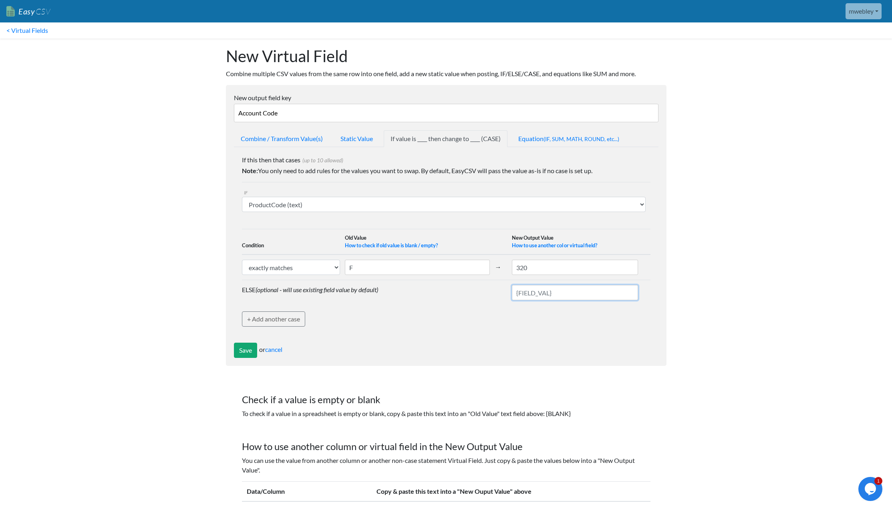
click at [551, 292] on input "text" at bounding box center [575, 292] width 126 height 15
type input "310"
click at [241, 350] on input "Save" at bounding box center [245, 349] width 23 height 15
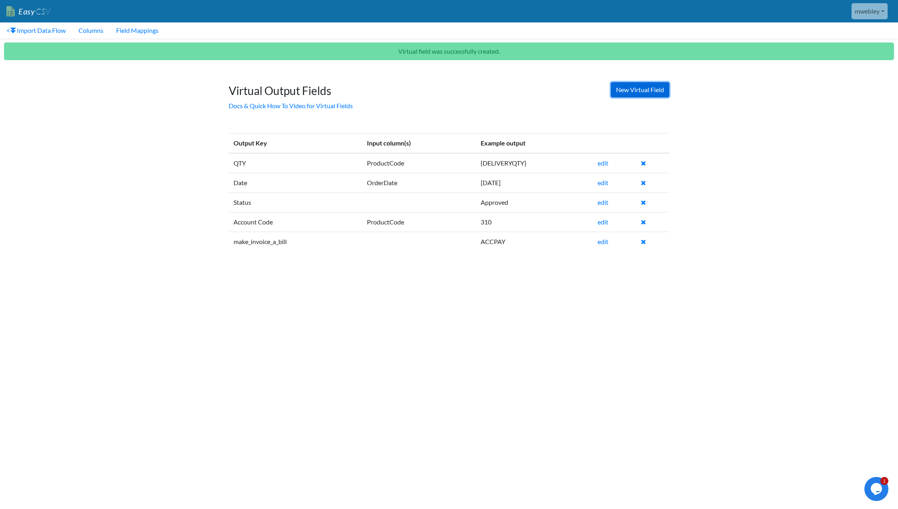
click at [643, 94] on link "New Virtual Field" at bounding box center [640, 89] width 58 height 15
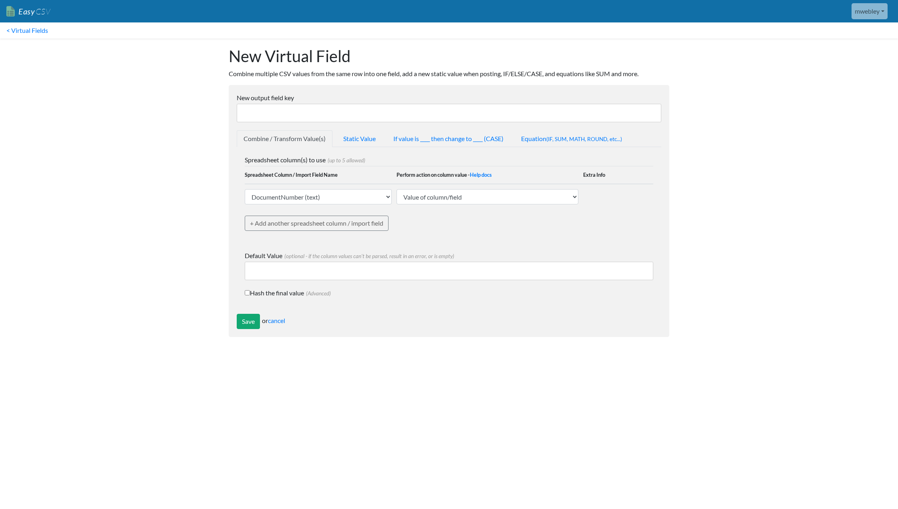
click at [331, 120] on input "New output field key" at bounding box center [449, 113] width 424 height 18
type input "Invoice Ref"
click at [294, 140] on link "Combine / Transform Value(s)" at bounding box center [285, 138] width 96 height 17
click at [386, 197] on select "DocumentNumber (text) CompanyName (text) OrderDate (text) CustomerOrderNumber (…" at bounding box center [318, 196] width 147 height 15
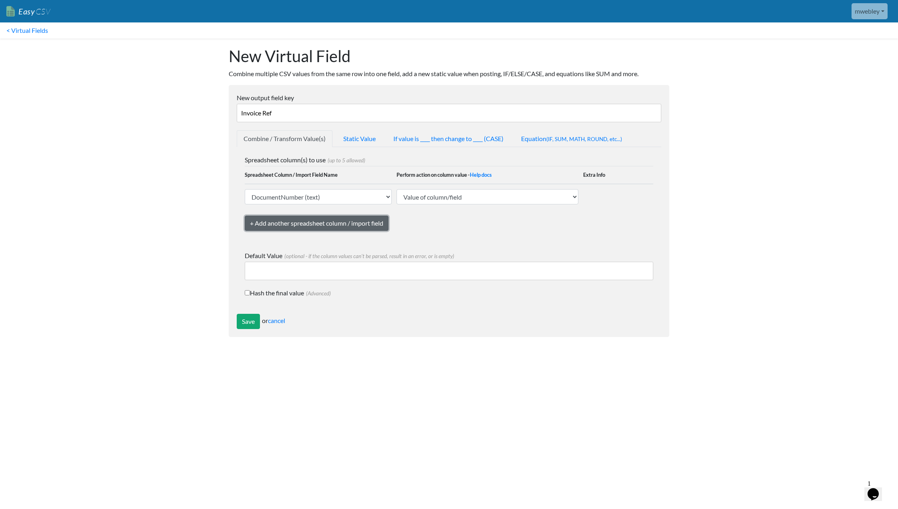
click at [364, 225] on link "+ Add another spreadsheet column / import field" at bounding box center [317, 222] width 144 height 15
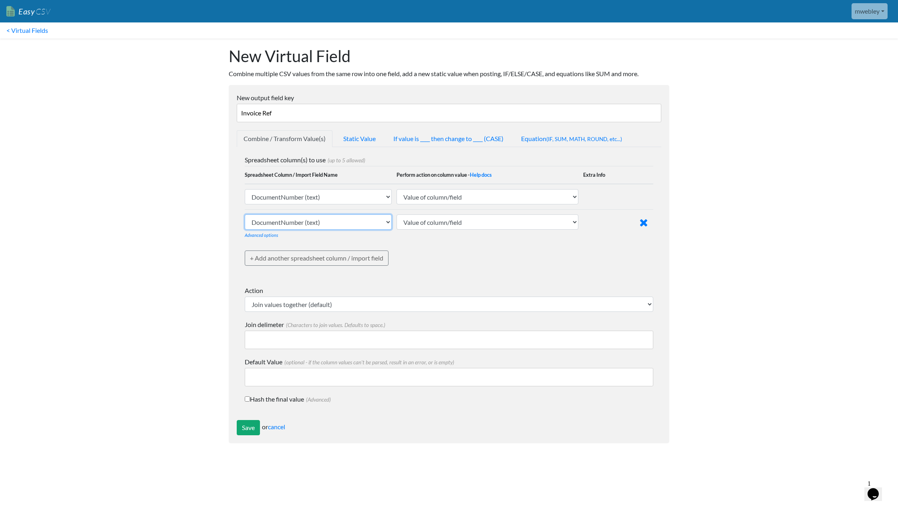
click at [390, 223] on select "DocumentNumber (text) CompanyName (text) OrderDate (text) CustomerOrderNumber (…" at bounding box center [318, 221] width 147 height 15
select select "761010"
click at [245, 214] on select "DocumentNumber (text) CompanyName (text) OrderDate (text) CustomerOrderNumber (…" at bounding box center [318, 221] width 147 height 15
click at [263, 337] on input "Join delimeter (Characters to join values. Defaults to space.)" at bounding box center [449, 339] width 408 height 18
click at [251, 339] on input "/" at bounding box center [449, 339] width 408 height 18
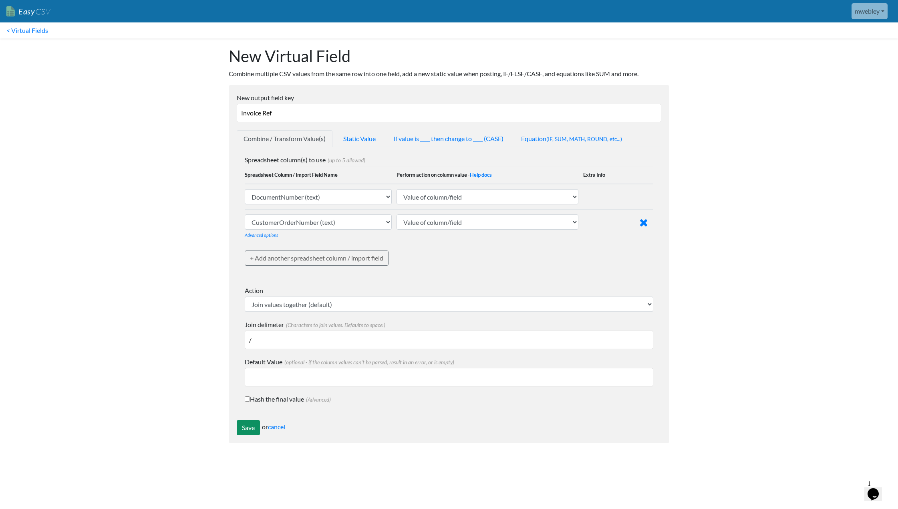
type input "/"
click at [249, 428] on input "Save" at bounding box center [248, 427] width 23 height 15
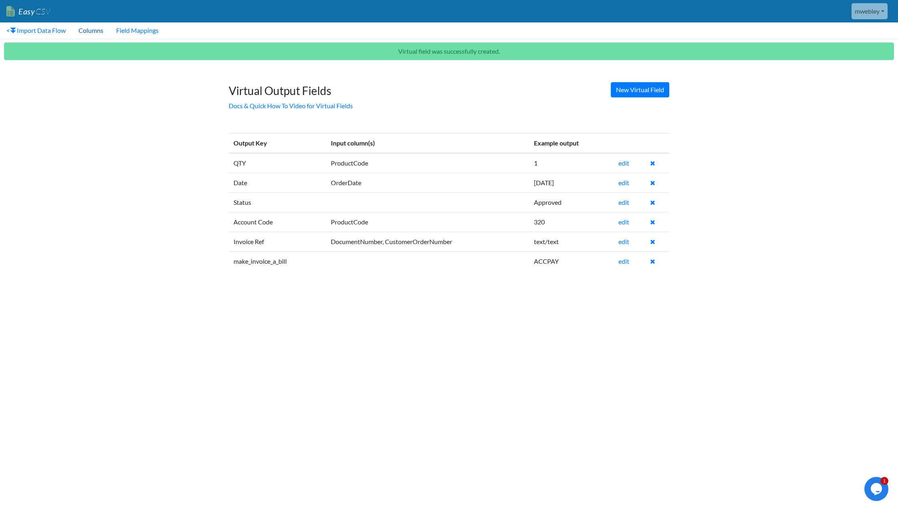
click at [92, 31] on link "Columns" at bounding box center [91, 30] width 38 height 16
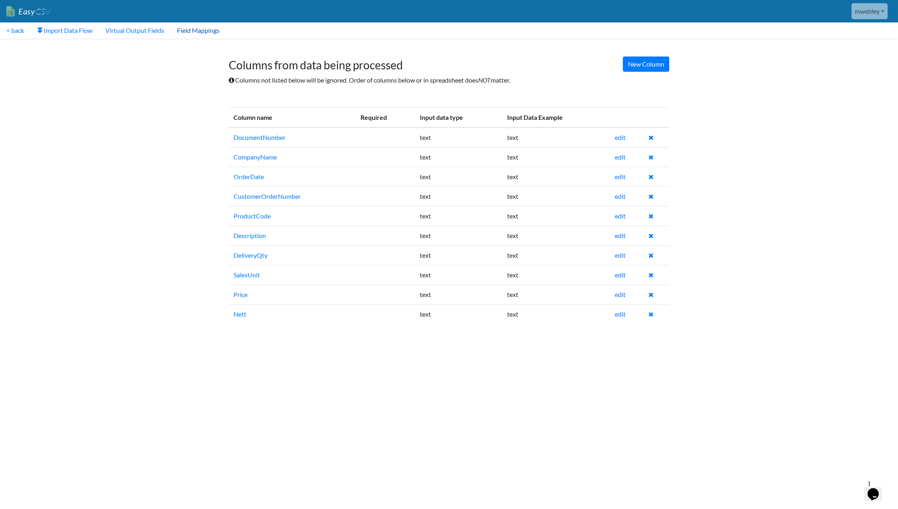
click at [203, 30] on link "Field Mappings" at bounding box center [198, 30] width 55 height 16
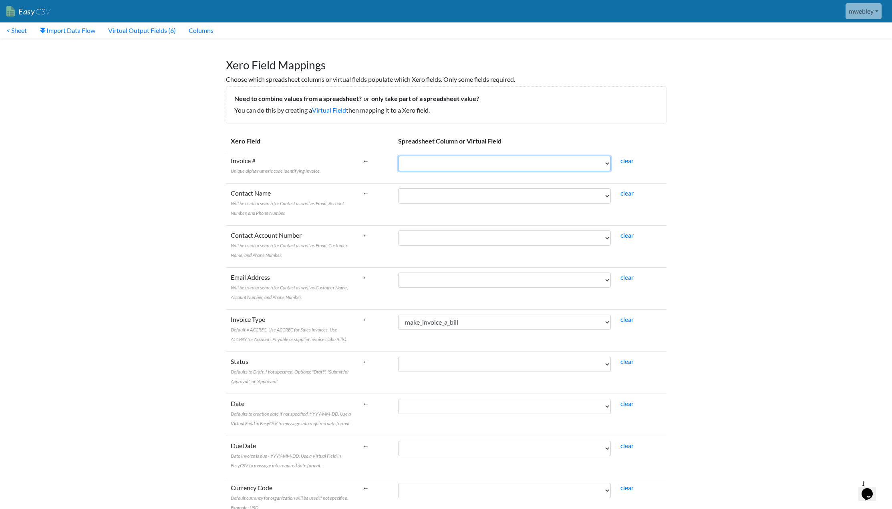
click at [607, 162] on select "DocumentNumber CompanyName OrderDate CustomerOrderNumber ProductCode Descriptio…" at bounding box center [504, 163] width 213 height 15
select select "vf_24275"
click at [416, 156] on select "DocumentNumber CompanyName OrderDate CustomerOrderNumber ProductCode Descriptio…" at bounding box center [504, 163] width 213 height 15
click at [608, 196] on select "DocumentNumber CompanyName OrderDate CustomerOrderNumber ProductCode Descriptio…" at bounding box center [504, 195] width 213 height 15
select select "cr_761008"
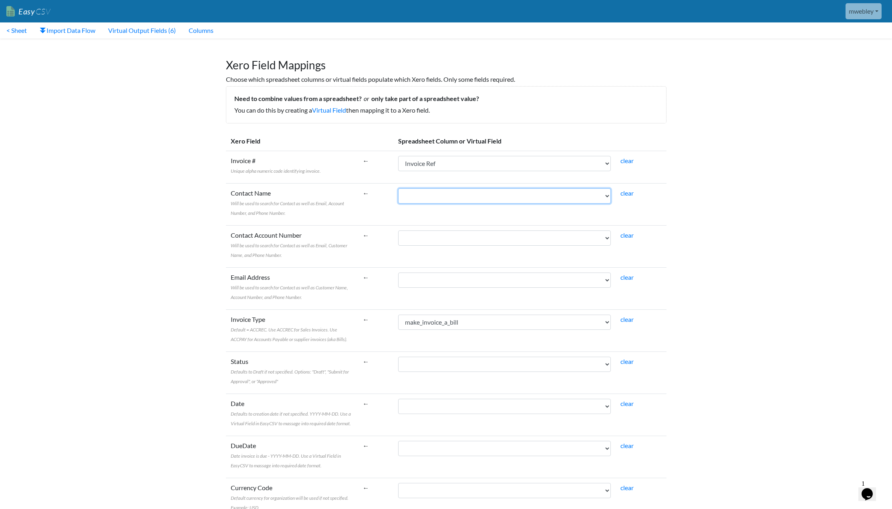
click at [416, 188] on select "DocumentNumber CompanyName OrderDate CustomerOrderNumber ProductCode Descriptio…" at bounding box center [504, 195] width 213 height 15
click at [611, 362] on select "DocumentNumber CompanyName OrderDate CustomerOrderNumber ProductCode Descriptio…" at bounding box center [504, 363] width 213 height 15
select select "vf_24273"
click at [416, 356] on select "DocumentNumber CompanyName OrderDate CustomerOrderNumber ProductCode Descriptio…" at bounding box center [504, 363] width 213 height 15
click at [610, 404] on select "DocumentNumber CompanyName OrderDate CustomerOrderNumber ProductCode Descriptio…" at bounding box center [504, 405] width 213 height 15
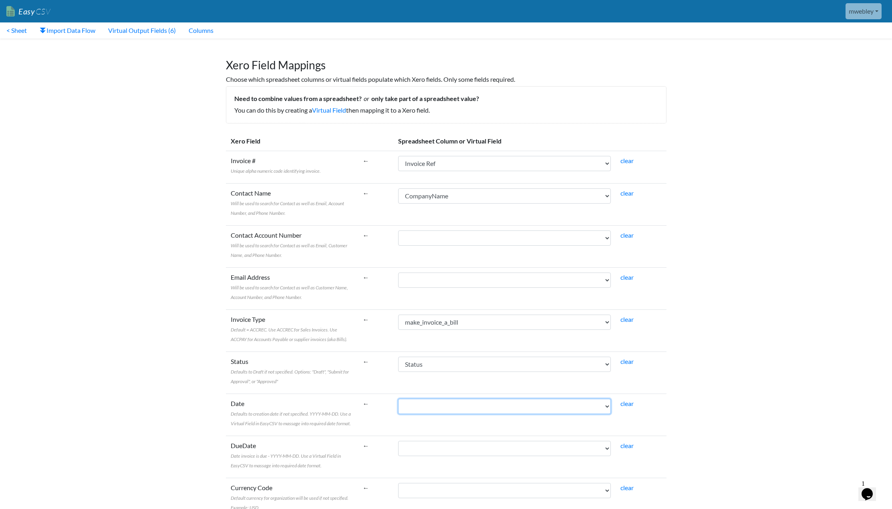
select select "vf_24272"
click at [416, 398] on select "DocumentNumber CompanyName OrderDate CustomerOrderNumber ProductCode Descriptio…" at bounding box center [504, 405] width 213 height 15
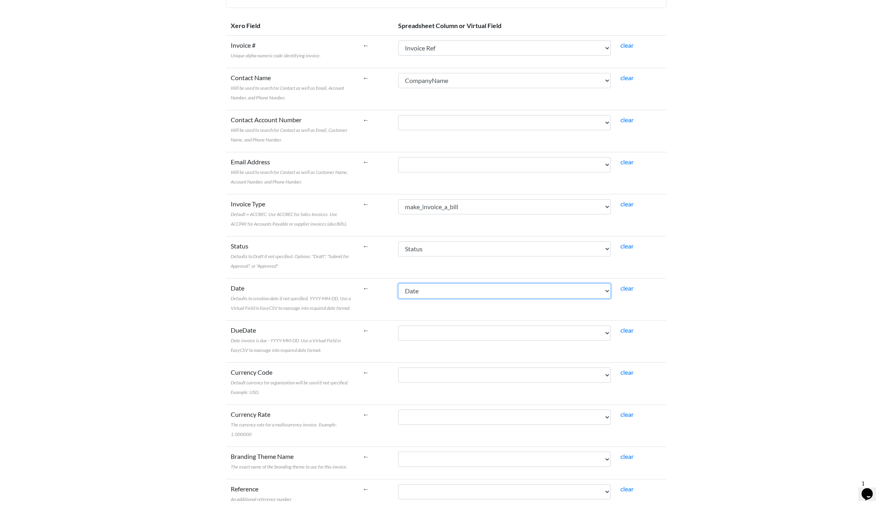
scroll to position [120, 0]
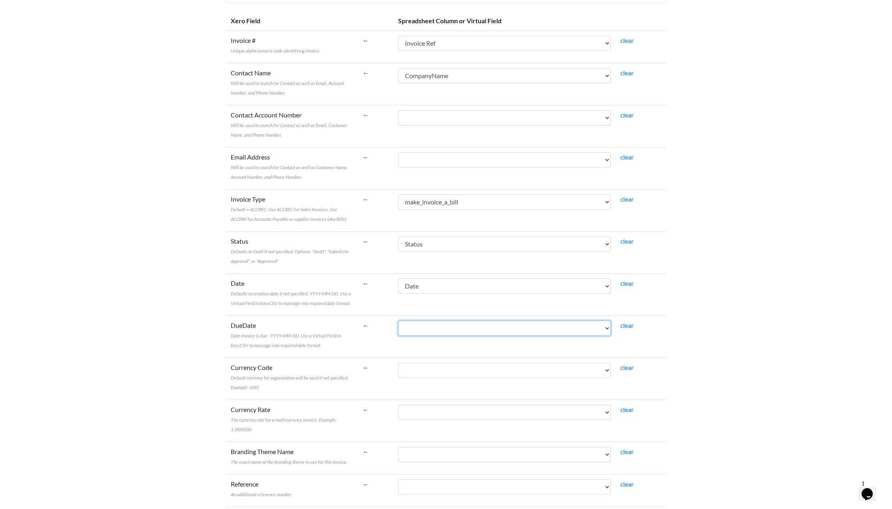
click at [610, 328] on select "DocumentNumber CompanyName OrderDate CustomerOrderNumber ProductCode Descriptio…" at bounding box center [504, 327] width 213 height 15
select select "vf_24272"
click at [416, 320] on select "DocumentNumber CompanyName OrderDate CustomerOrderNumber ProductCode Descriptio…" at bounding box center [504, 327] width 213 height 15
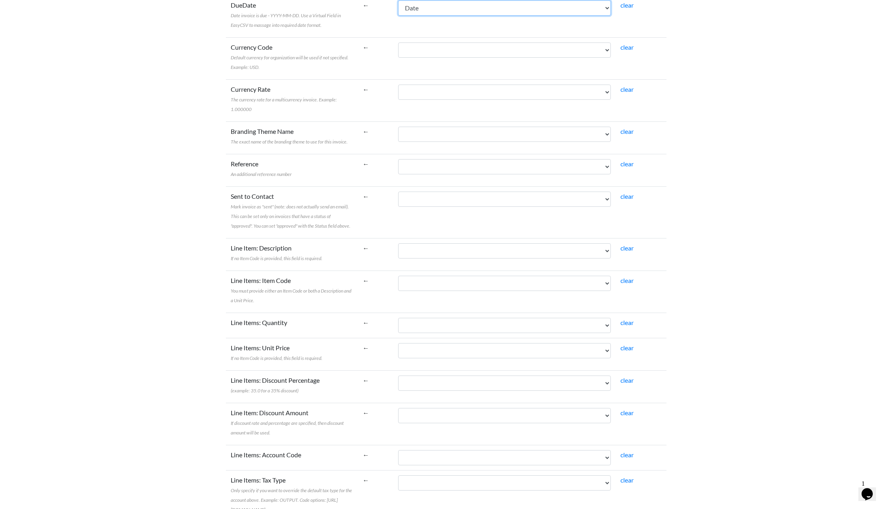
scroll to position [440, 0]
click at [608, 243] on select "DocumentNumber CompanyName OrderDate CustomerOrderNumber ProductCode Descriptio…" at bounding box center [504, 250] width 213 height 15
select select "cr_761012"
click at [416, 243] on select "DocumentNumber CompanyName OrderDate CustomerOrderNumber ProductCode Descriptio…" at bounding box center [504, 250] width 213 height 15
click at [609, 275] on select "DocumentNumber CompanyName OrderDate CustomerOrderNumber ProductCode Descriptio…" at bounding box center [504, 282] width 213 height 15
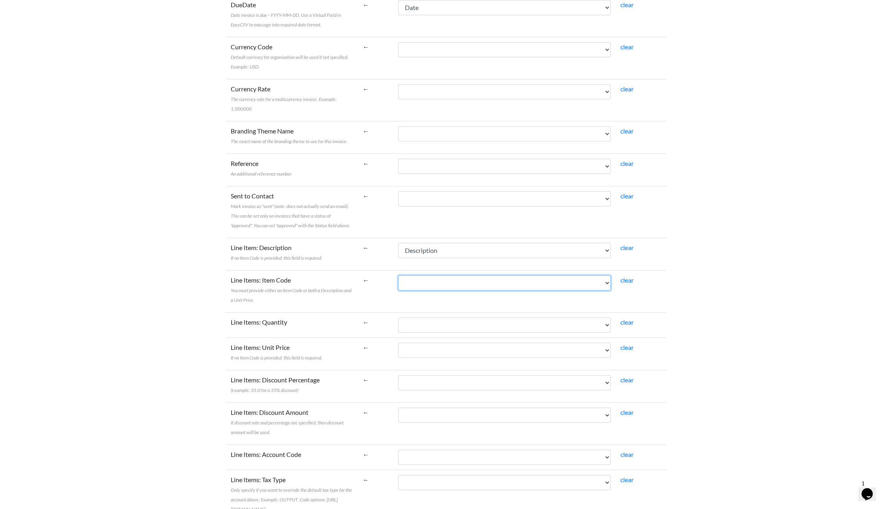
select select "cr_761011"
click at [416, 275] on select "DocumentNumber CompanyName OrderDate CustomerOrderNumber ProductCode Descriptio…" at bounding box center [504, 282] width 213 height 15
click at [611, 317] on select "DocumentNumber CompanyName OrderDate CustomerOrderNumber ProductCode Descriptio…" at bounding box center [504, 324] width 213 height 15
select select "vf_24271"
click at [416, 317] on select "DocumentNumber CompanyName OrderDate CustomerOrderNumber ProductCode Descriptio…" at bounding box center [504, 324] width 213 height 15
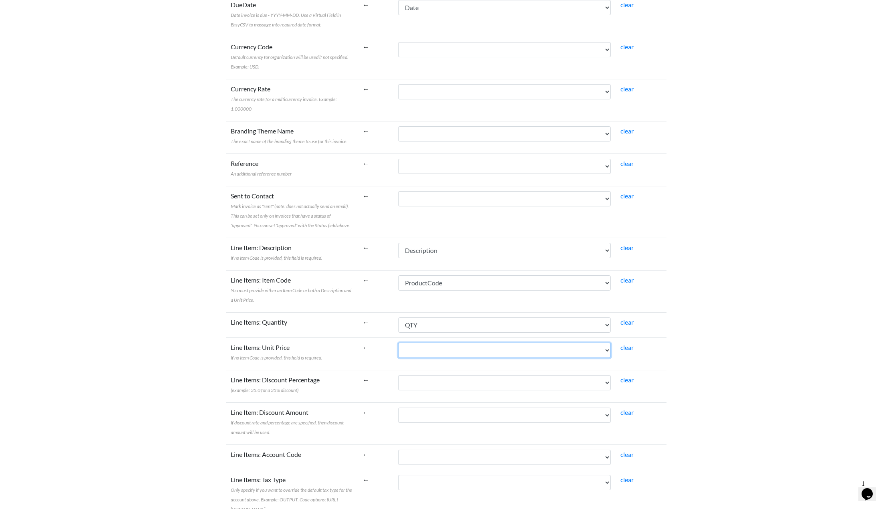
click at [608, 342] on select "DocumentNumber CompanyName OrderDate CustomerOrderNumber ProductCode Descriptio…" at bounding box center [504, 349] width 213 height 15
select select "cr_761015"
click at [416, 342] on select "DocumentNumber CompanyName OrderDate CustomerOrderNumber ProductCode Descriptio…" at bounding box center [504, 349] width 213 height 15
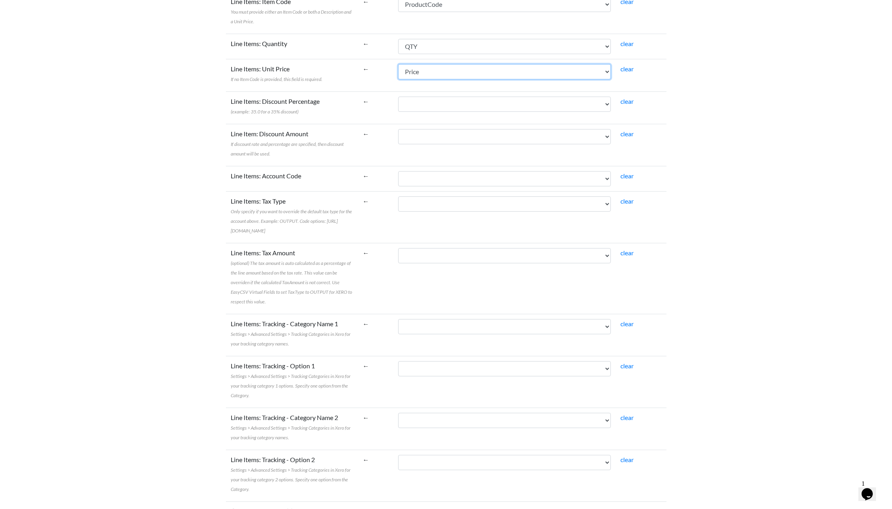
scroll to position [721, 0]
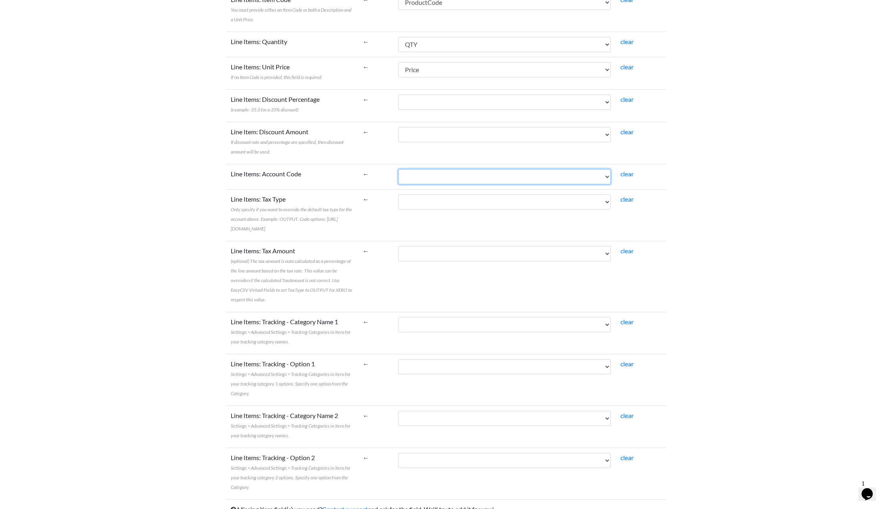
click at [609, 169] on select "DocumentNumber CompanyName OrderDate CustomerOrderNumber ProductCode Descriptio…" at bounding box center [504, 176] width 213 height 15
select select "vf_24274"
click at [416, 169] on select "DocumentNumber CompanyName OrderDate CustomerOrderNumber ProductCode Descriptio…" at bounding box center [504, 176] width 213 height 15
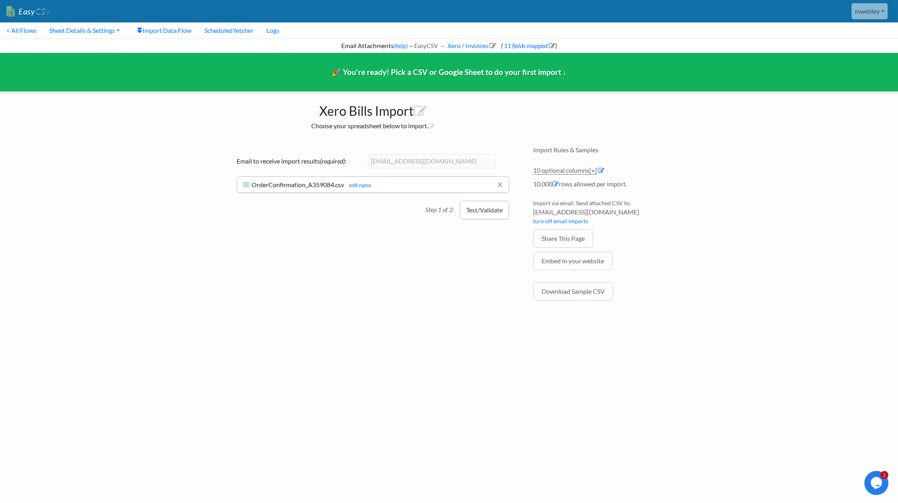
click at [489, 211] on button "Test/Validate" at bounding box center [484, 210] width 49 height 18
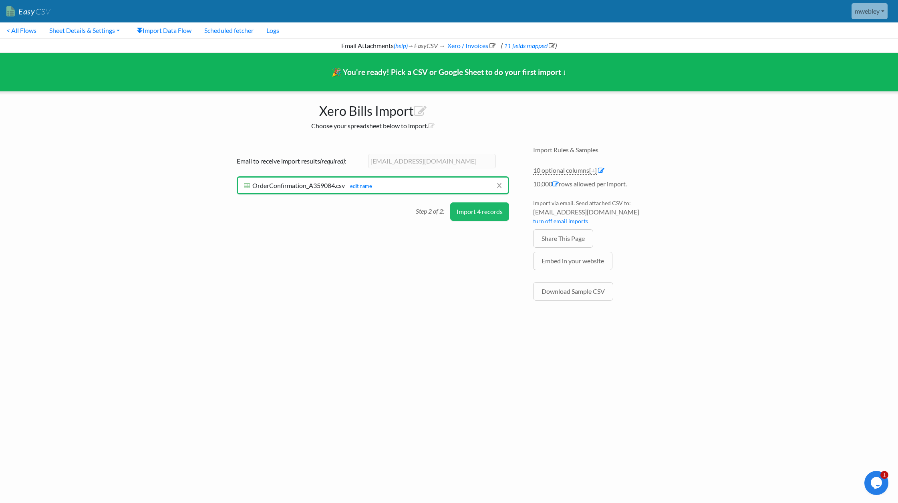
click at [489, 211] on button "Import 4 records" at bounding box center [479, 211] width 59 height 18
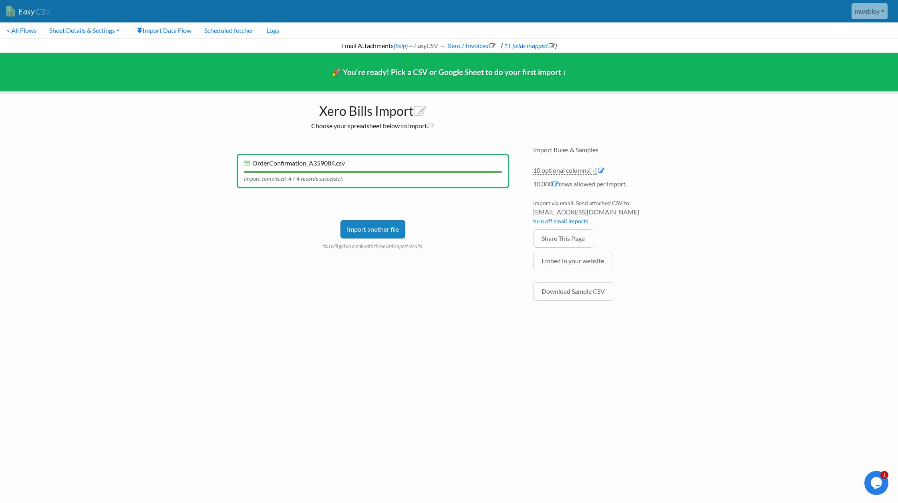
drag, startPoint x: 639, startPoint y: 213, endPoint x: 533, endPoint y: 215, distance: 106.1
click at [533, 215] on span "[EMAIL_ADDRESS][DOMAIN_NAME]" at bounding box center [601, 212] width 136 height 10
copy span "[EMAIL_ADDRESS][DOMAIN_NAME]"
click at [75, 31] on link "Sheet Details & Settings" at bounding box center [84, 30] width 83 height 16
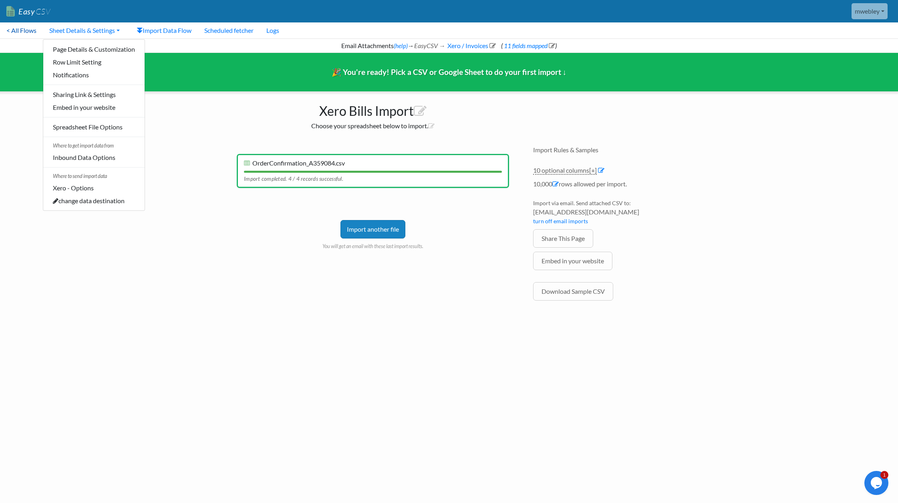
click at [30, 31] on link "< All Flows" at bounding box center [21, 30] width 43 height 16
